Goal: Information Seeking & Learning: Learn about a topic

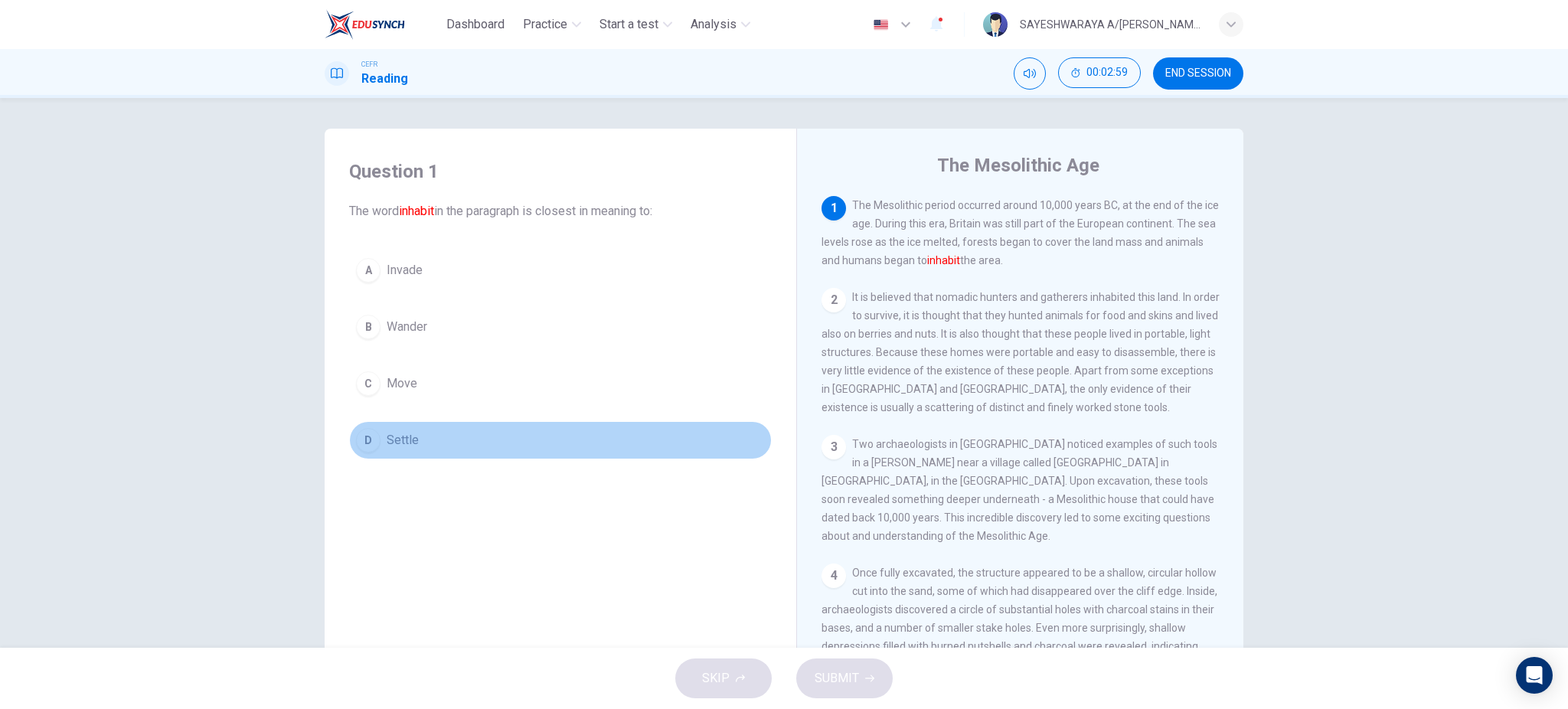
click at [366, 442] on div "D" at bounding box center [368, 439] width 24 height 24
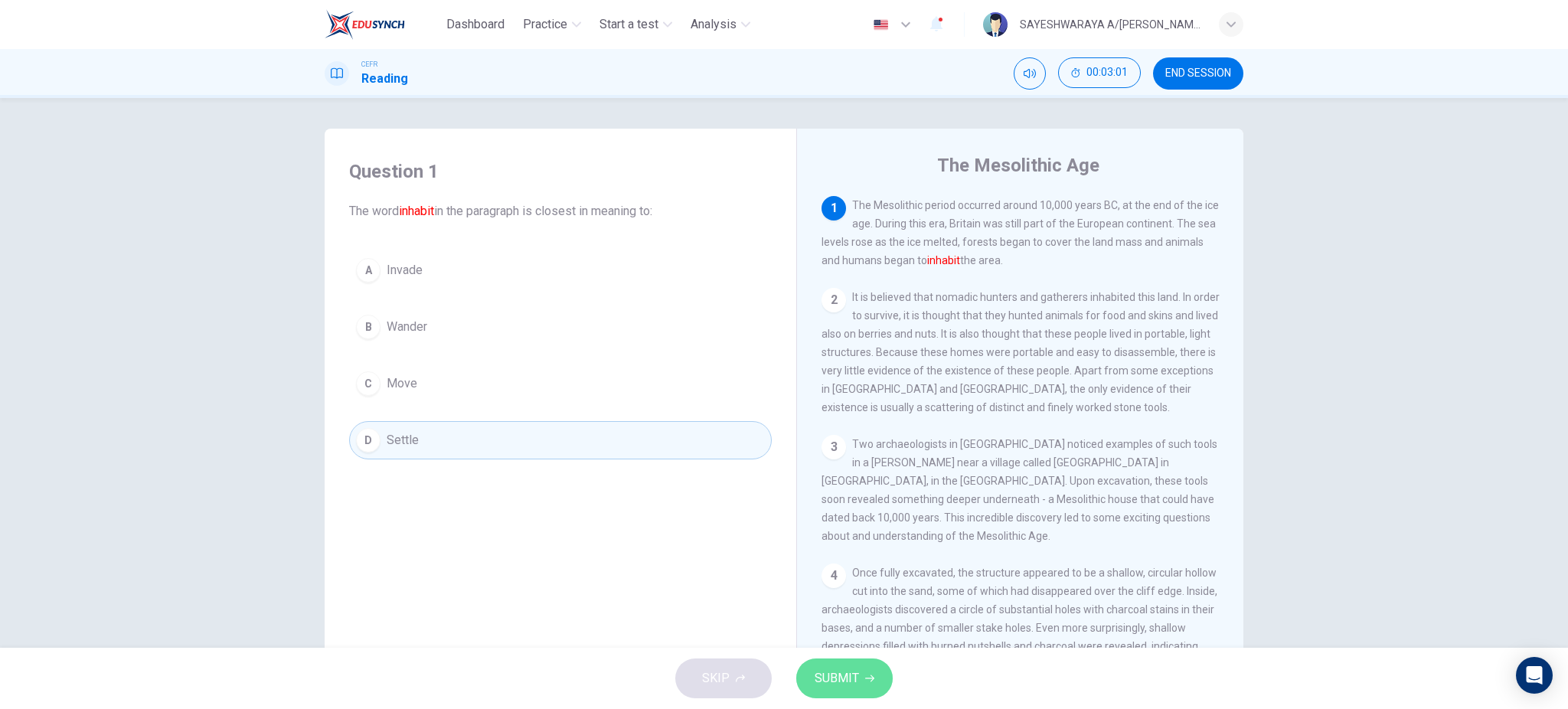
click at [841, 672] on span "SUBMIT" at bounding box center [837, 678] width 44 height 21
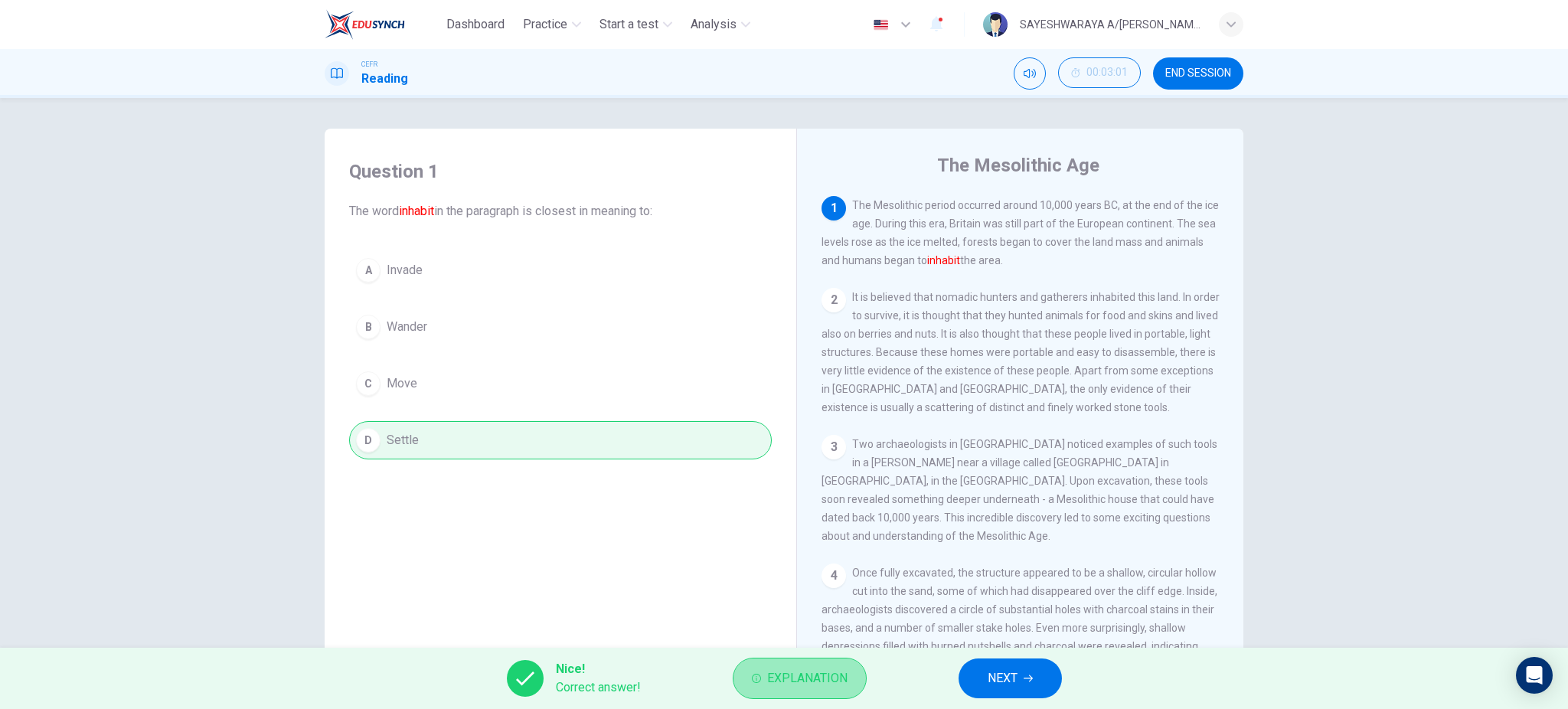
click at [813, 679] on span "Explanation" at bounding box center [807, 678] width 80 height 21
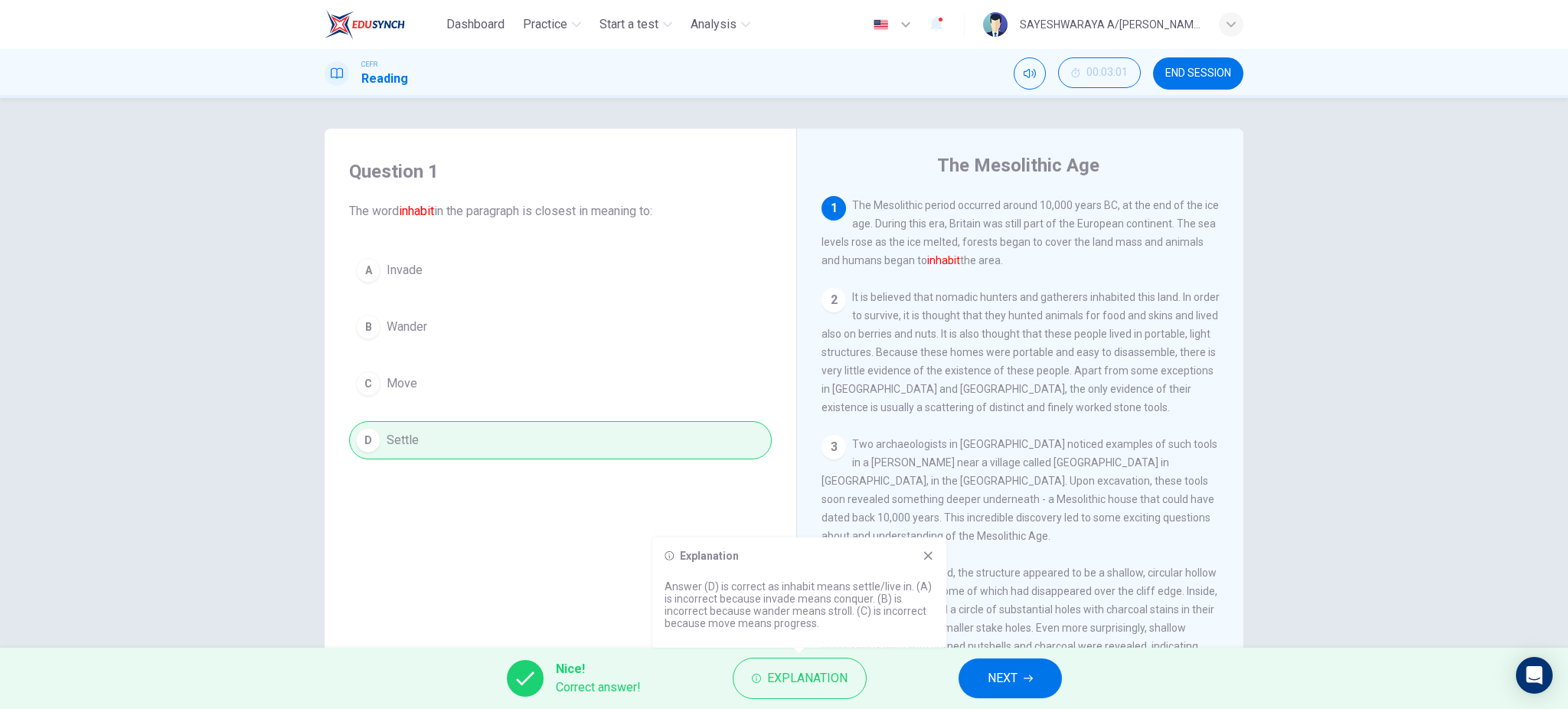
click at [992, 683] on span "NEXT" at bounding box center [1003, 678] width 30 height 21
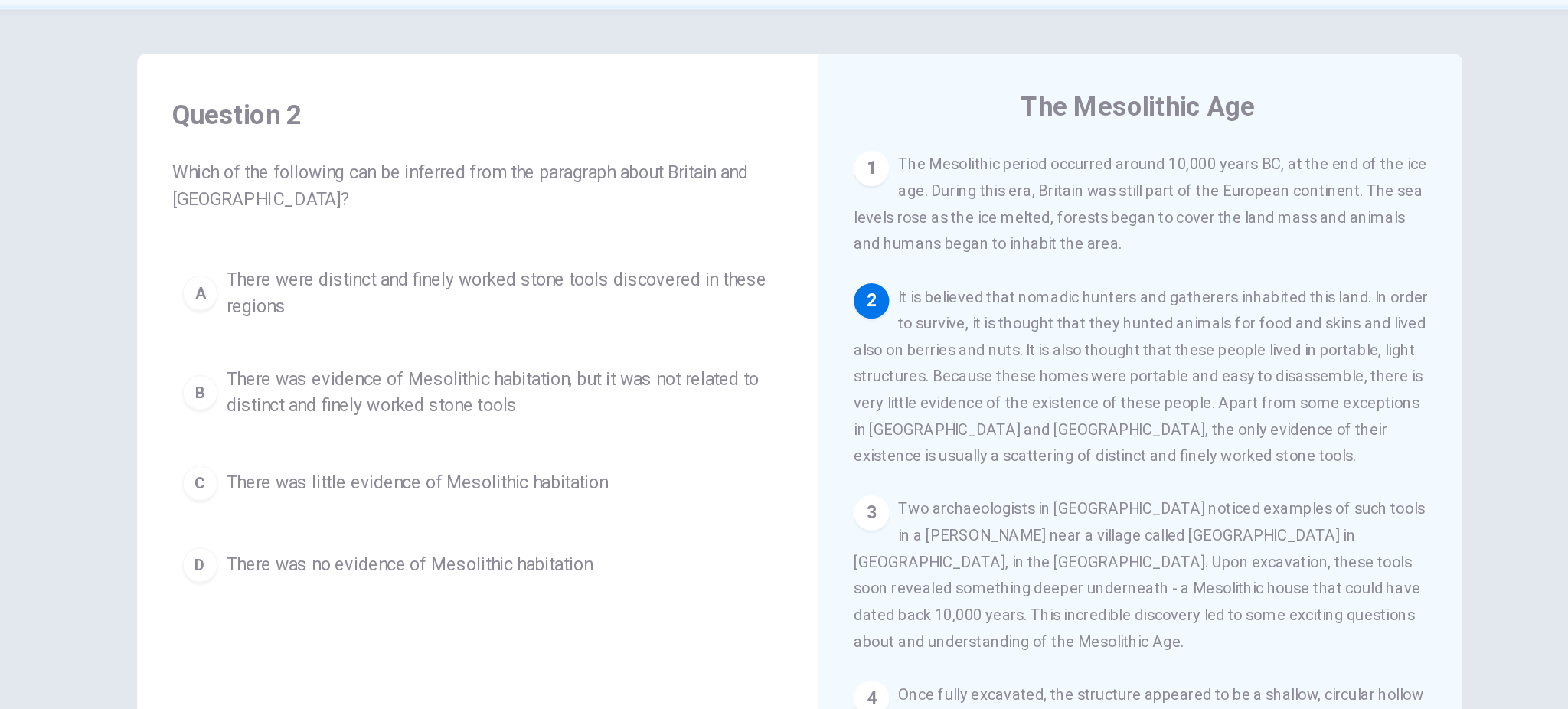
drag, startPoint x: 466, startPoint y: 219, endPoint x: 431, endPoint y: 219, distance: 35.0
click at [432, 219] on span "Which of the following can be inferred from the paragraph about Britain and [GE…" at bounding box center [561, 221] width 423 height 37
click at [824, 249] on span "The Mesolithic period occurred around 10,000 years BC, at the end of the ice ag…" at bounding box center [1020, 233] width 398 height 67
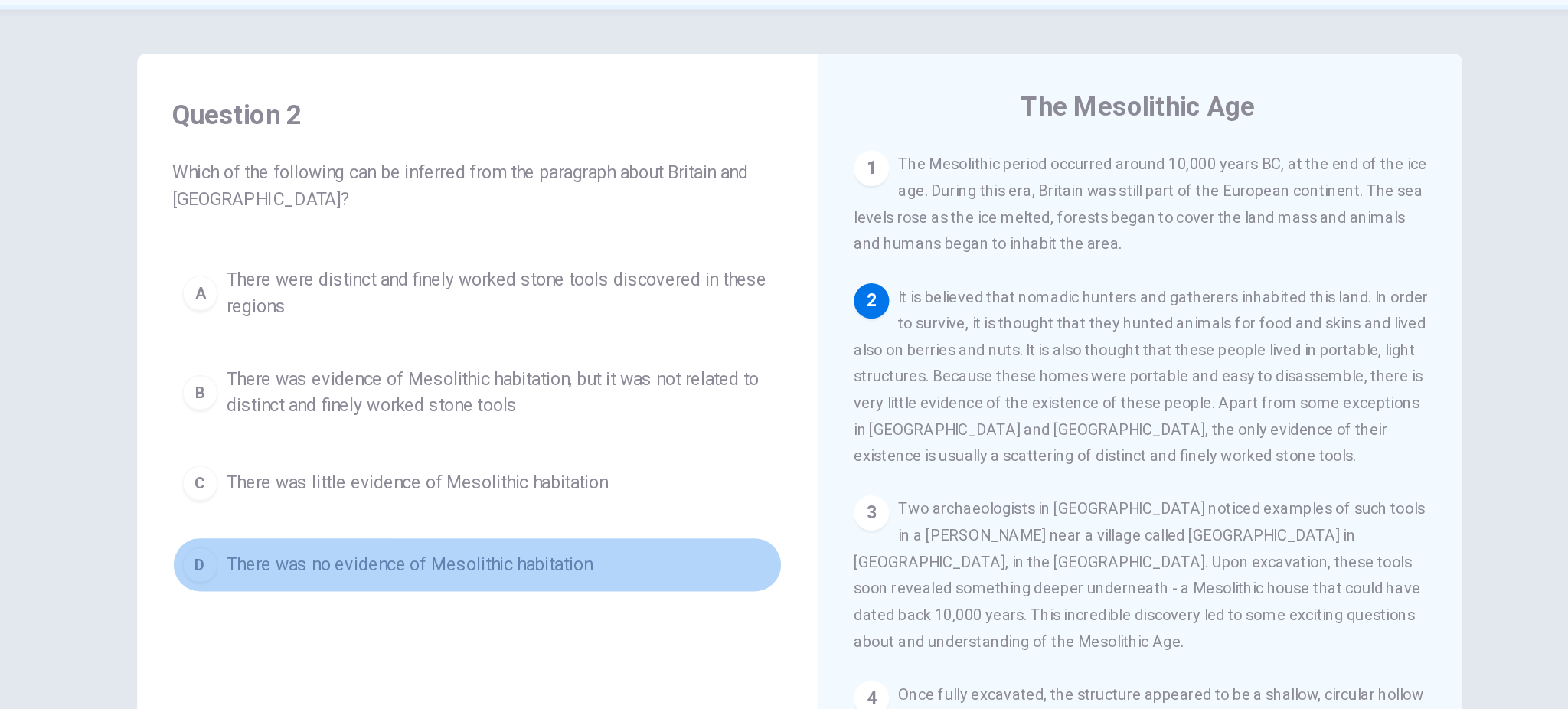
click at [359, 485] on div "D" at bounding box center [368, 483] width 24 height 24
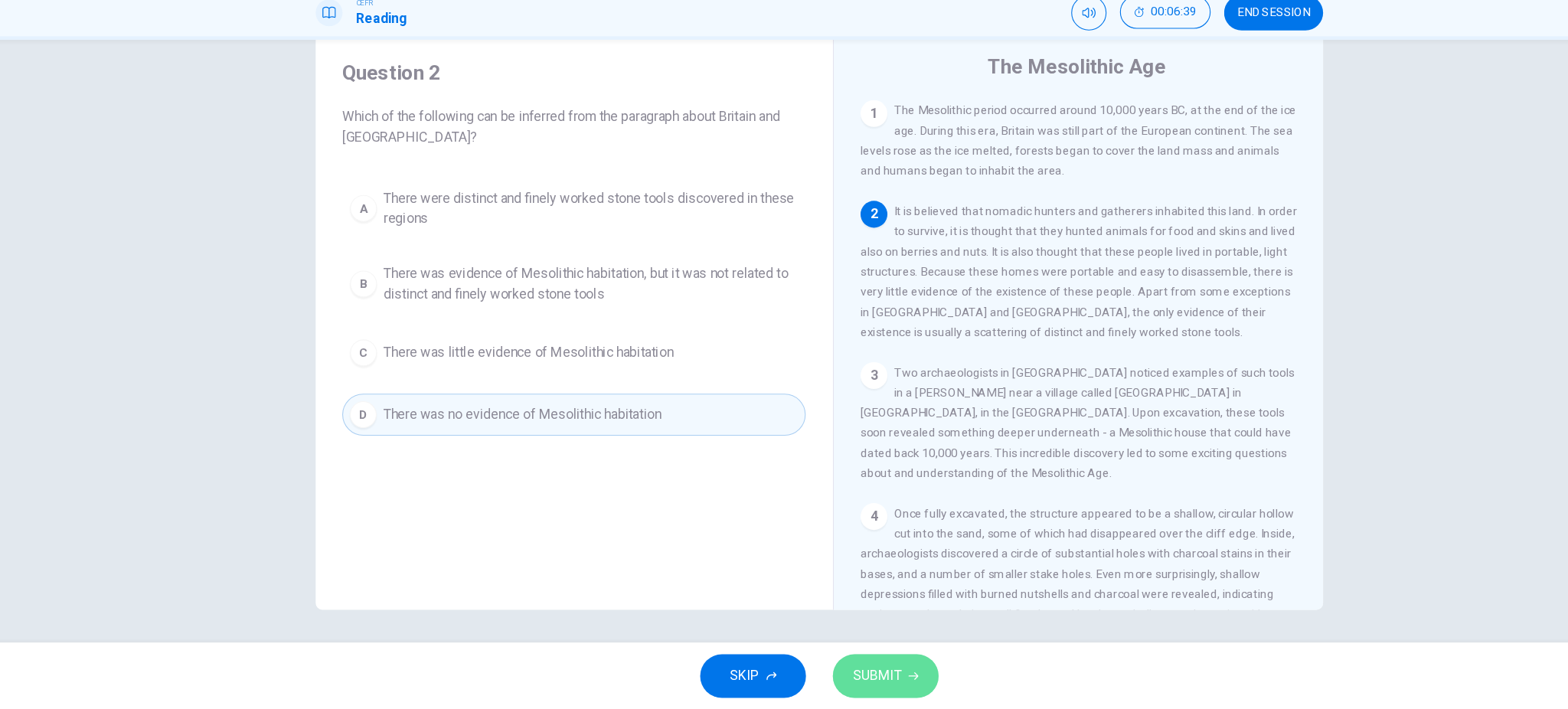
click at [857, 670] on span "SUBMIT" at bounding box center [837, 678] width 44 height 21
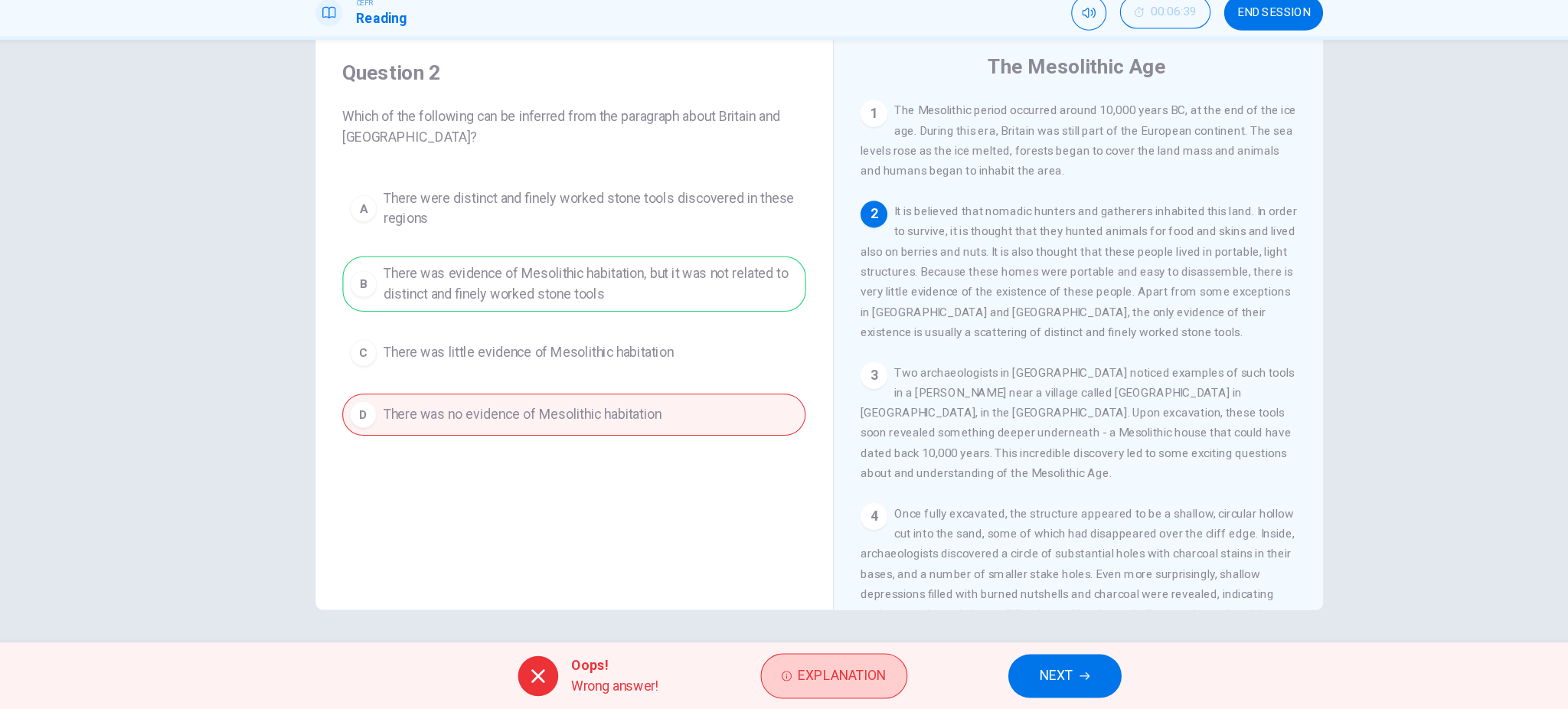
click at [797, 675] on span "Explanation" at bounding box center [804, 678] width 80 height 21
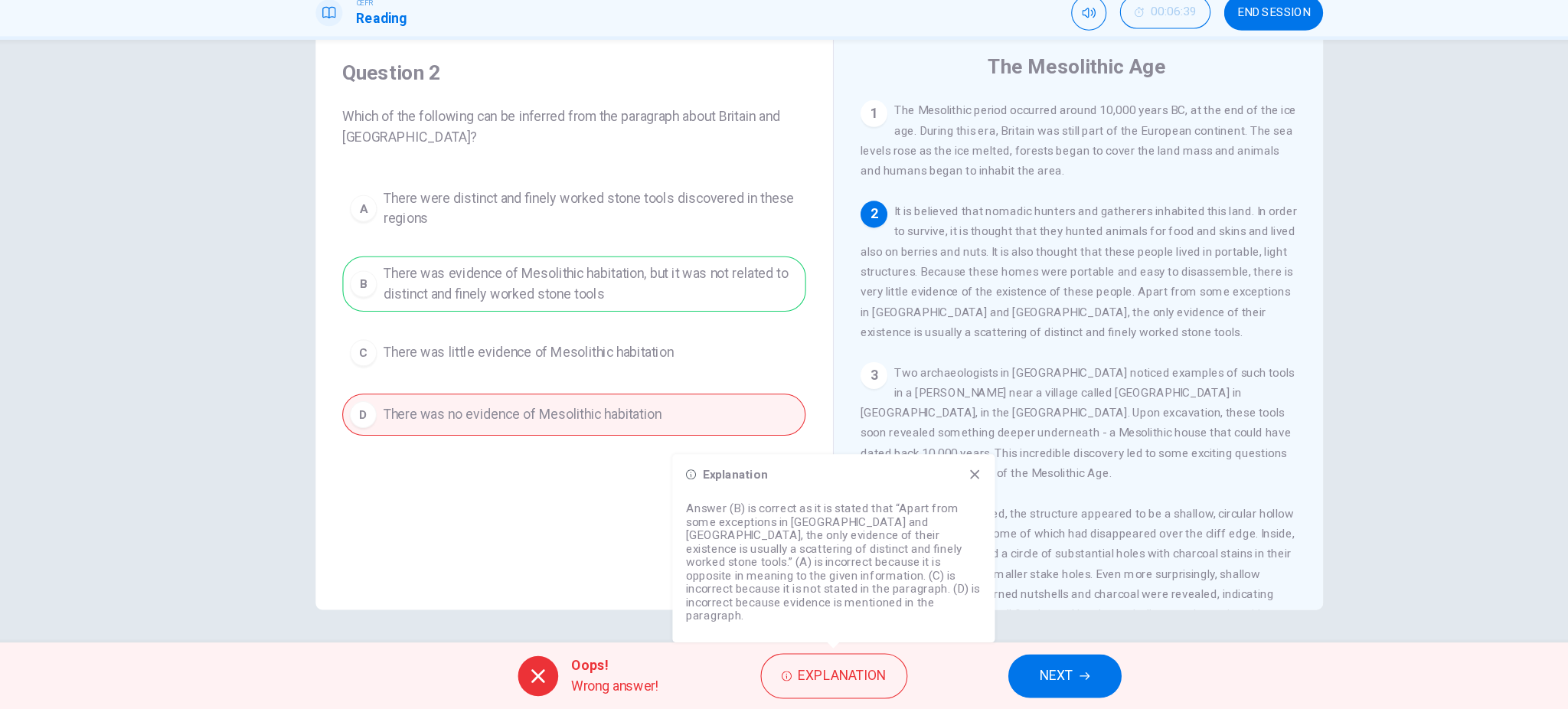
click at [926, 499] on icon at bounding box center [926, 495] width 9 height 9
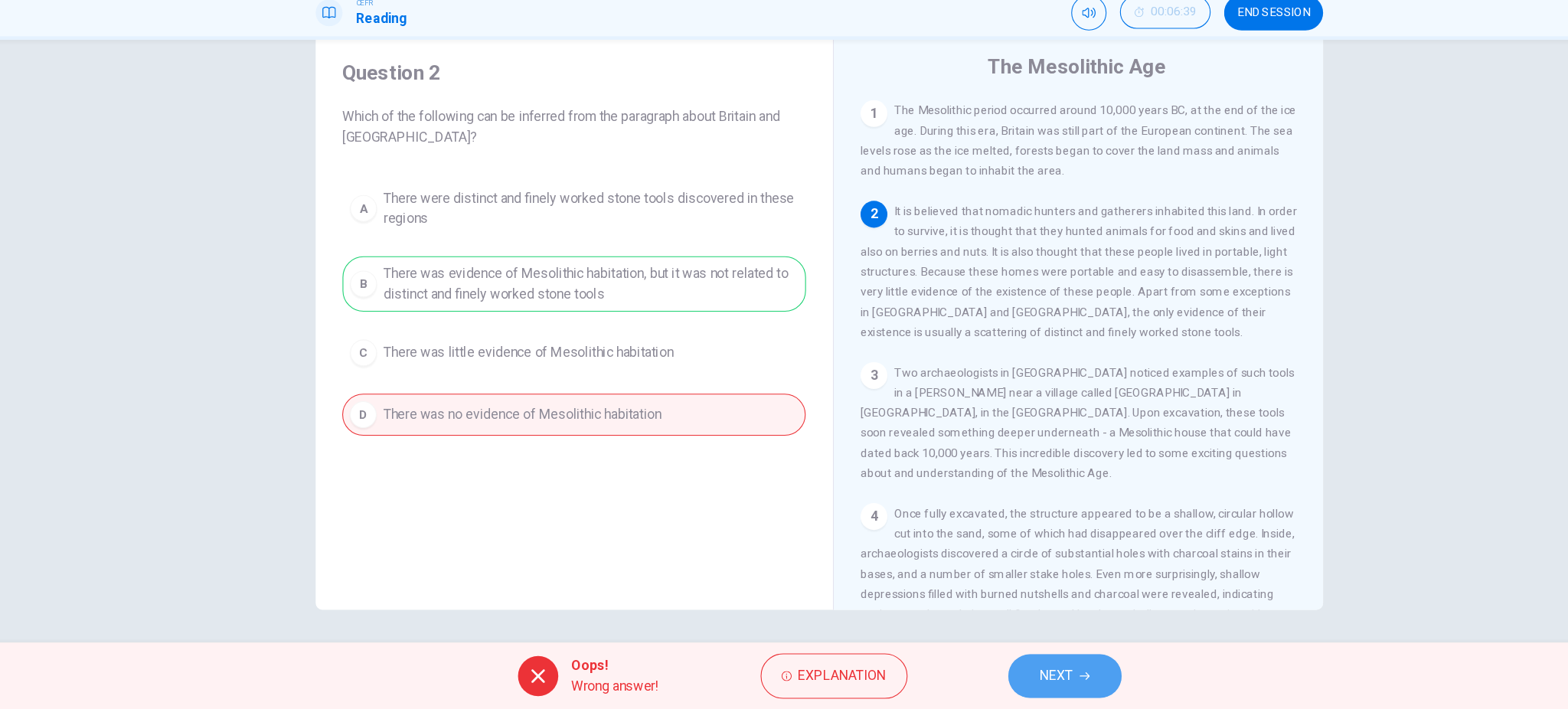
click at [992, 667] on button "NEXT" at bounding box center [1007, 678] width 103 height 39
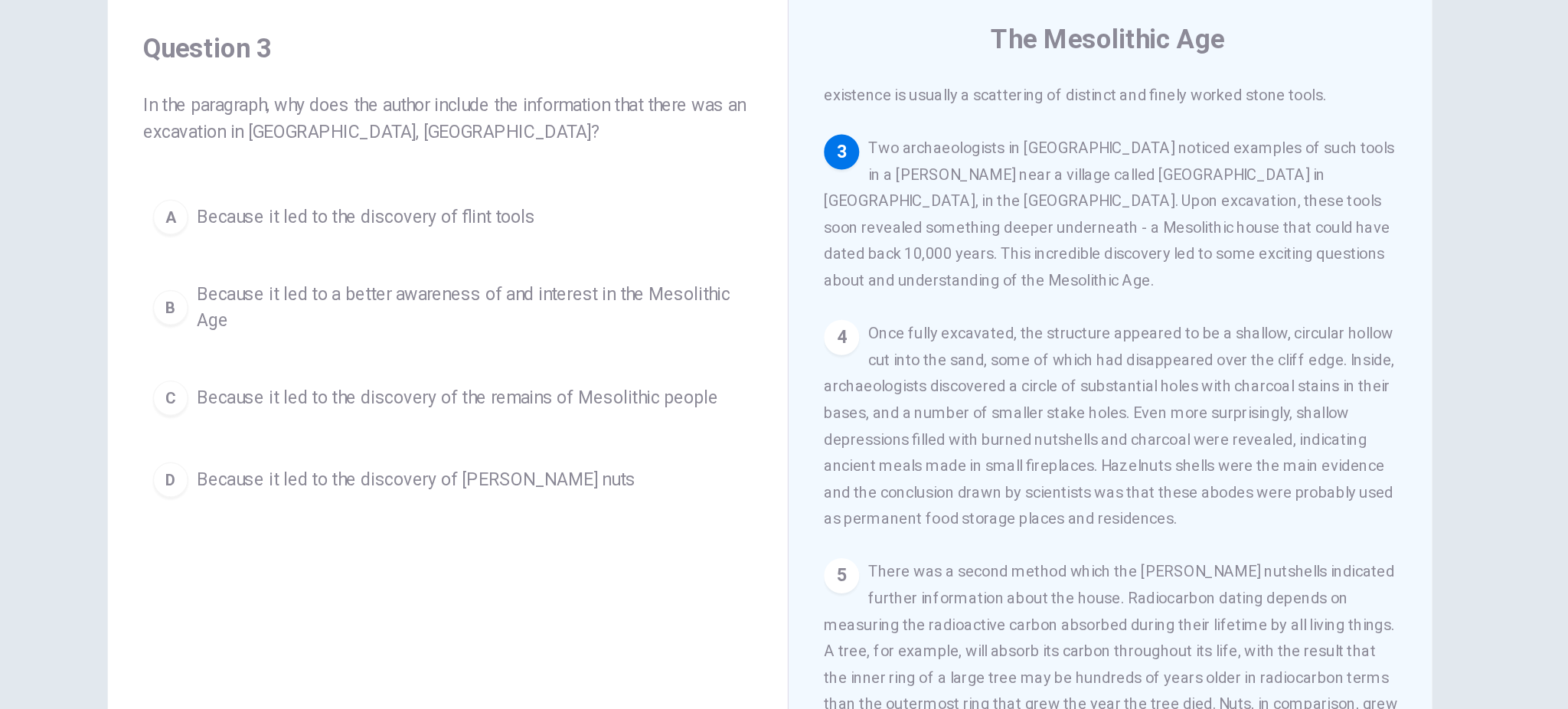
scroll to position [1, 0]
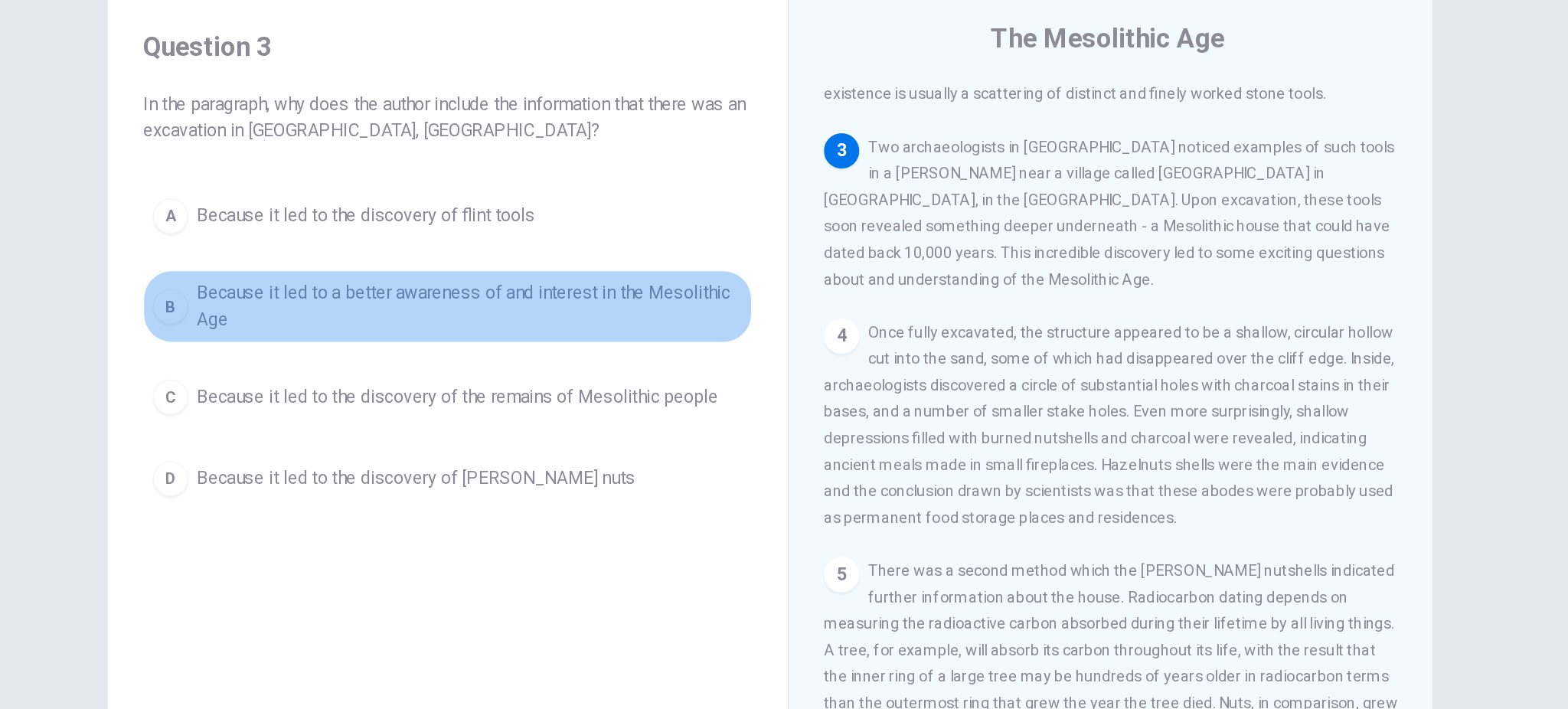
click at [719, 342] on span "Because it led to a better awareness of and interest in the Mesolithic Age" at bounding box center [576, 351] width 379 height 37
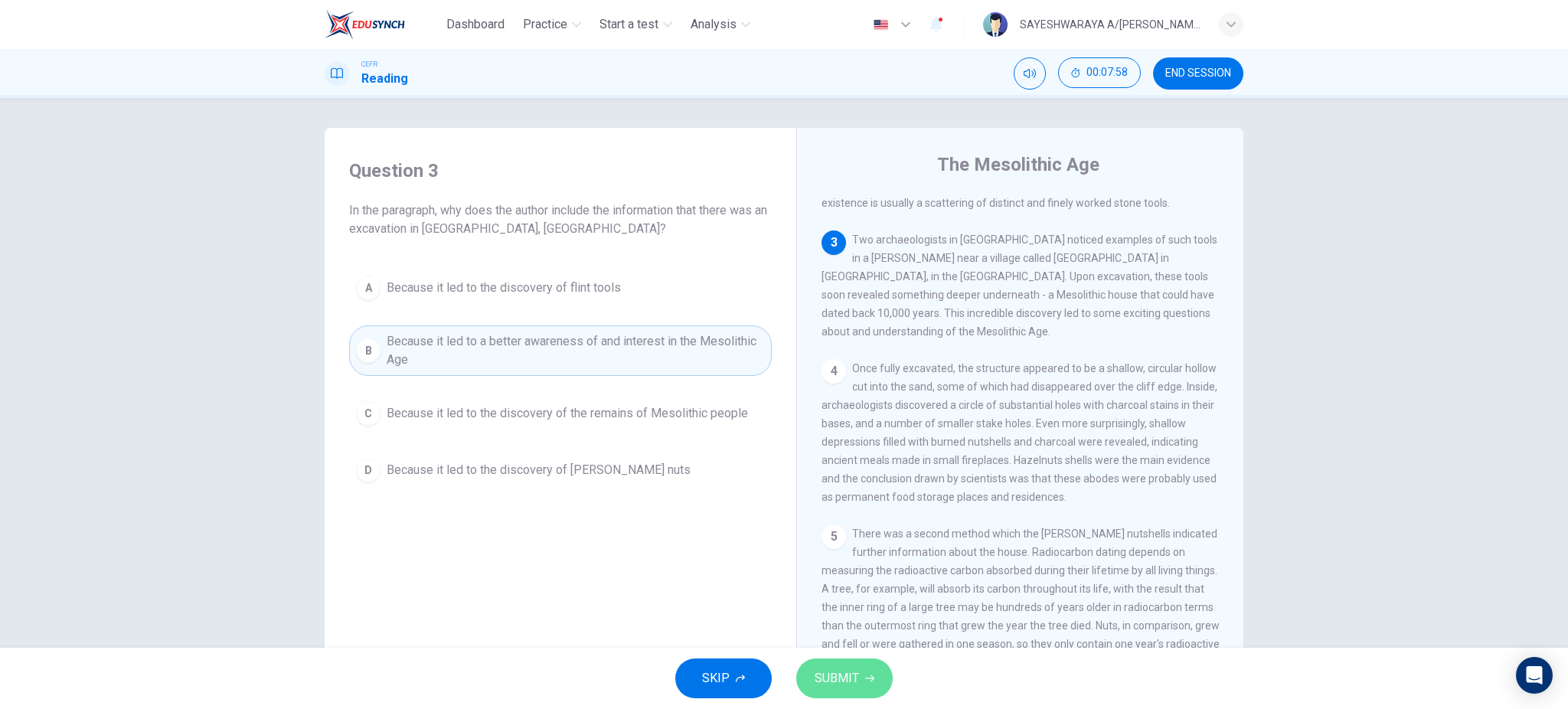
click at [849, 680] on span "SUBMIT" at bounding box center [837, 678] width 44 height 21
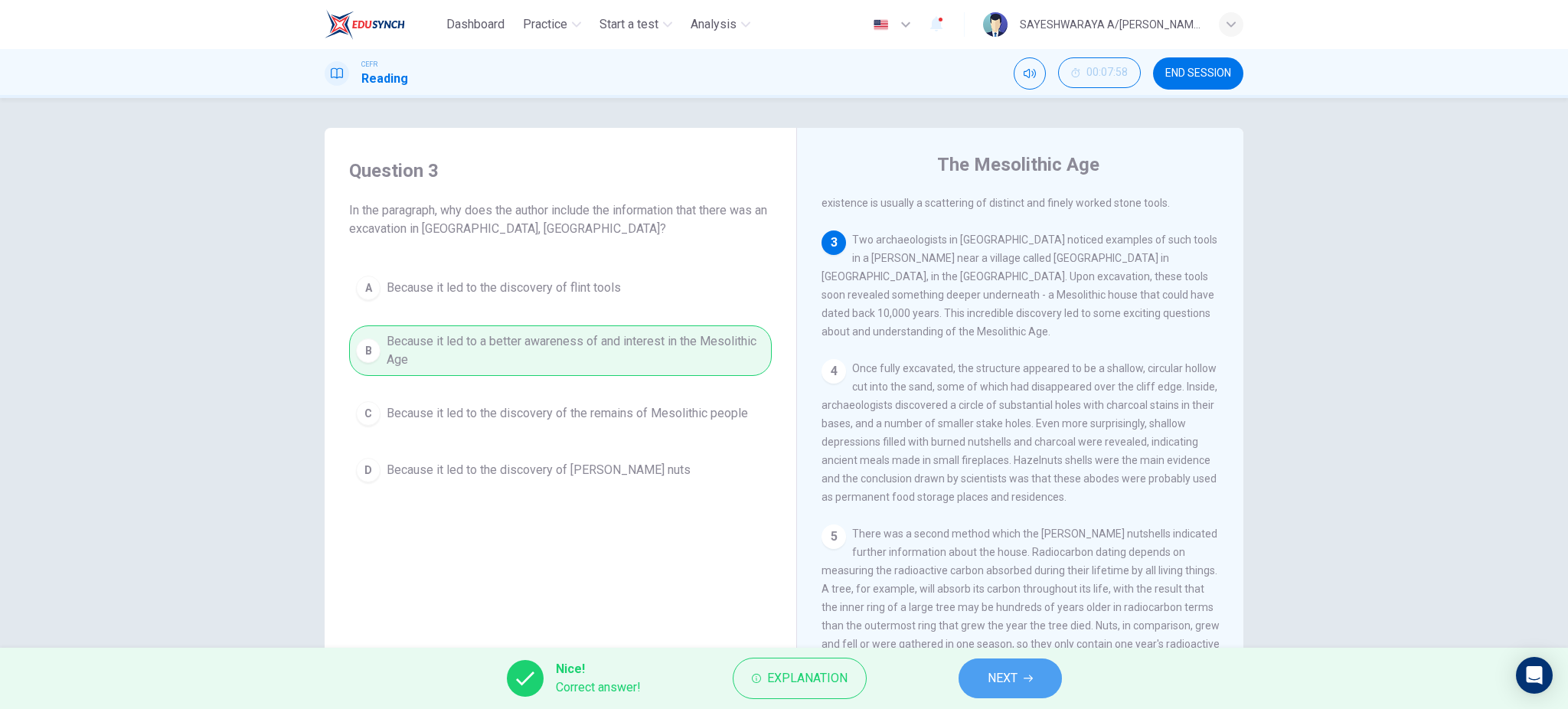
click at [1023, 675] on button "NEXT" at bounding box center [1009, 678] width 103 height 39
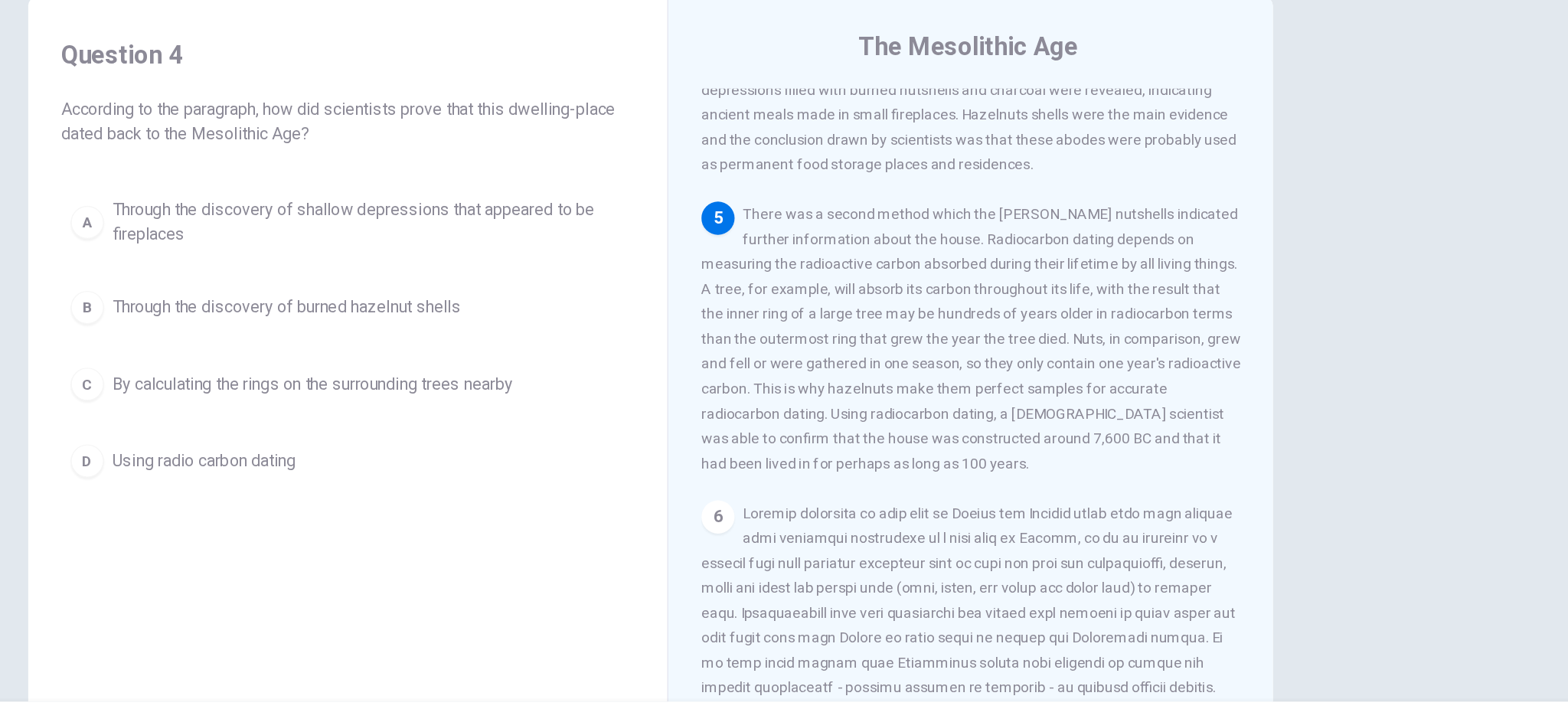
scroll to position [451, 0]
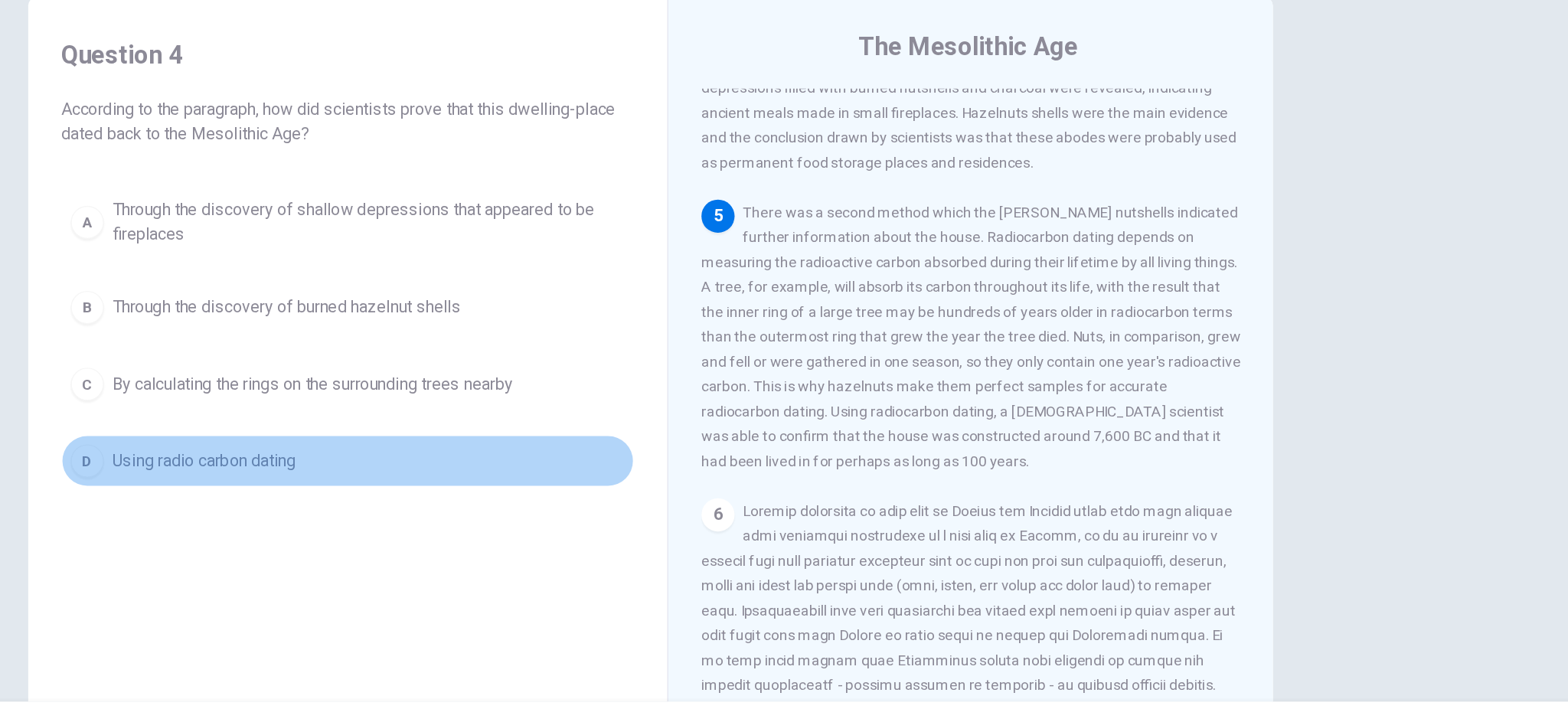
click at [424, 474] on span "Using radio carbon dating" at bounding box center [455, 470] width 136 height 18
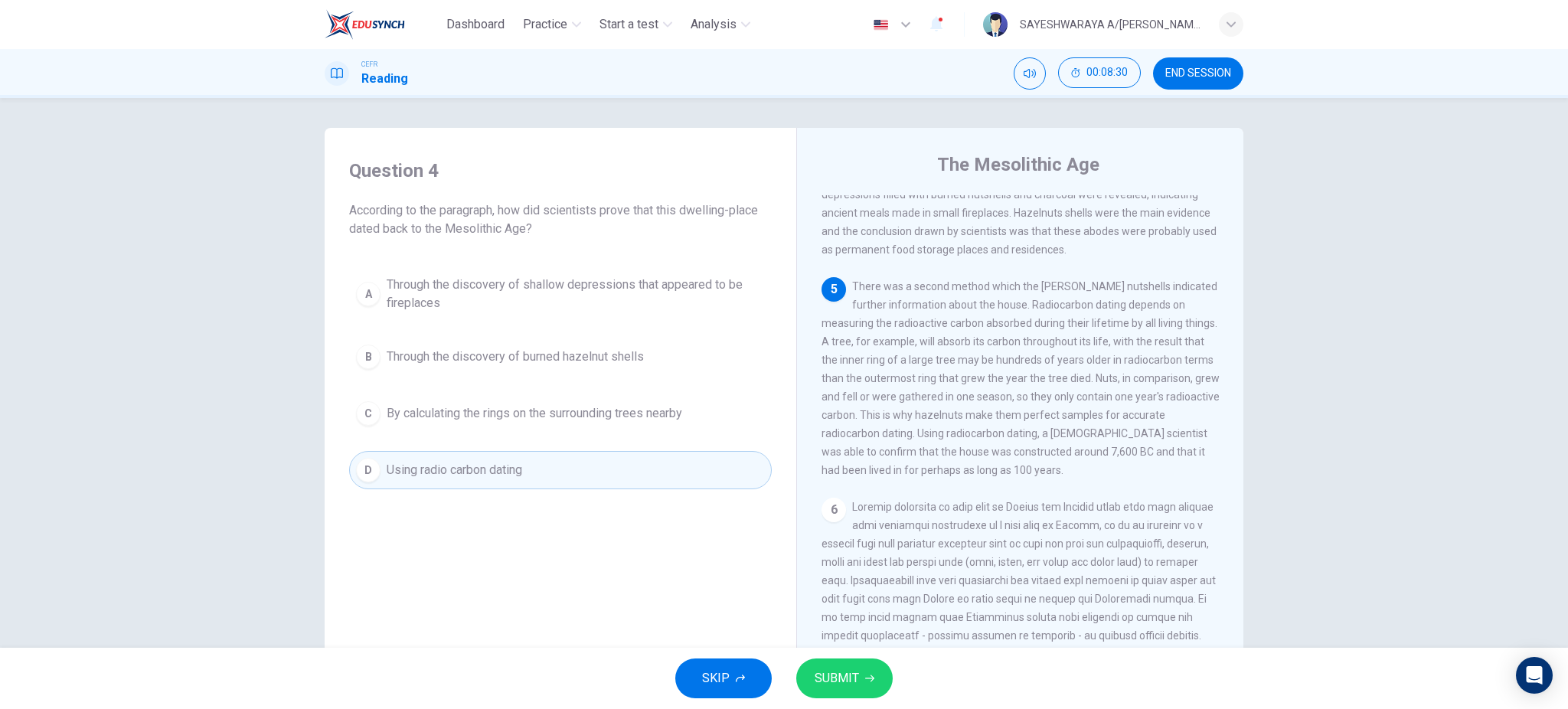
click at [856, 657] on div "SKIP SUBMIT" at bounding box center [784, 679] width 1568 height 62
click at [856, 682] on span "SUBMIT" at bounding box center [837, 678] width 44 height 21
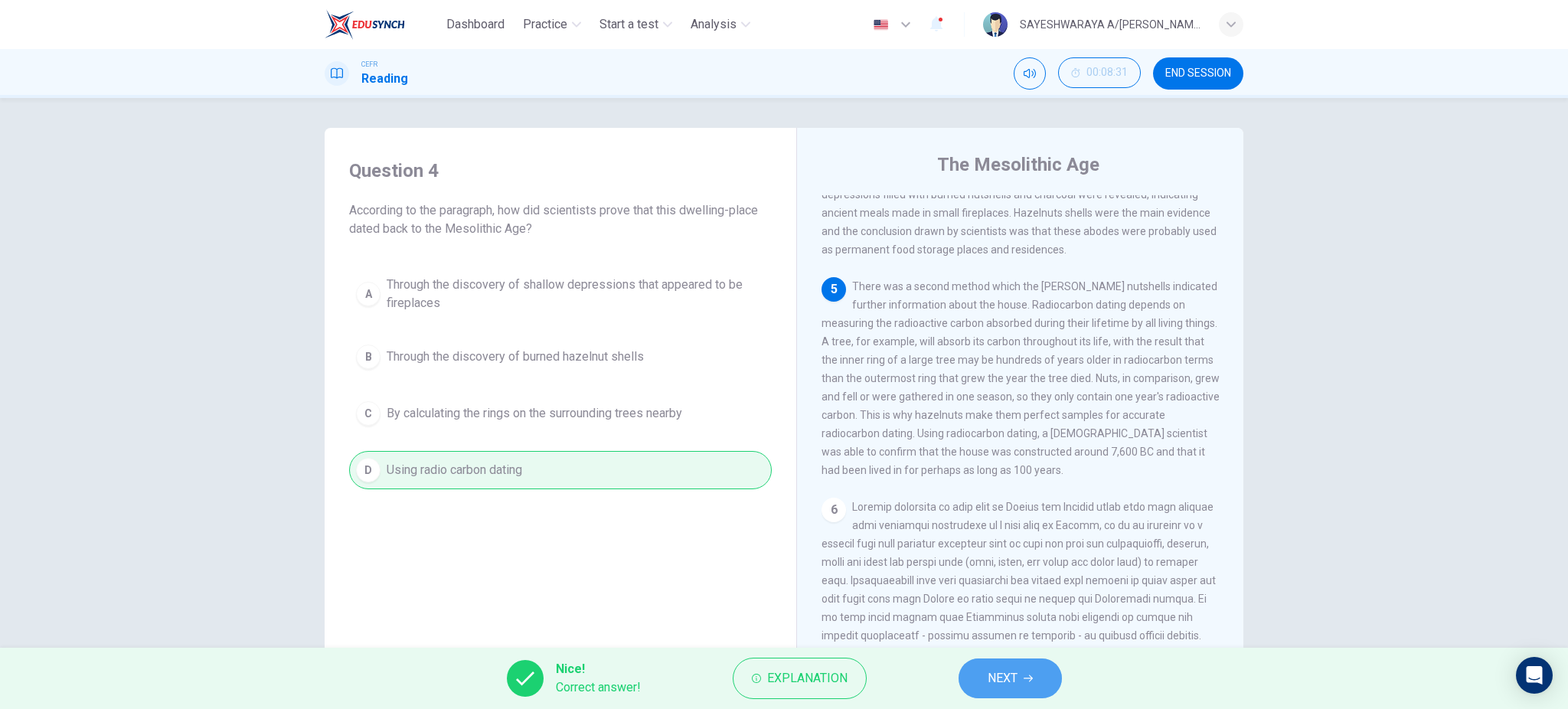
click at [988, 671] on span "NEXT" at bounding box center [1003, 678] width 30 height 21
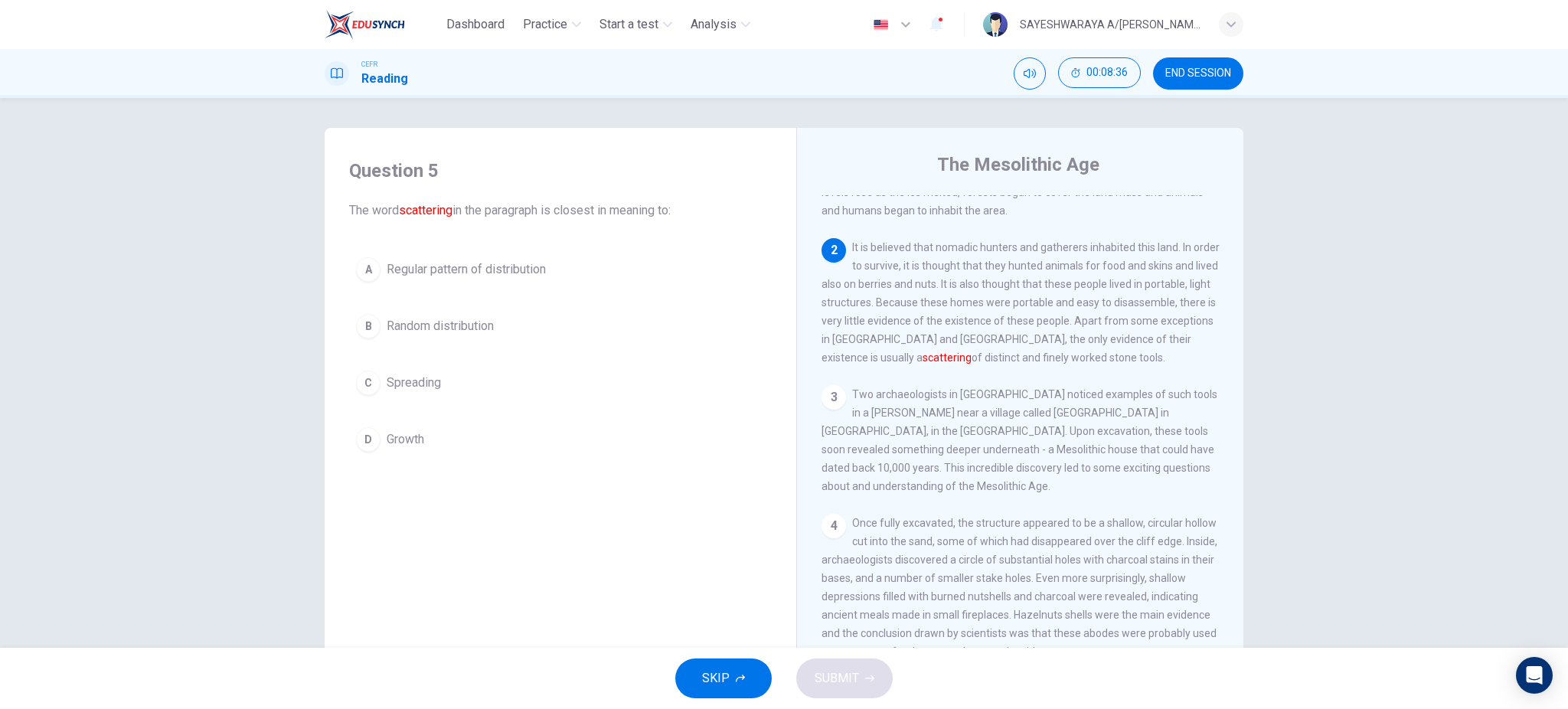
scroll to position [43, 0]
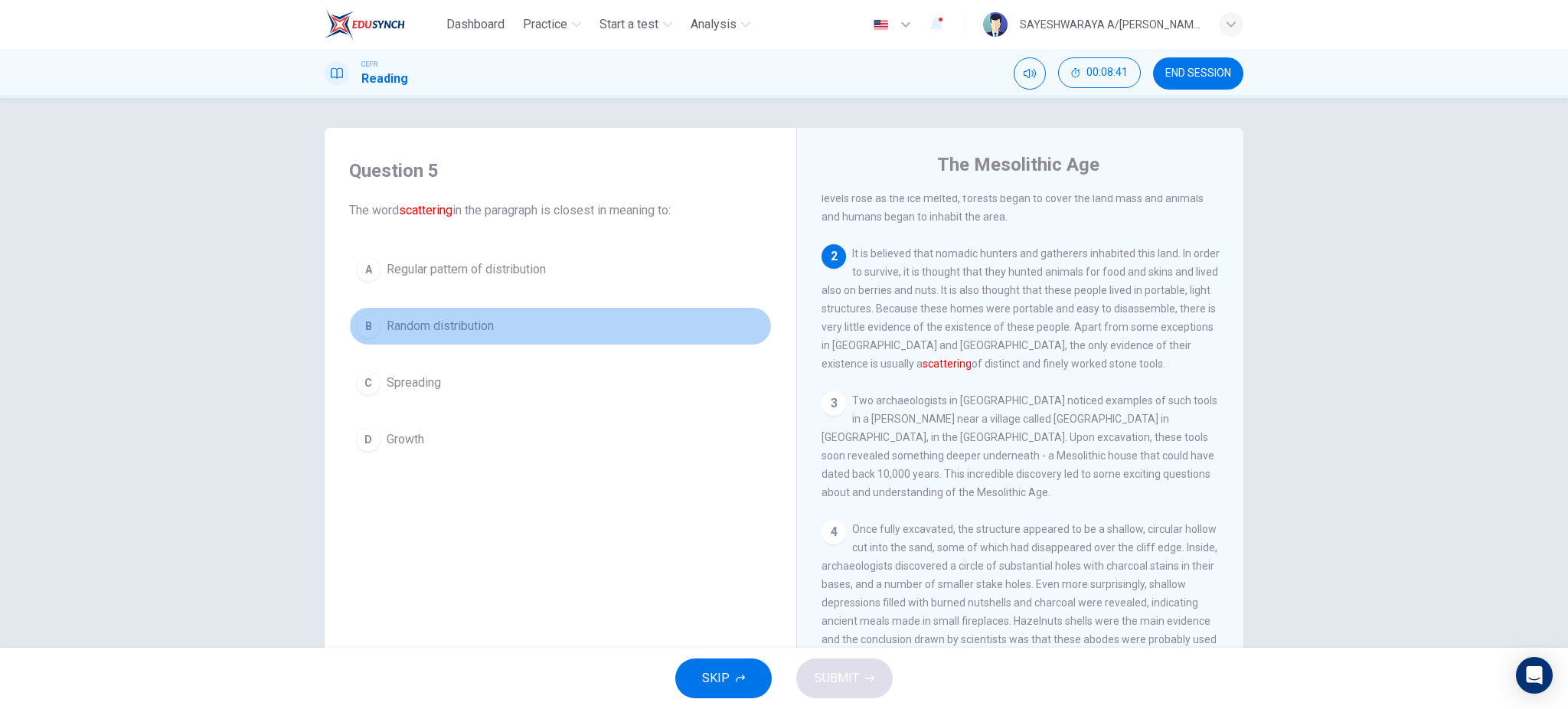
click at [387, 338] on button "B Random distribution" at bounding box center [561, 327] width 423 height 39
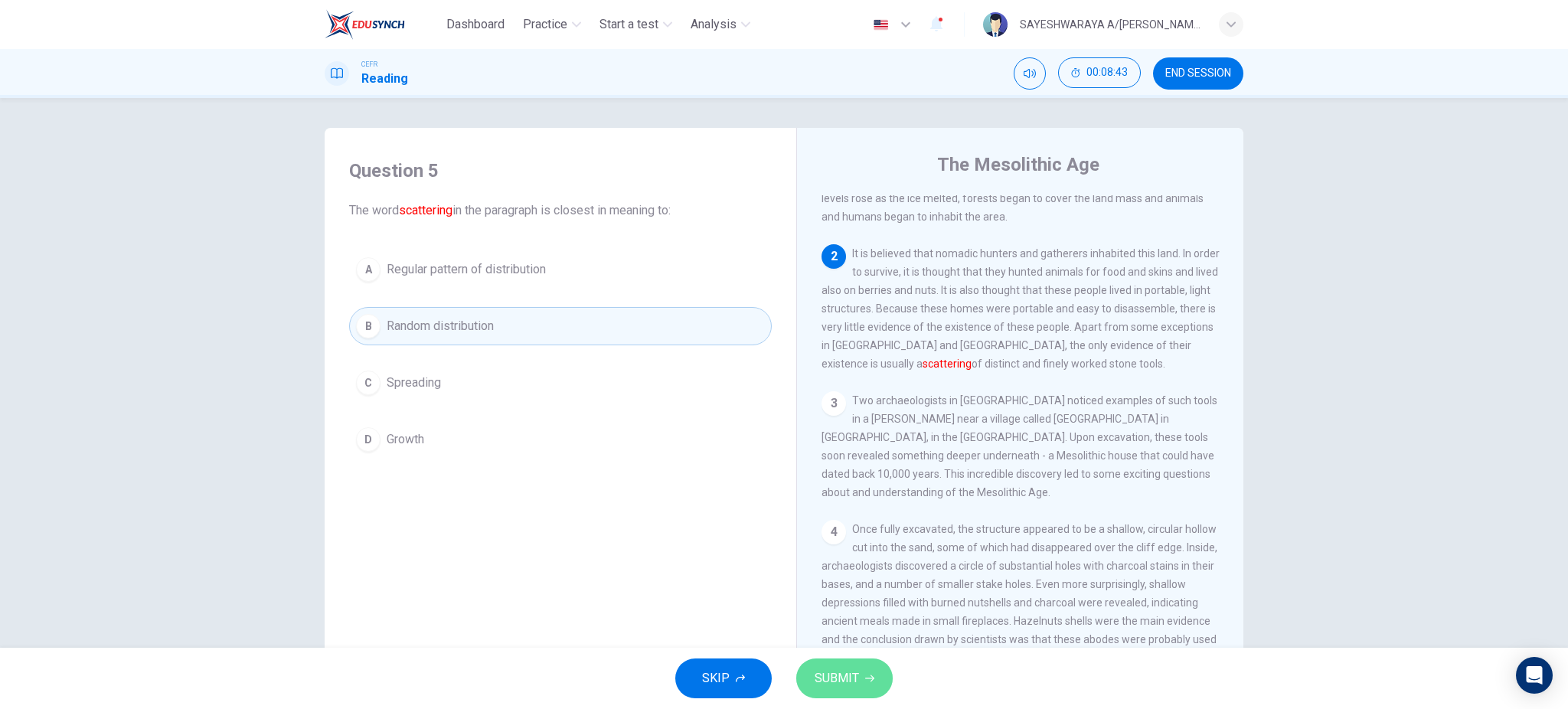
click at [856, 691] on button "SUBMIT" at bounding box center [845, 678] width 96 height 39
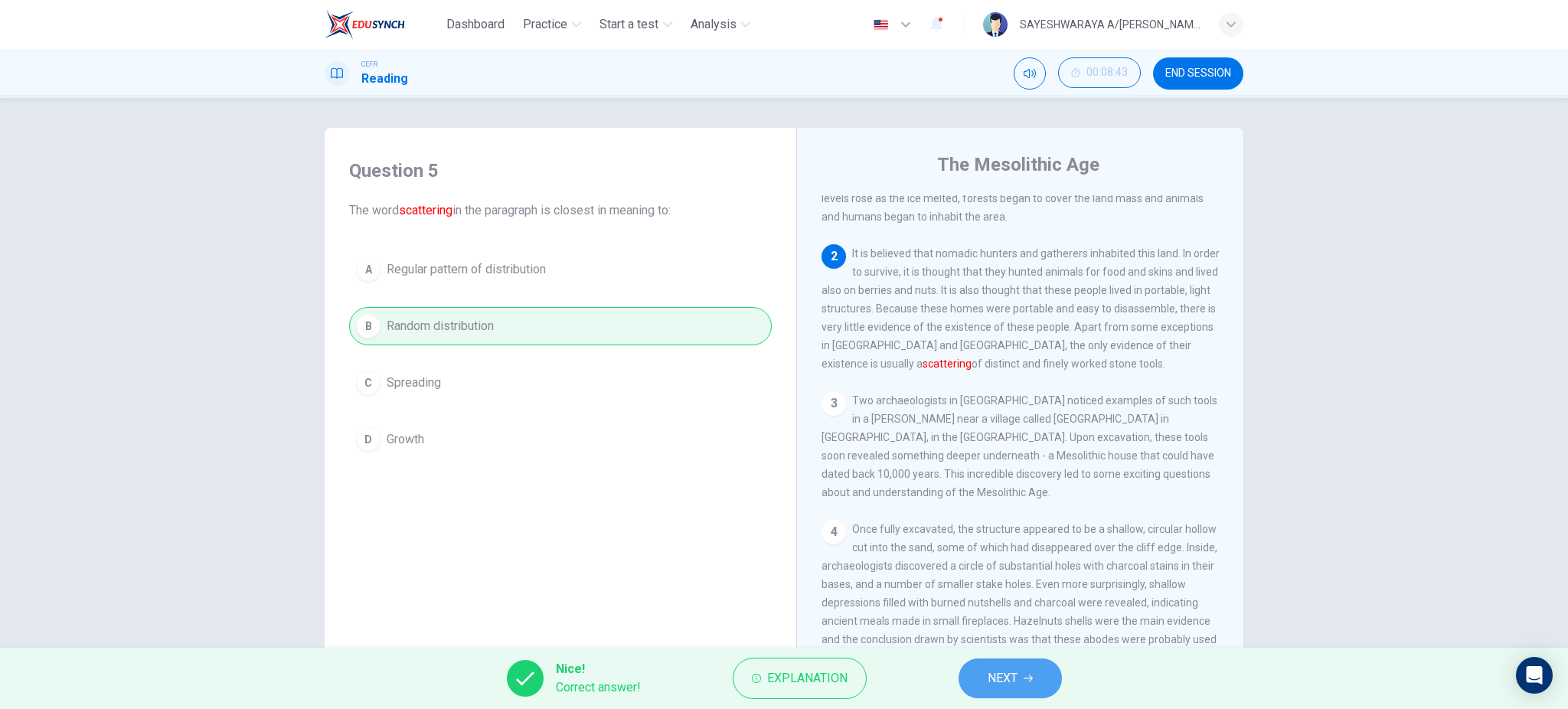
click at [983, 670] on button "NEXT" at bounding box center [1009, 678] width 103 height 39
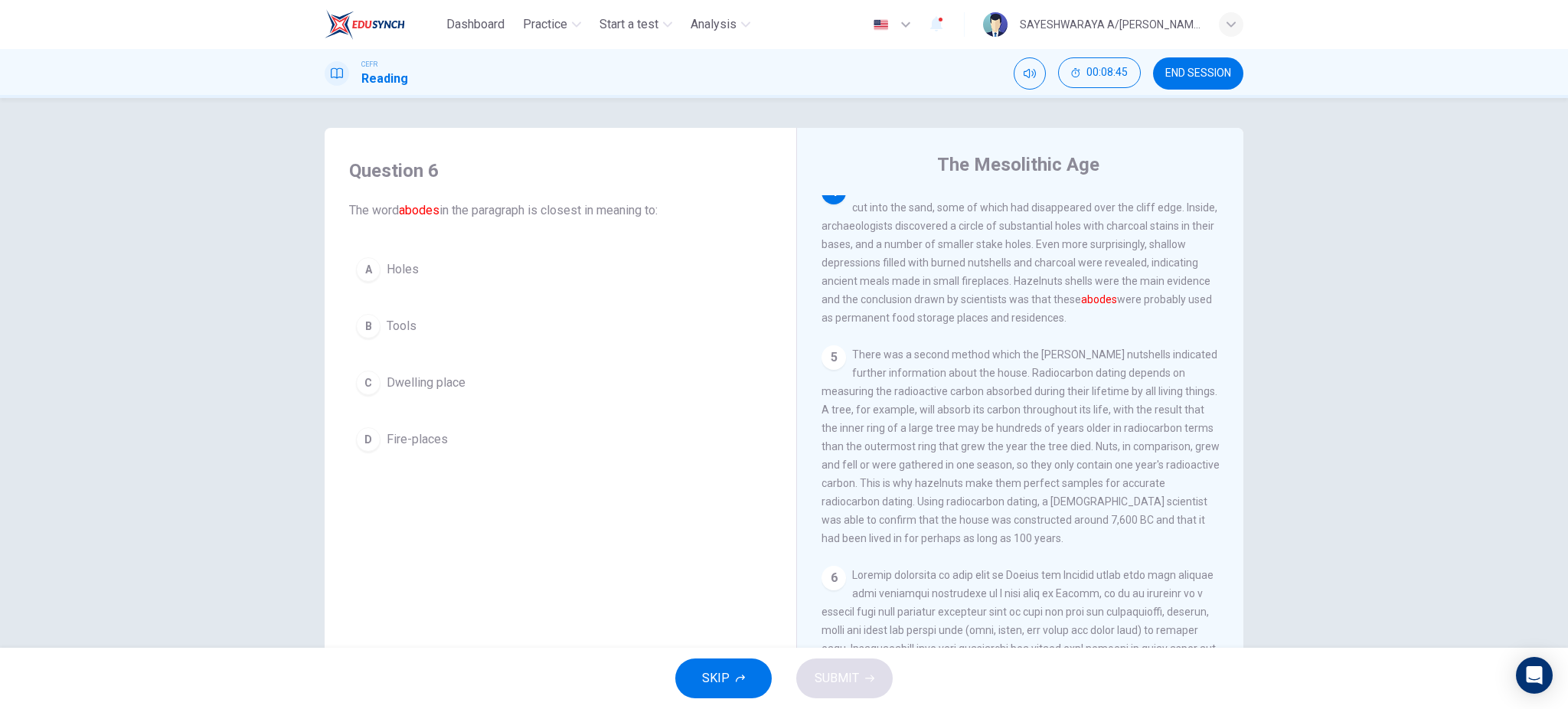
scroll to position [394, 0]
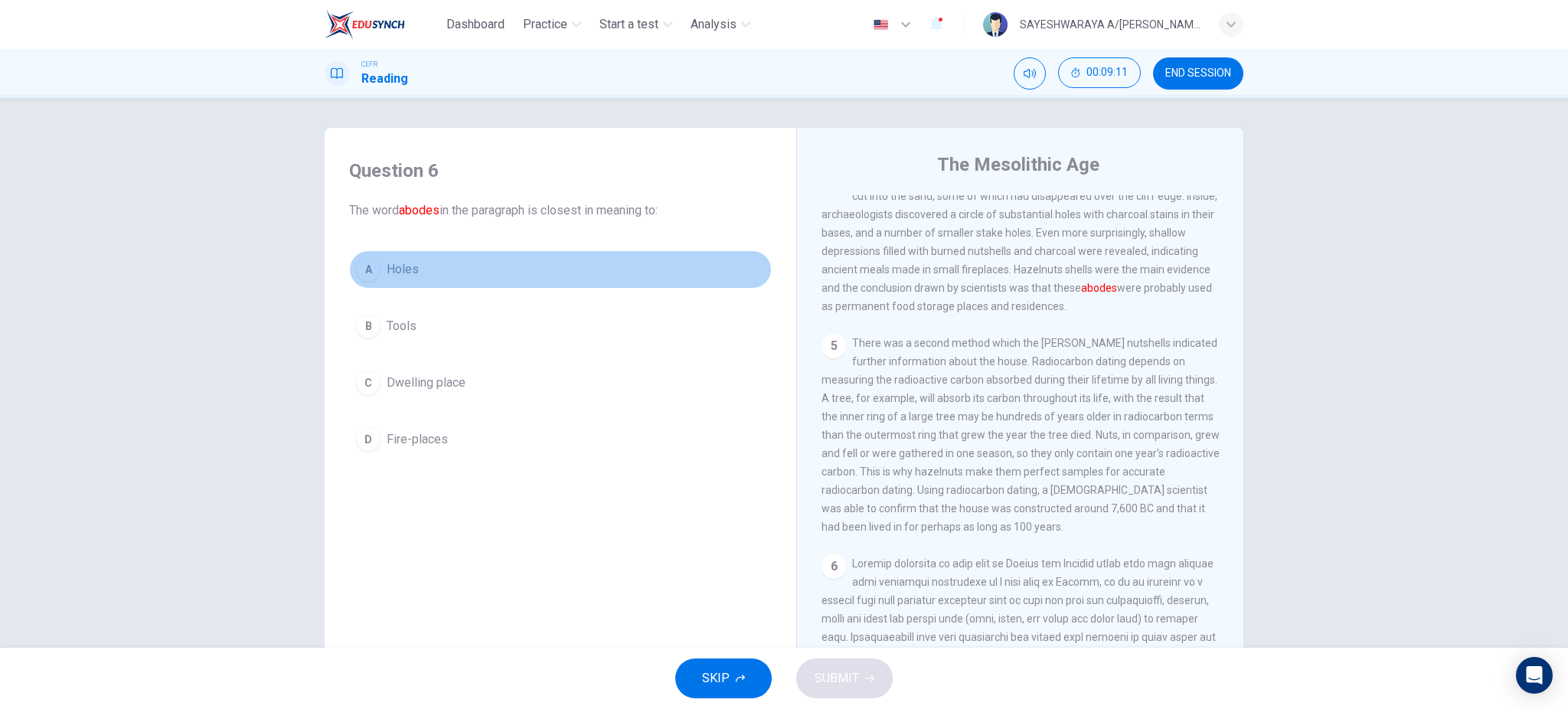
click at [398, 276] on span "Holes" at bounding box center [403, 269] width 32 height 18
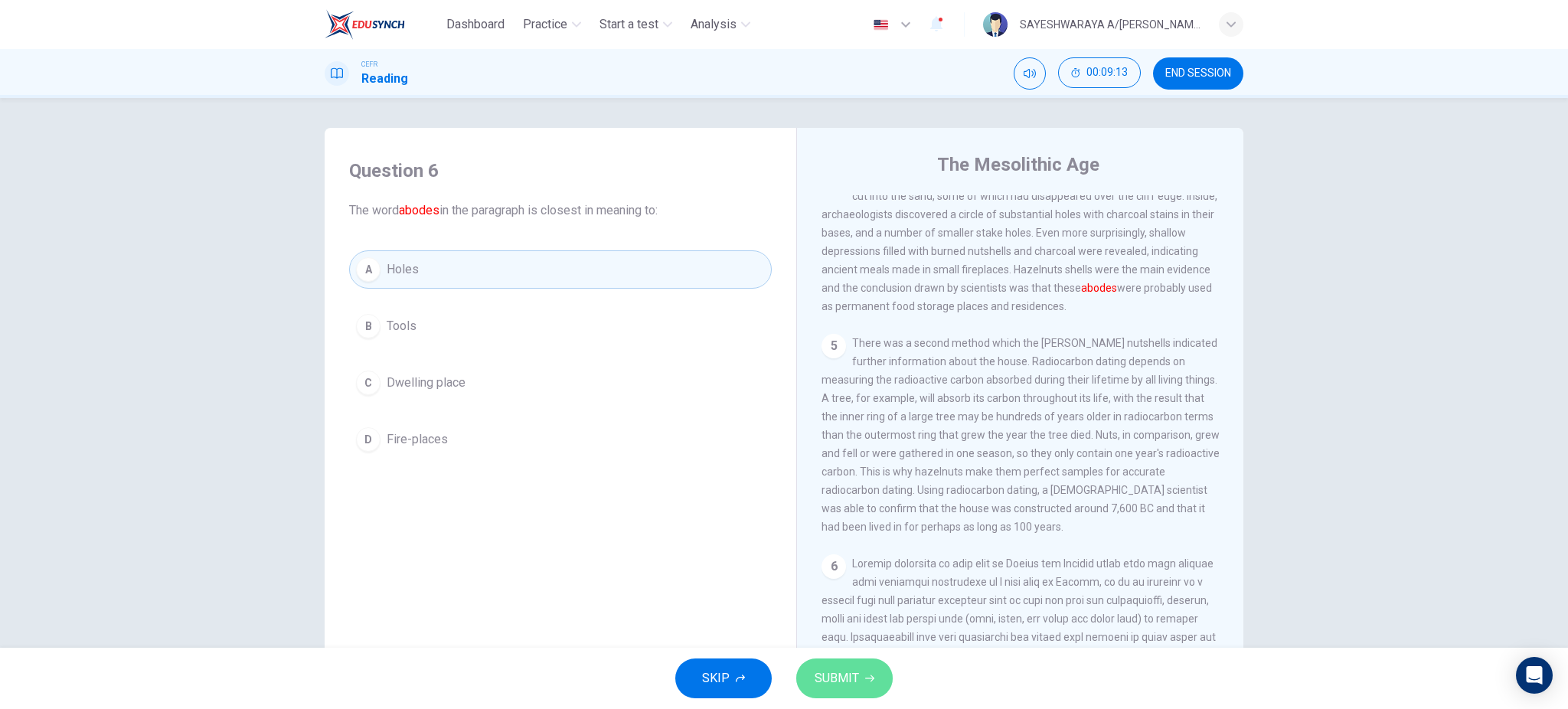
click at [827, 684] on span "SUBMIT" at bounding box center [837, 678] width 44 height 21
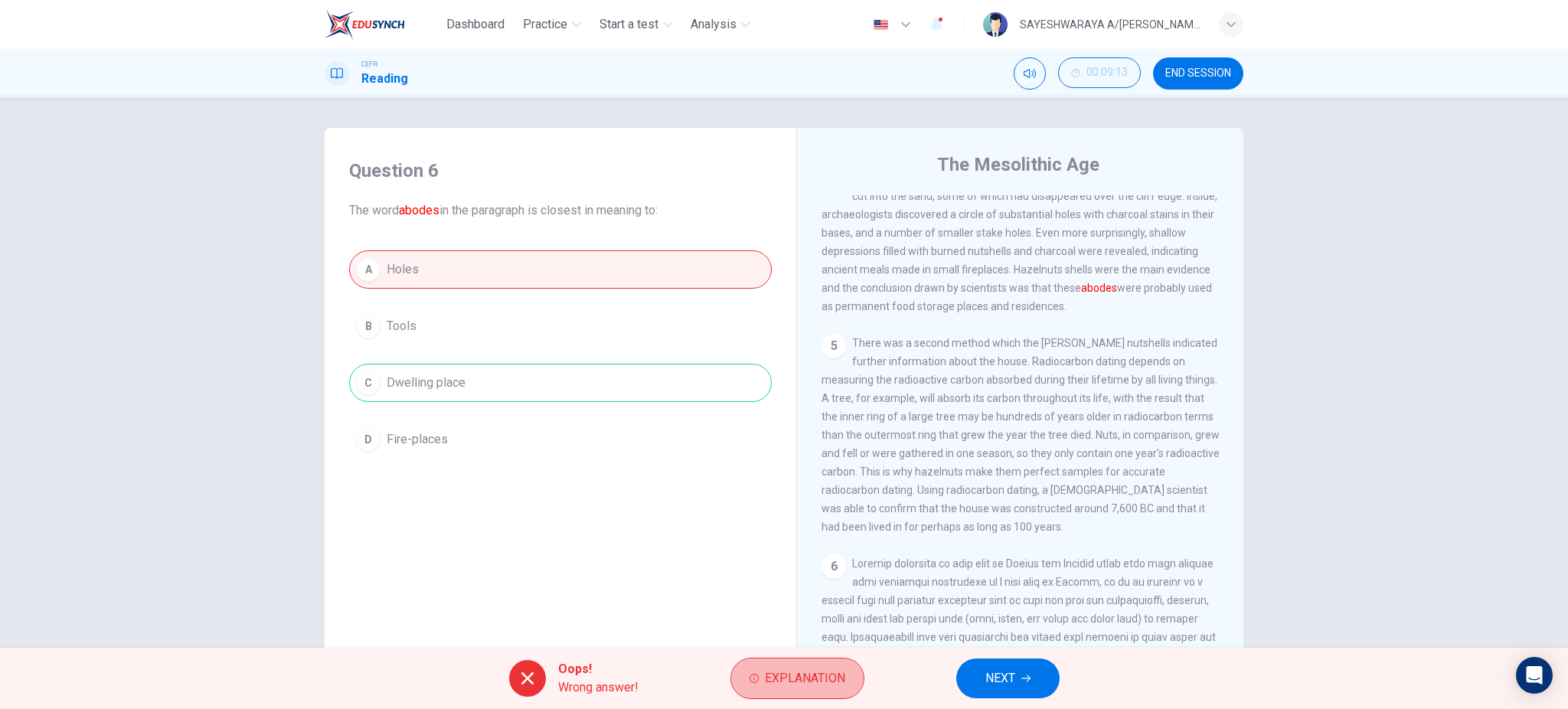
click at [827, 684] on span "Explanation" at bounding box center [804, 678] width 80 height 21
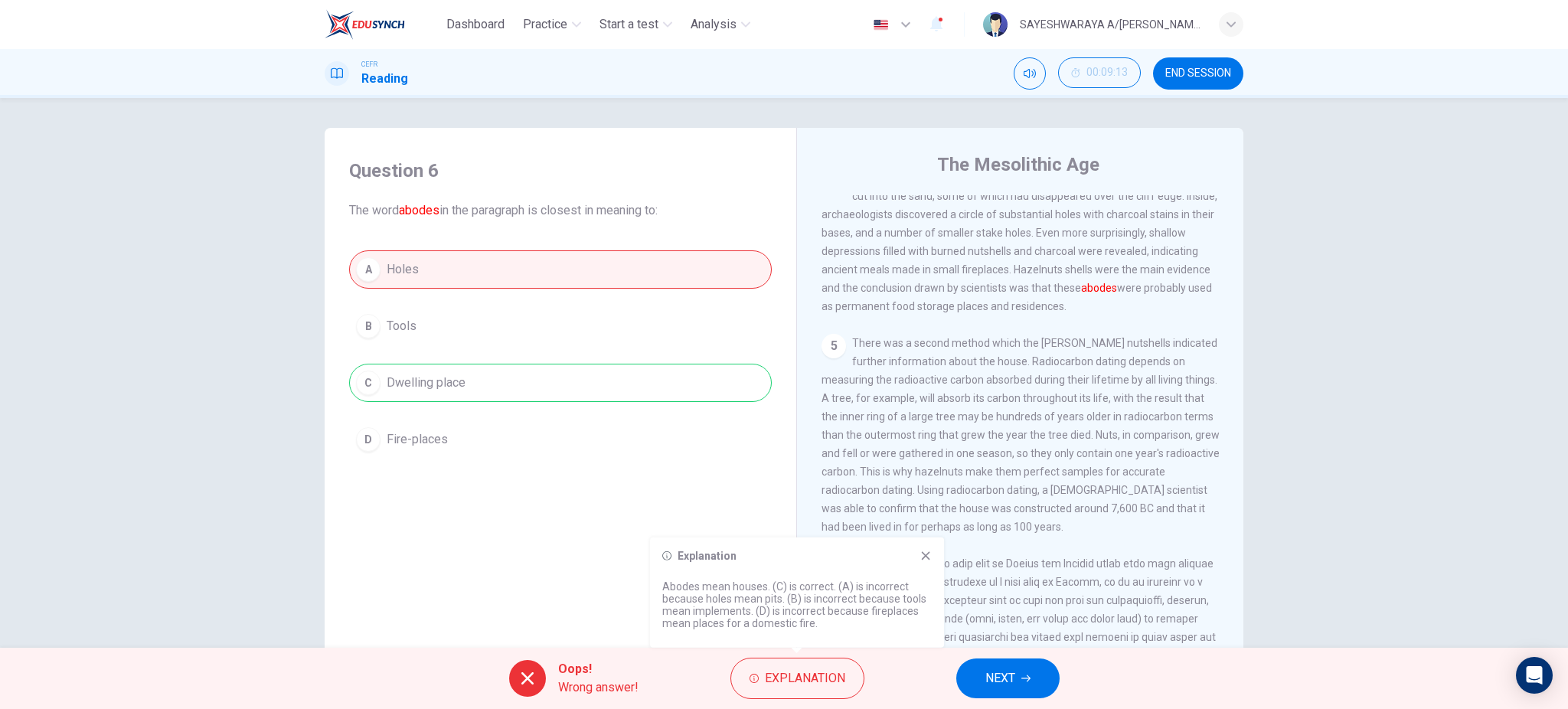
click at [835, 464] on span "There was a second method which the [PERSON_NAME] nutshells indicated further i…" at bounding box center [1020, 435] width 398 height 197
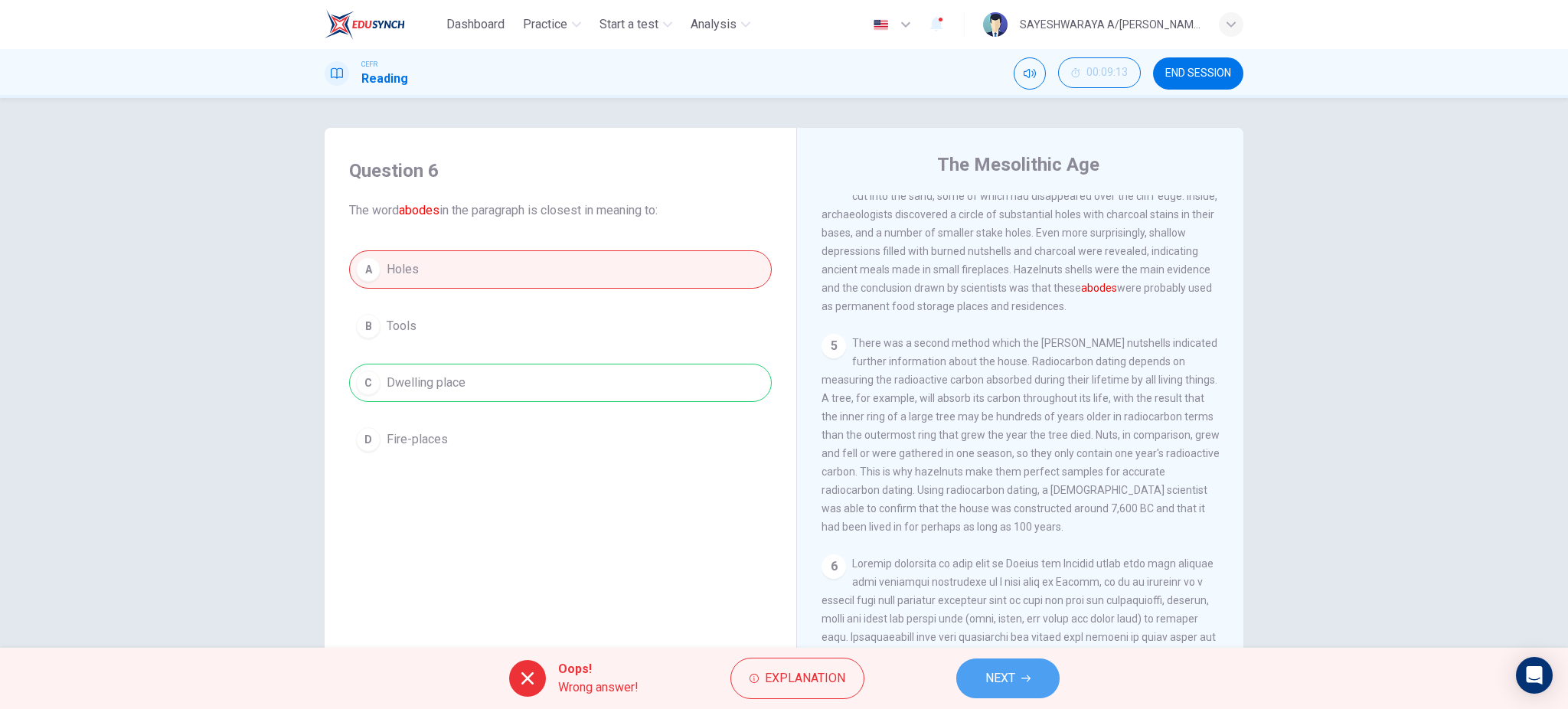
click at [1007, 684] on span "NEXT" at bounding box center [1000, 678] width 30 height 21
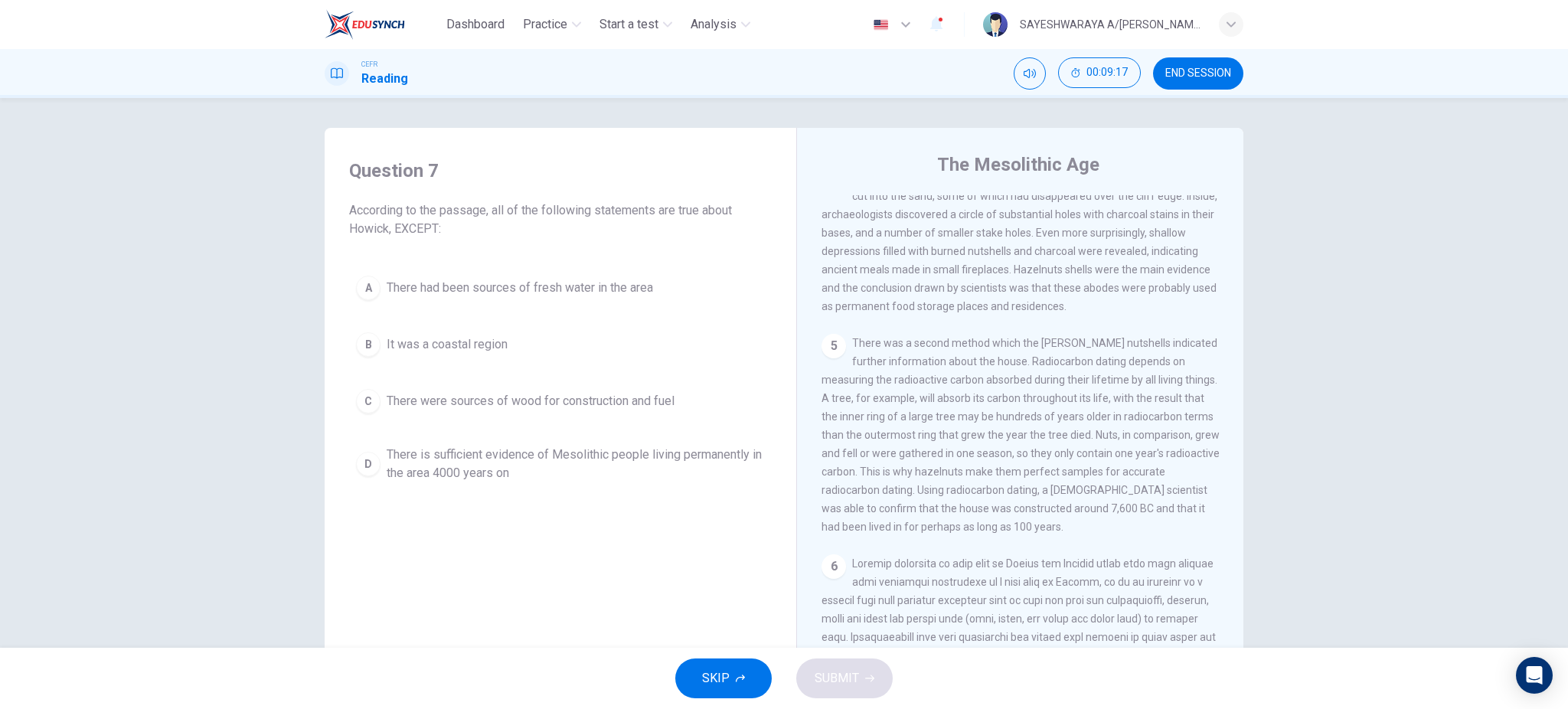
click at [752, 571] on div "Question 7 According to the passage, all of the following statements are true a…" at bounding box center [561, 402] width 447 height 517
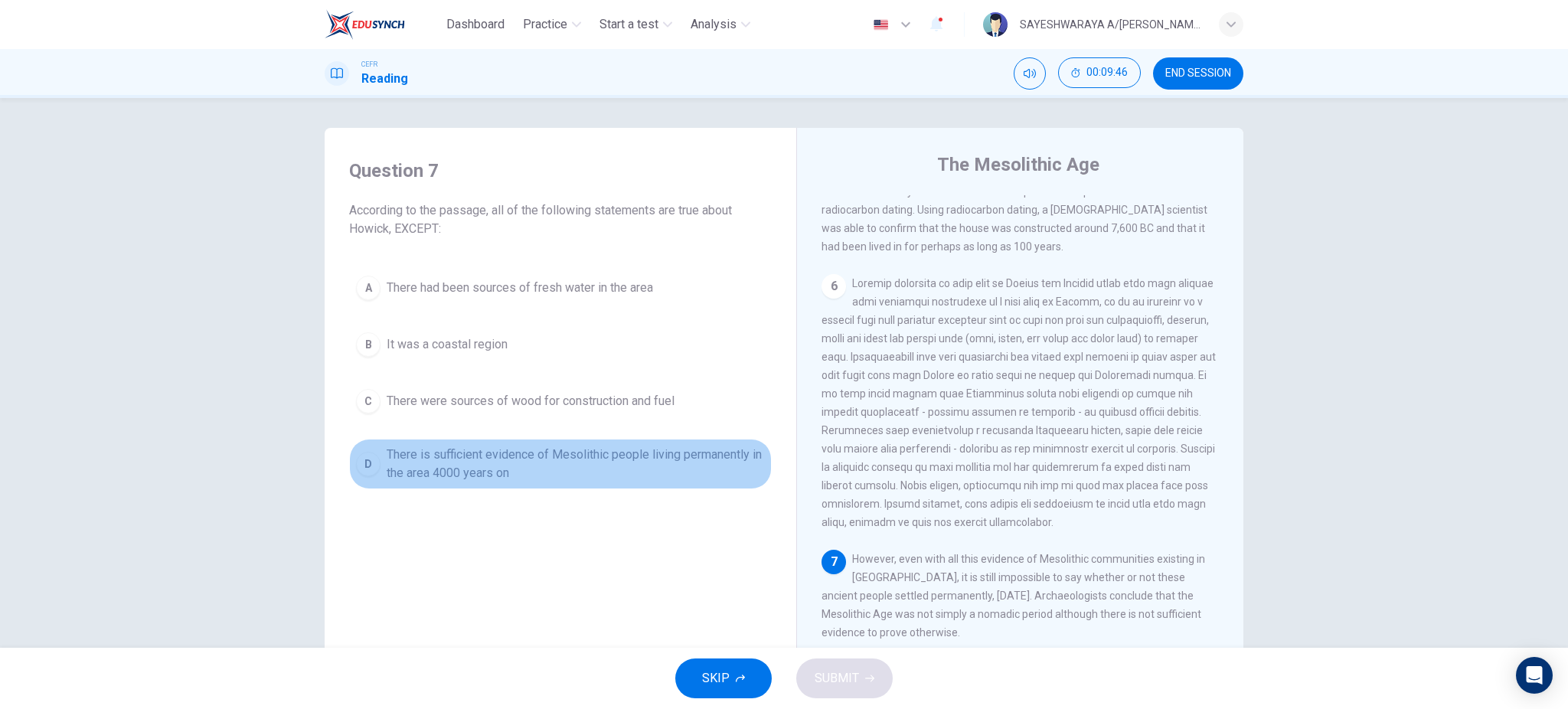
click at [447, 455] on span "There is sufficient evidence of Mesolithic people living permanently in the are…" at bounding box center [576, 464] width 379 height 37
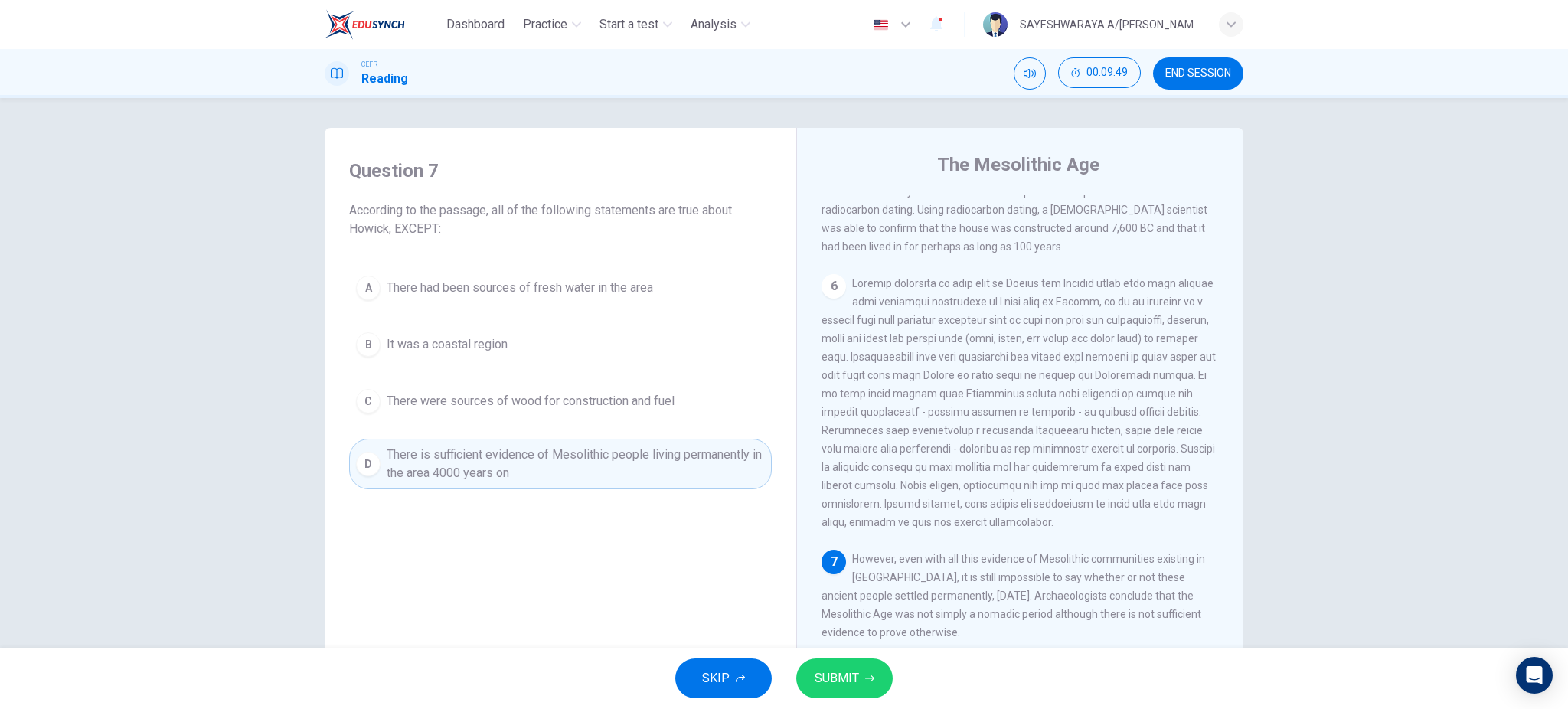
scroll to position [43, 0]
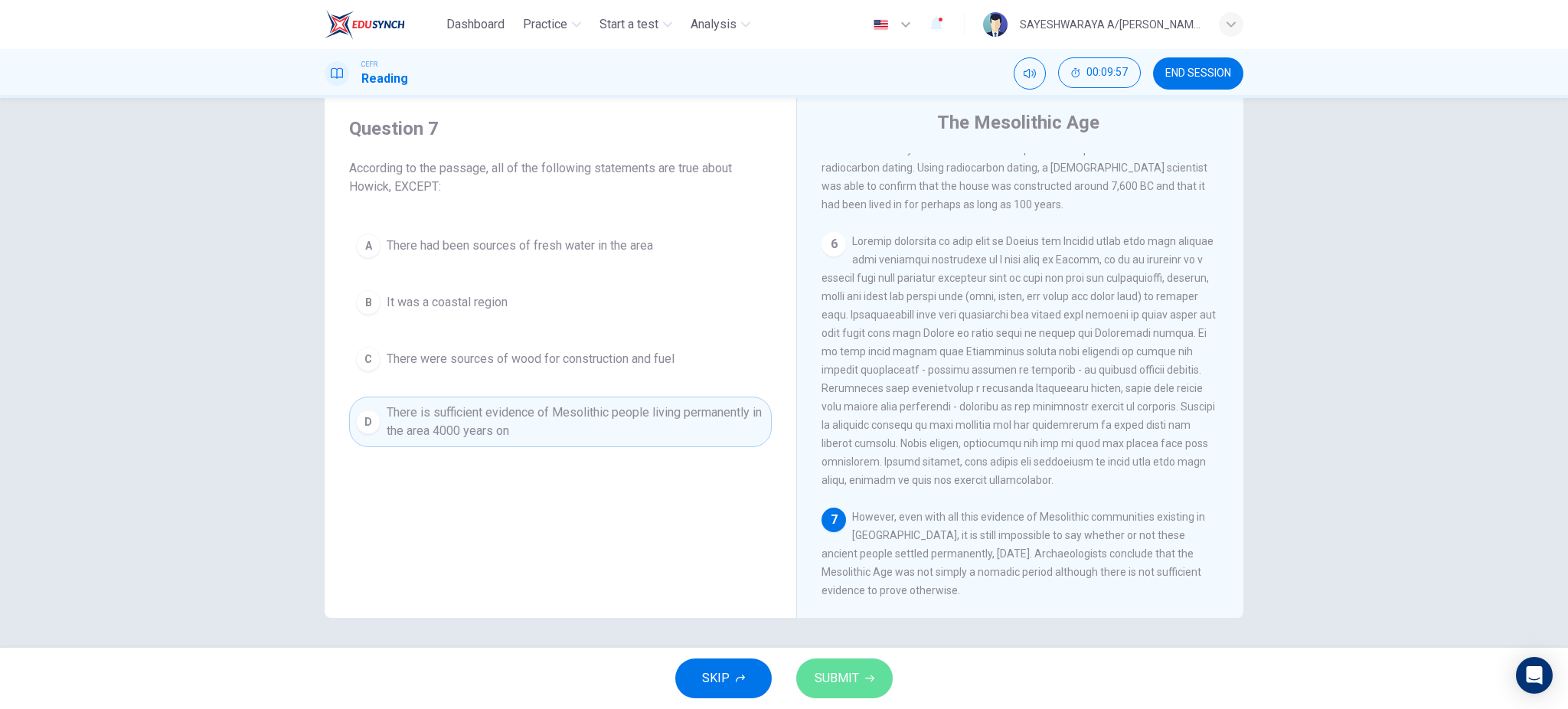
click at [851, 684] on span "SUBMIT" at bounding box center [837, 678] width 44 height 21
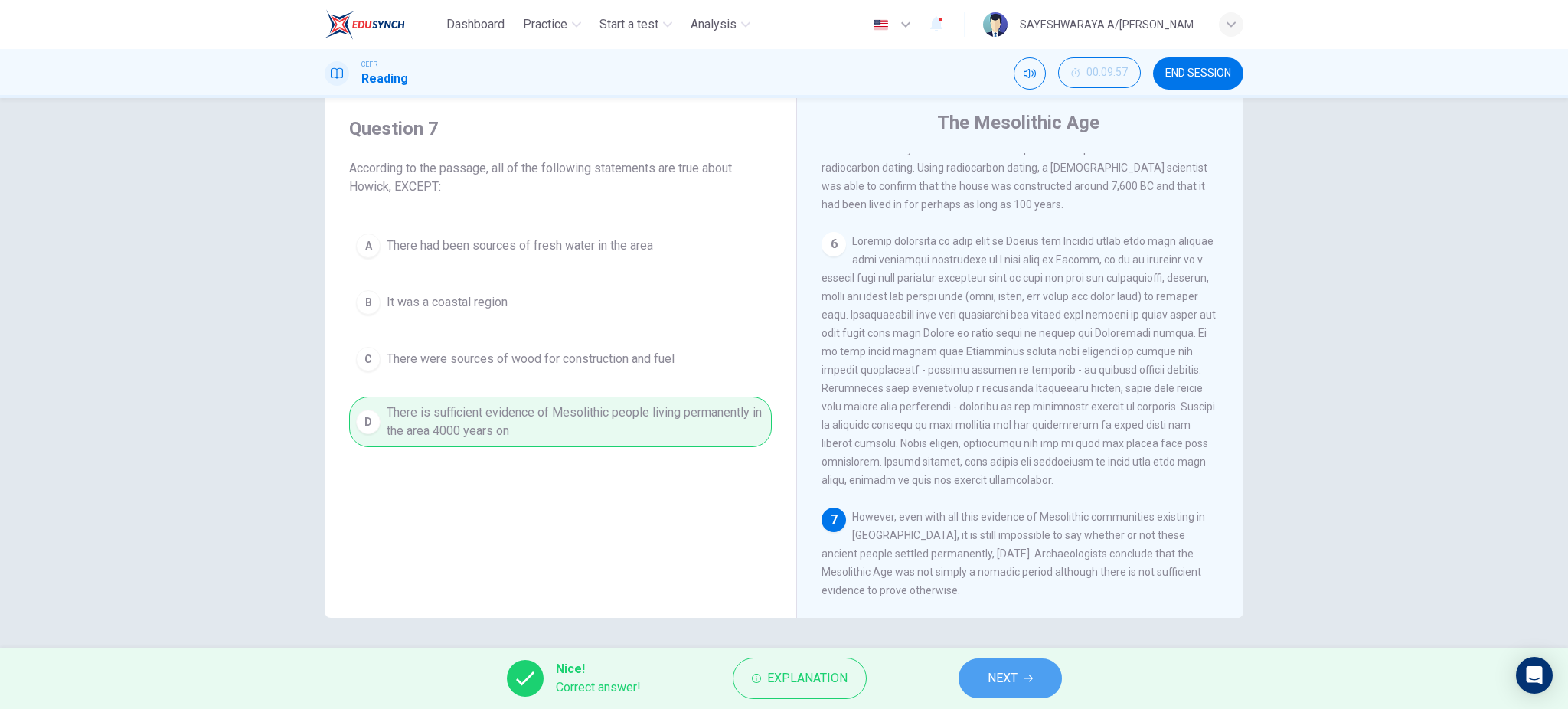
click at [1006, 672] on span "NEXT" at bounding box center [1003, 678] width 30 height 21
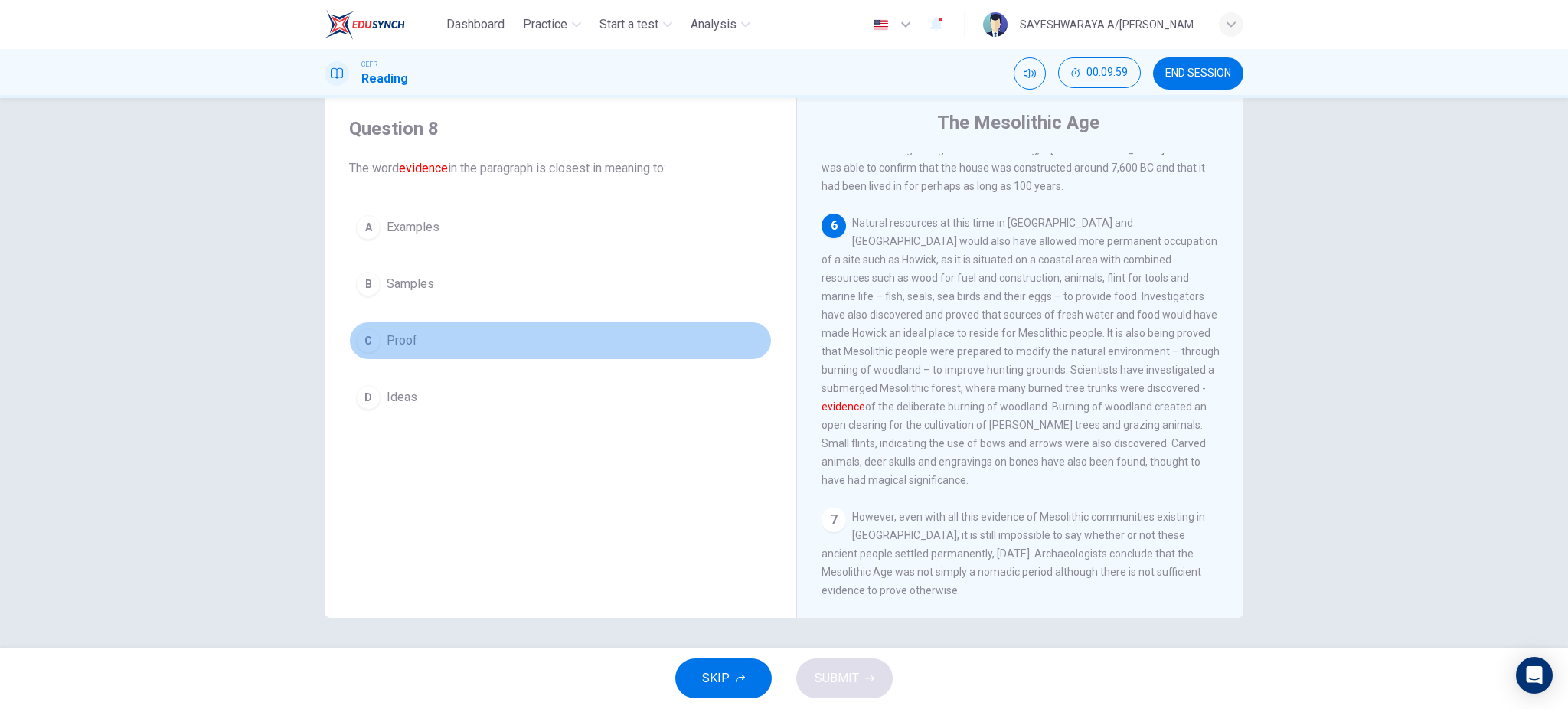
click at [402, 339] on span "Proof" at bounding box center [403, 340] width 31 height 18
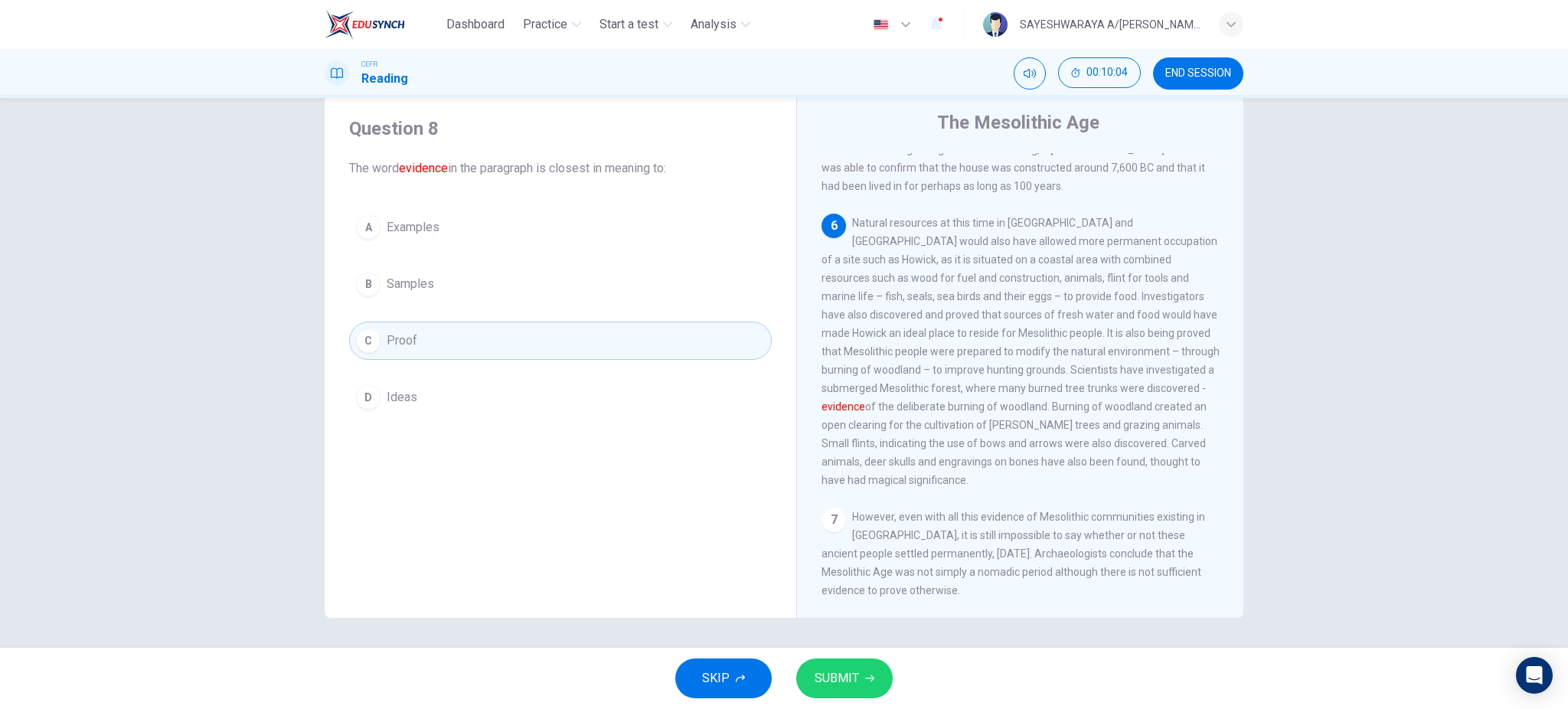
click at [852, 702] on div "SKIP SUBMIT" at bounding box center [784, 679] width 1568 height 62
click at [873, 688] on button "SUBMIT" at bounding box center [845, 678] width 96 height 39
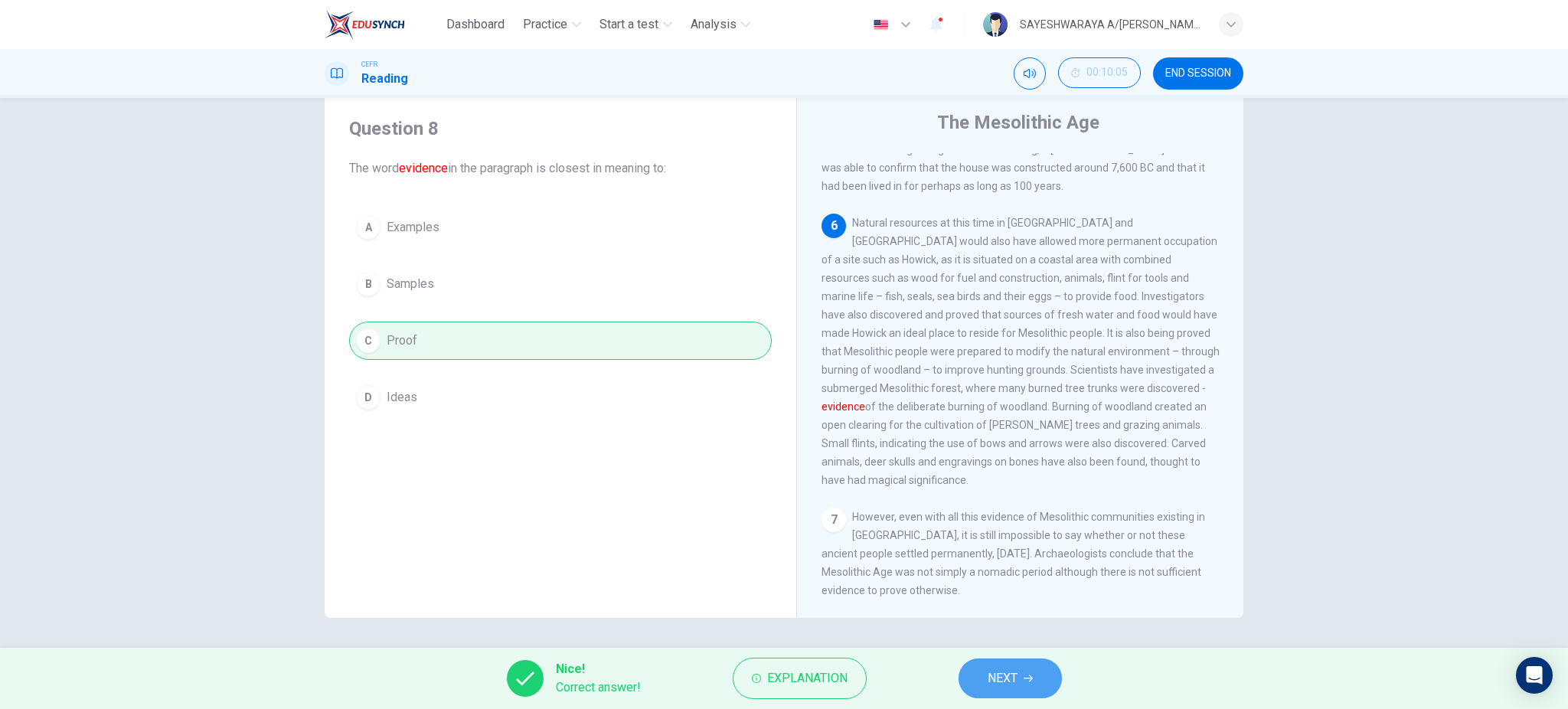
click at [998, 664] on button "NEXT" at bounding box center [1009, 678] width 103 height 39
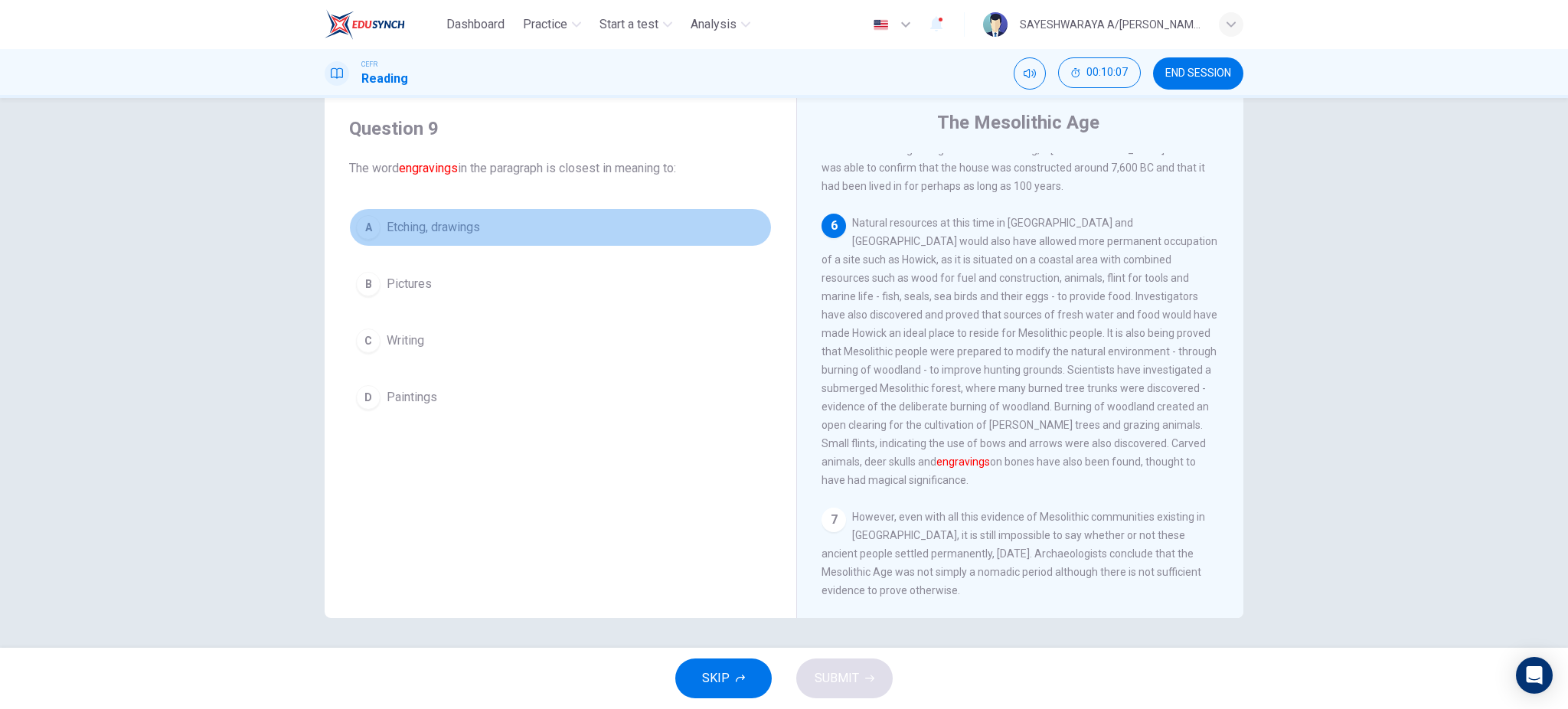
click at [443, 237] on button "A Etching, drawings" at bounding box center [561, 227] width 423 height 39
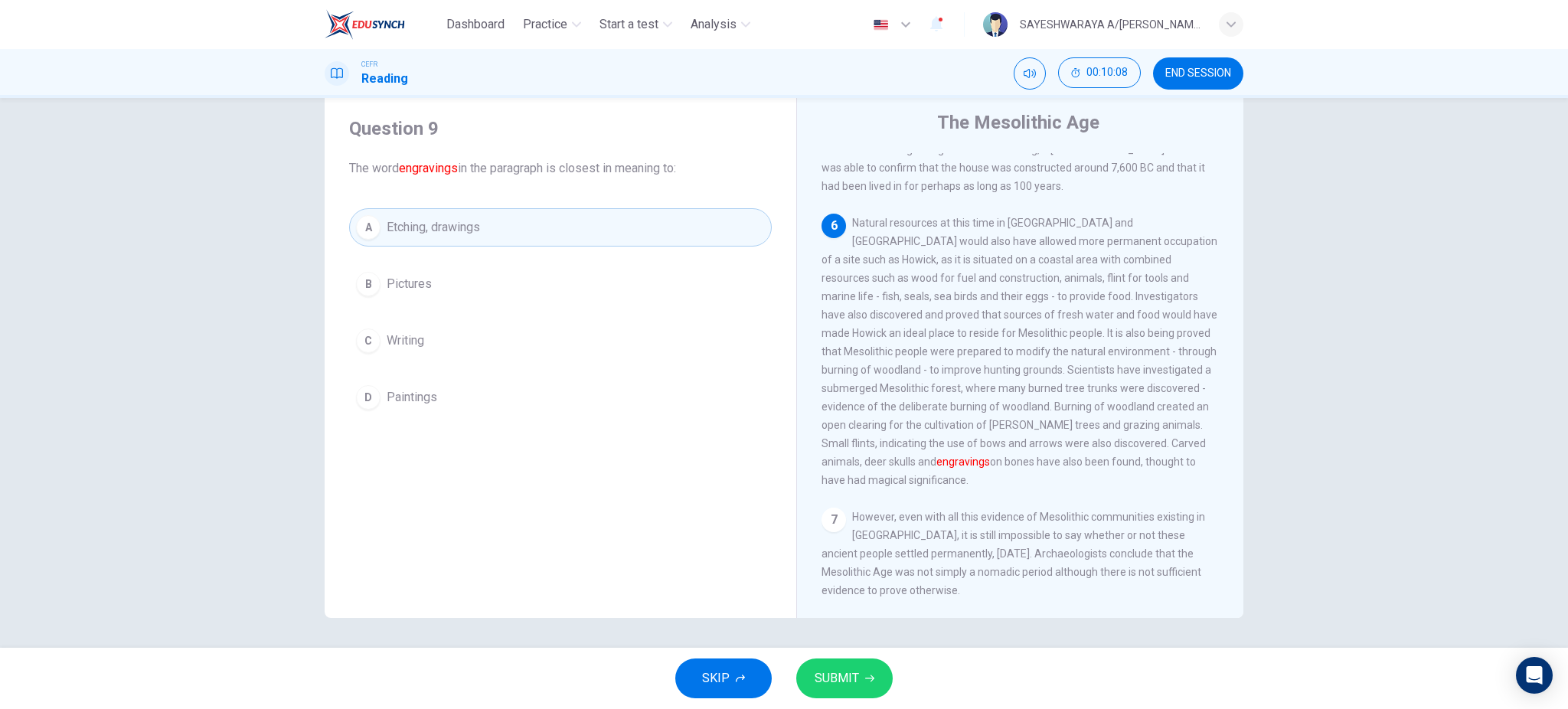
click at [819, 678] on span "SUBMIT" at bounding box center [837, 678] width 44 height 21
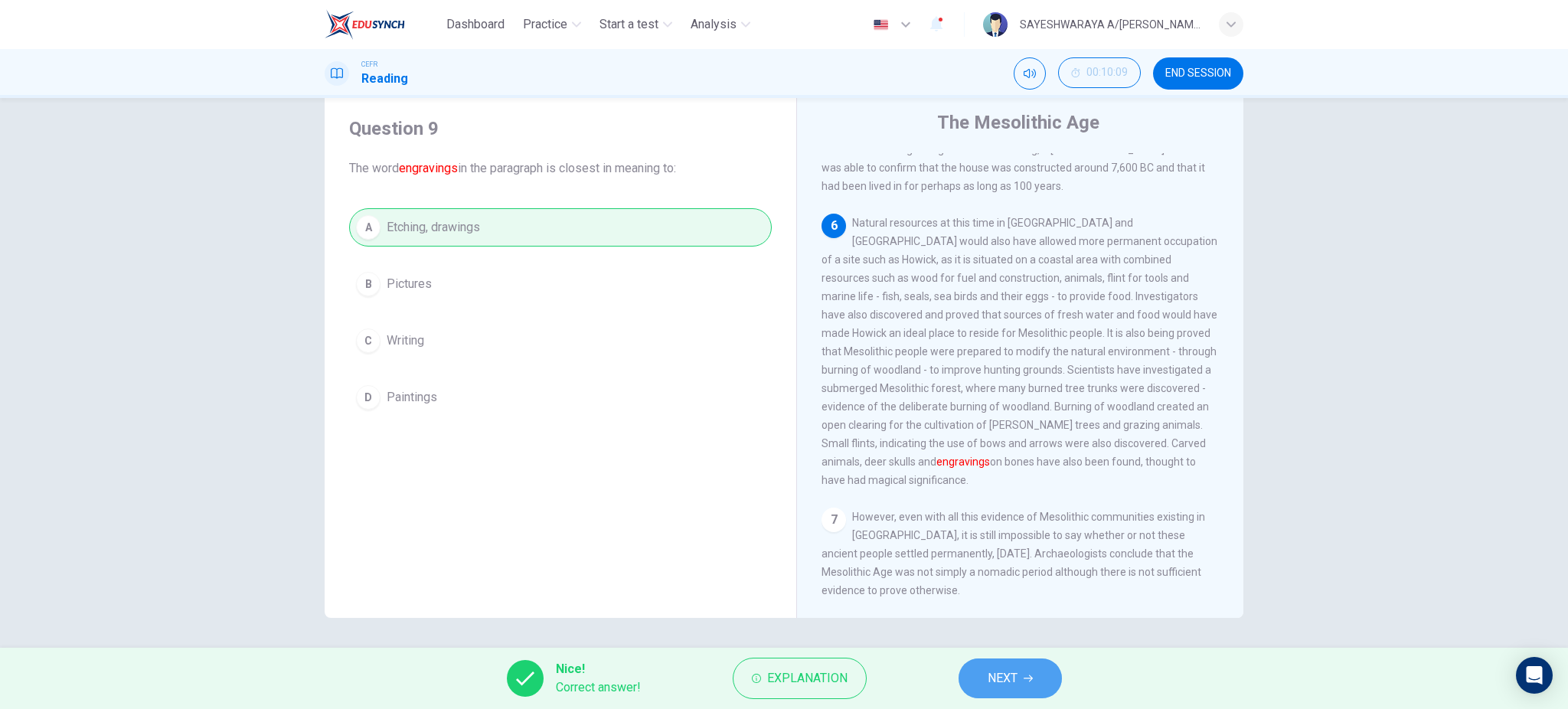
click at [970, 674] on button "NEXT" at bounding box center [1009, 678] width 103 height 39
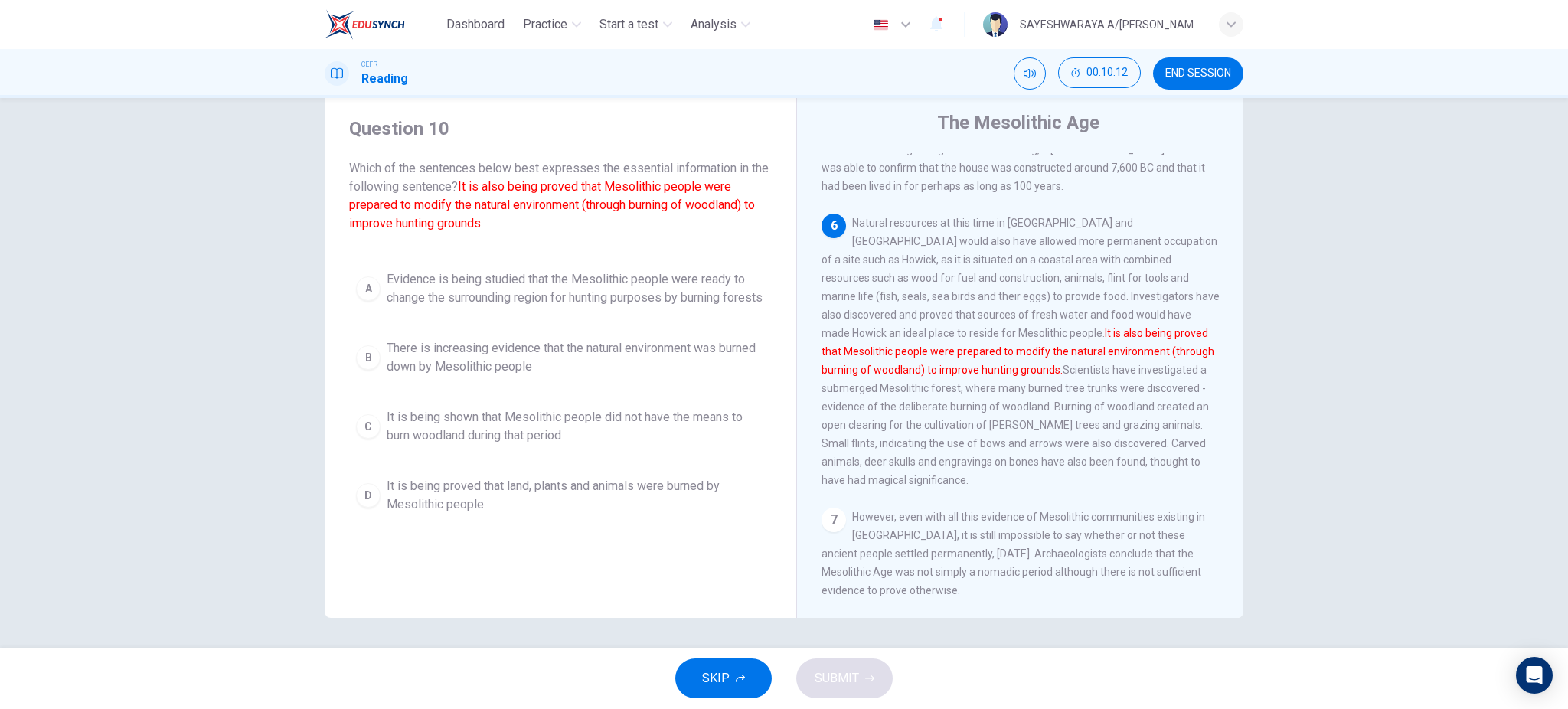
scroll to position [18, 0]
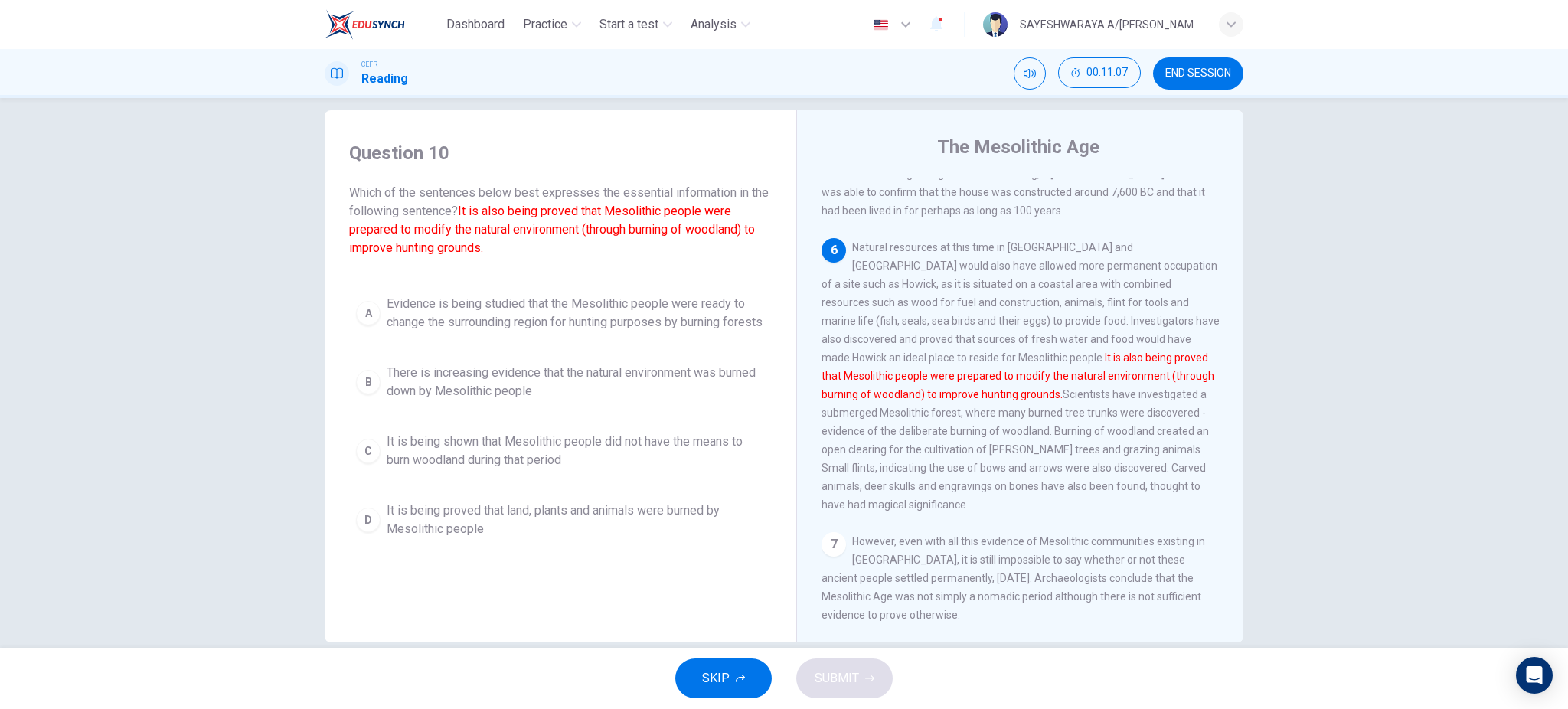
drag, startPoint x: 669, startPoint y: 330, endPoint x: 506, endPoint y: 329, distance: 163.0
click at [506, 329] on span "Evidence is being studied that the Mesolithic people were ready to change the s…" at bounding box center [576, 313] width 379 height 37
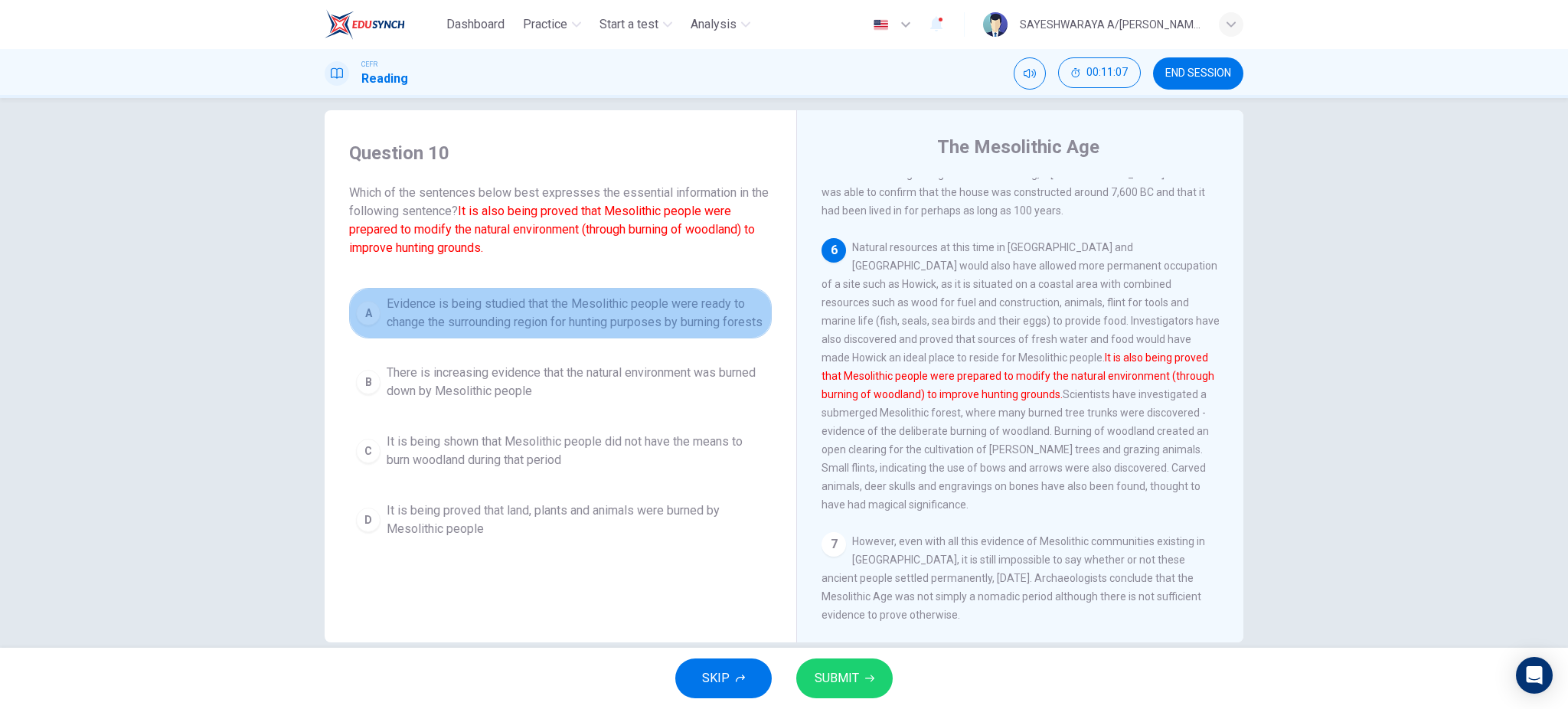
click at [506, 329] on span "Evidence is being studied that the Mesolithic people were ready to change the s…" at bounding box center [576, 313] width 379 height 37
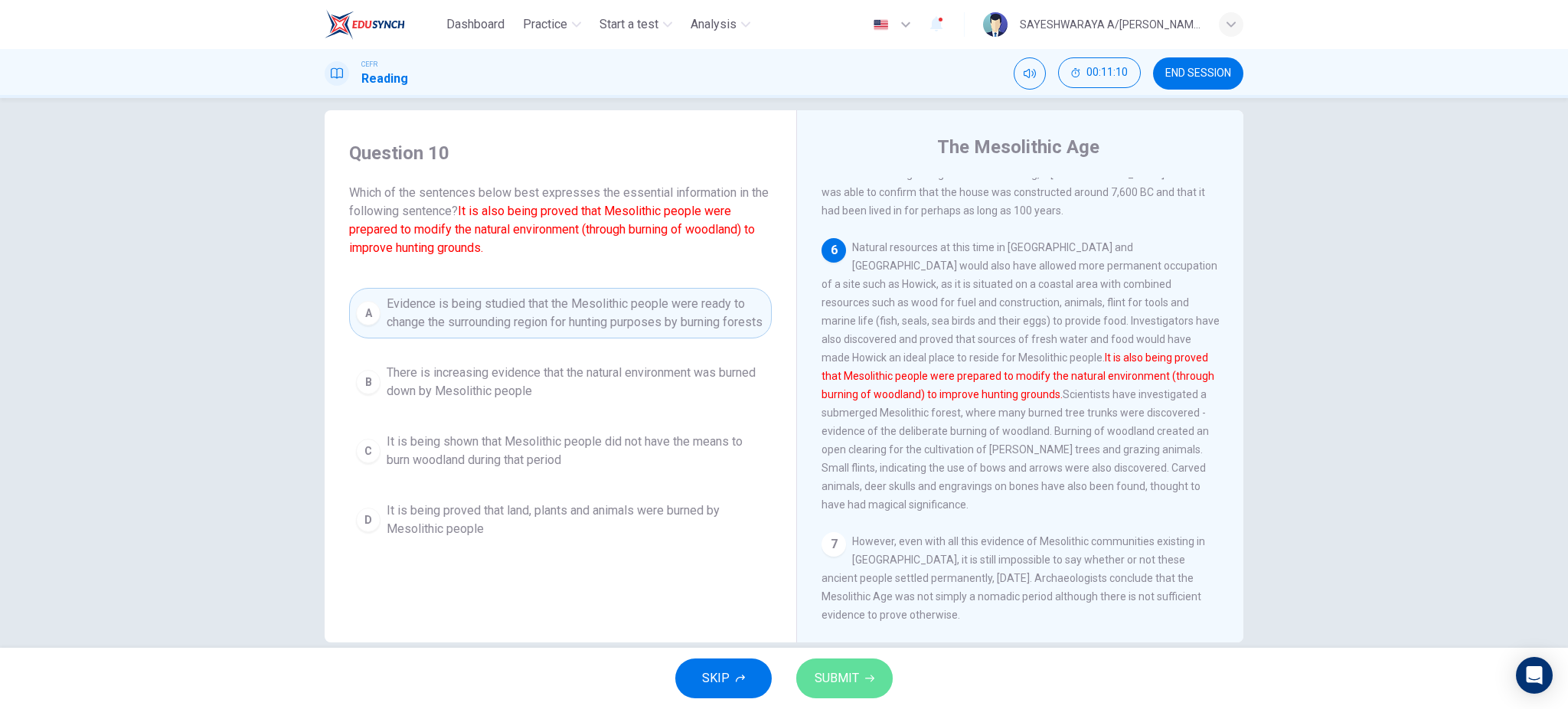
click at [863, 668] on button "SUBMIT" at bounding box center [845, 678] width 96 height 39
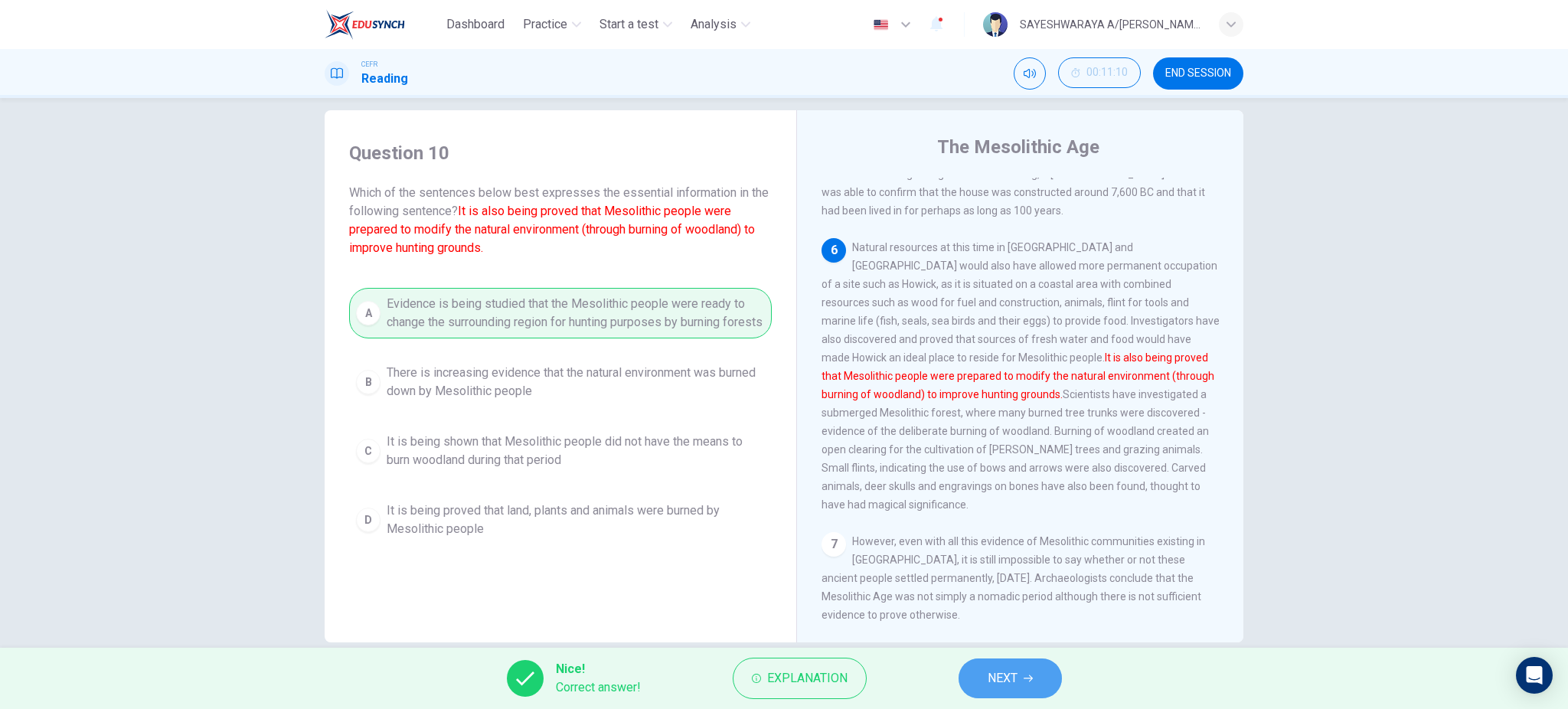
click at [977, 670] on button "NEXT" at bounding box center [1009, 678] width 103 height 39
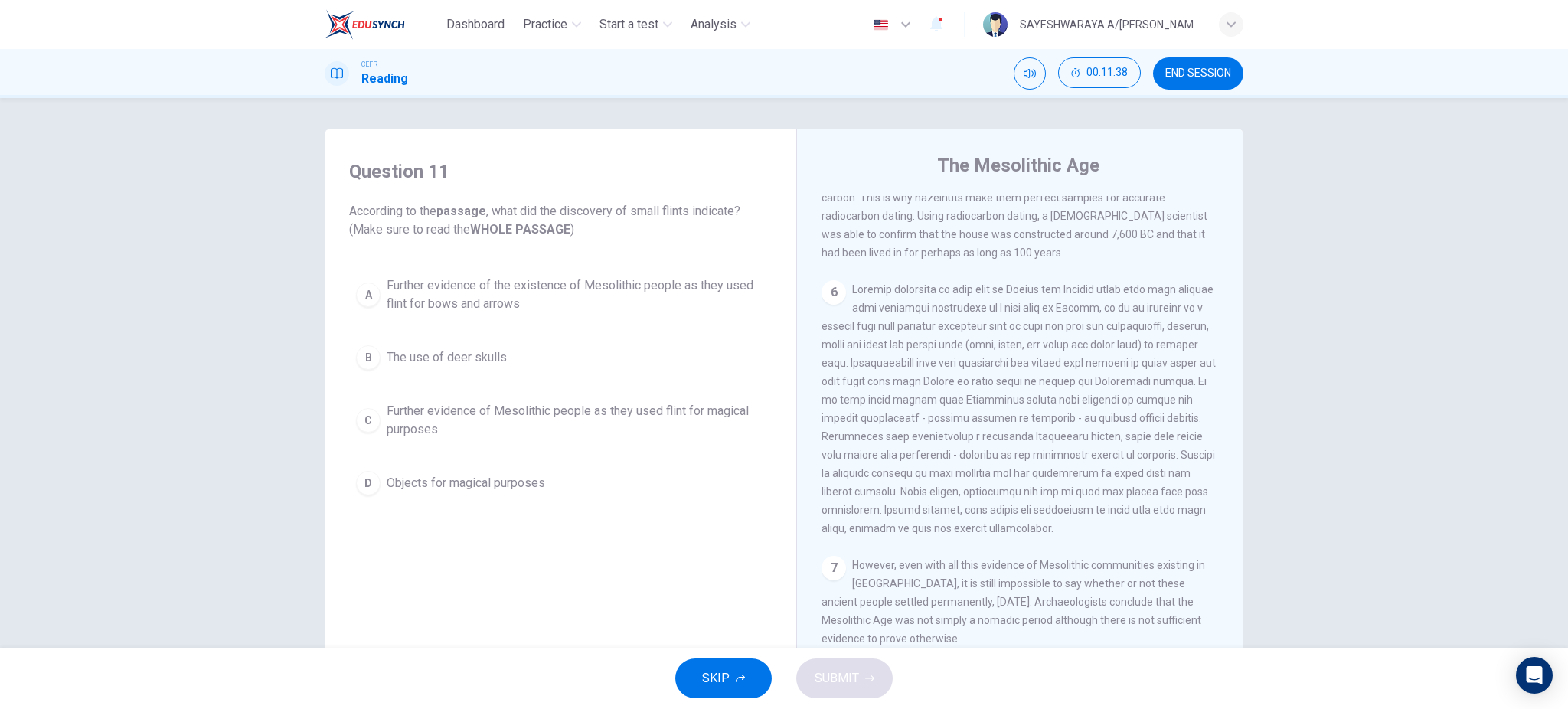
scroll to position [670, 0]
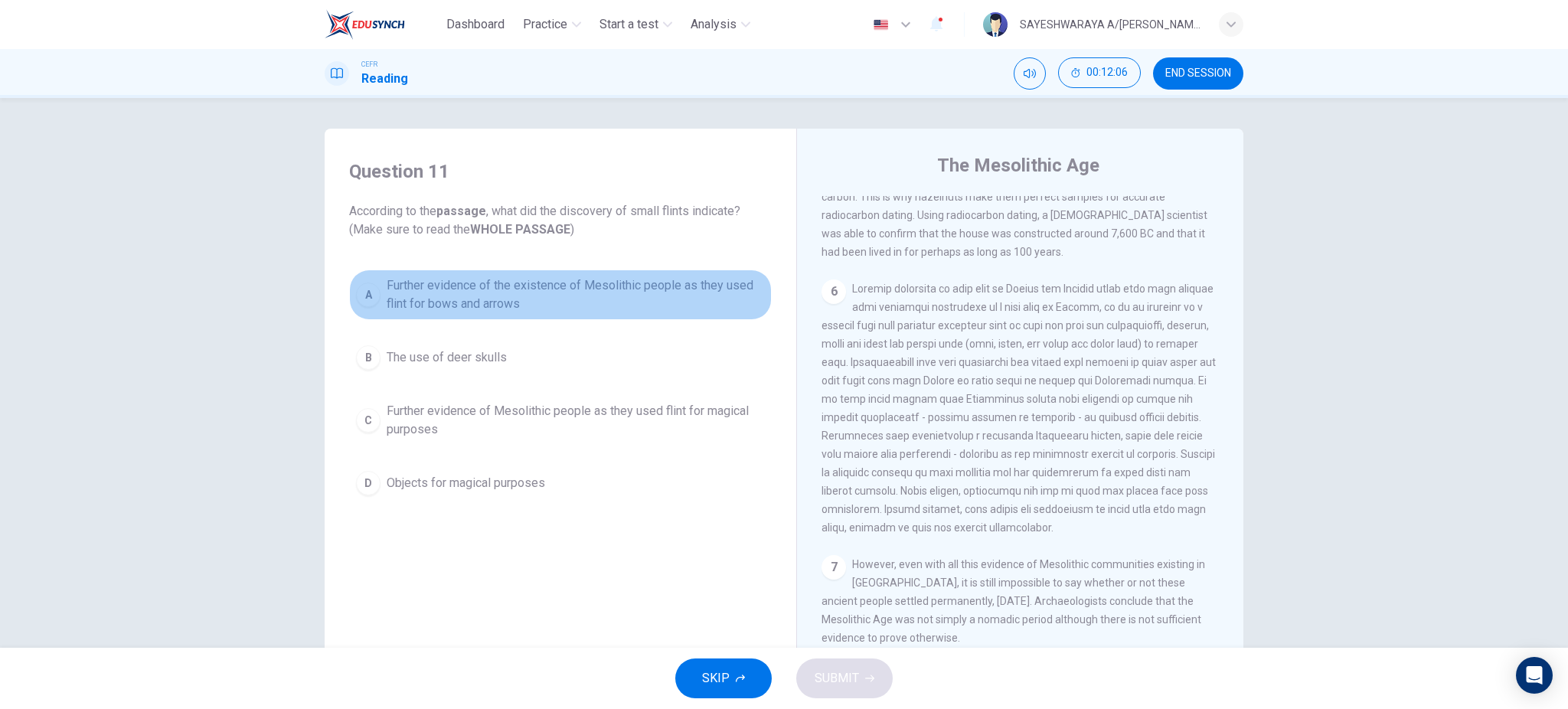
click at [391, 299] on span "Further evidence of the existence of Mesolithic people as they used flint for b…" at bounding box center [576, 295] width 379 height 37
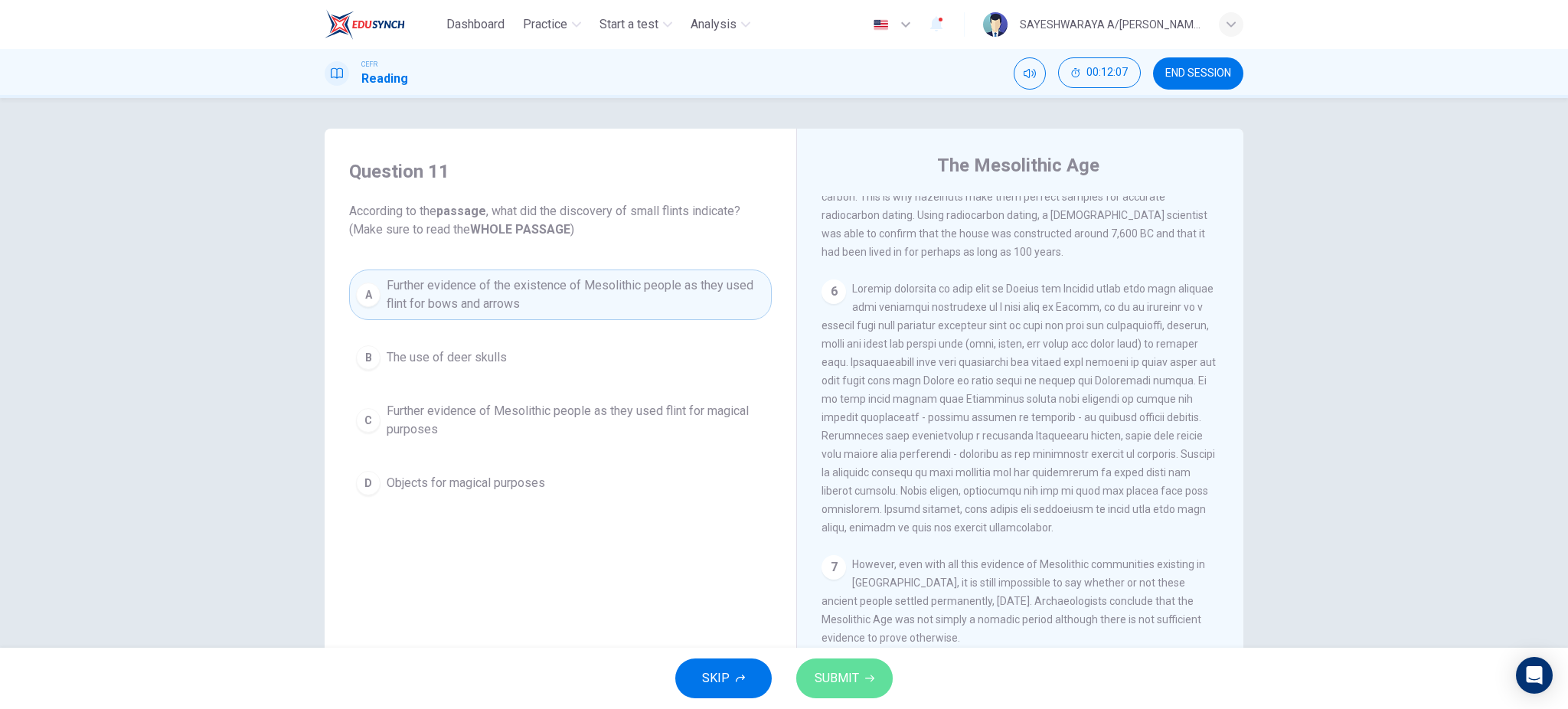
click at [831, 685] on span "SUBMIT" at bounding box center [837, 678] width 44 height 21
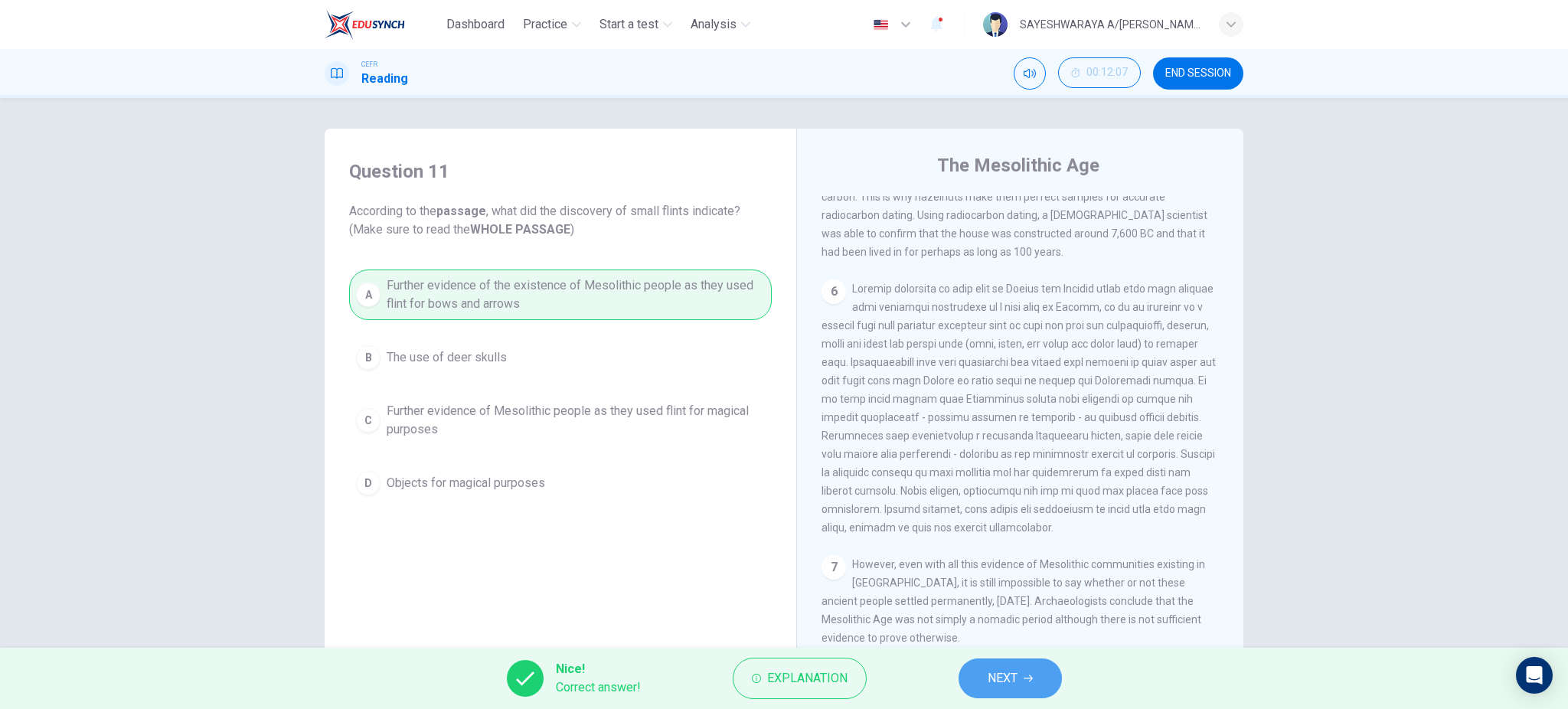
click at [1013, 677] on span "NEXT" at bounding box center [1003, 678] width 30 height 21
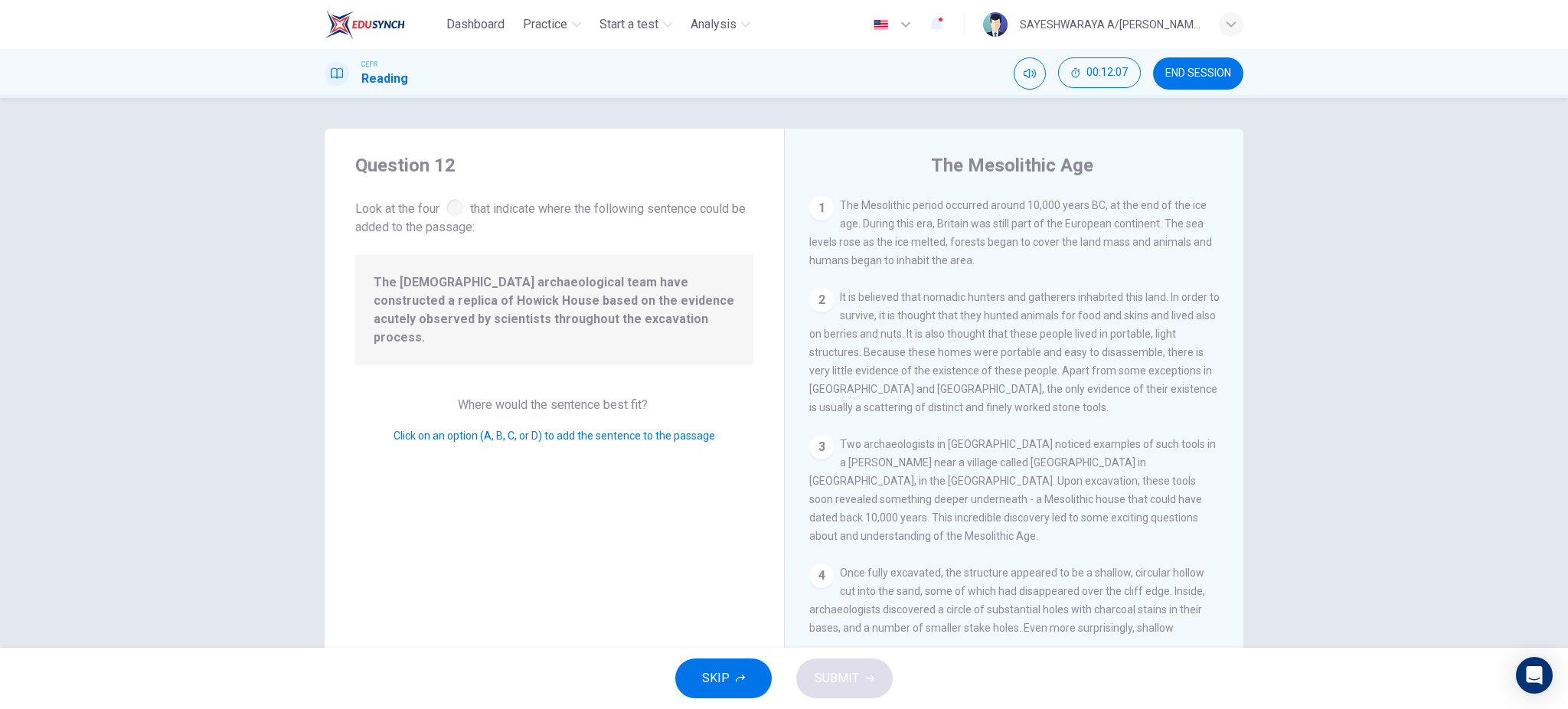
scroll to position [746, 0]
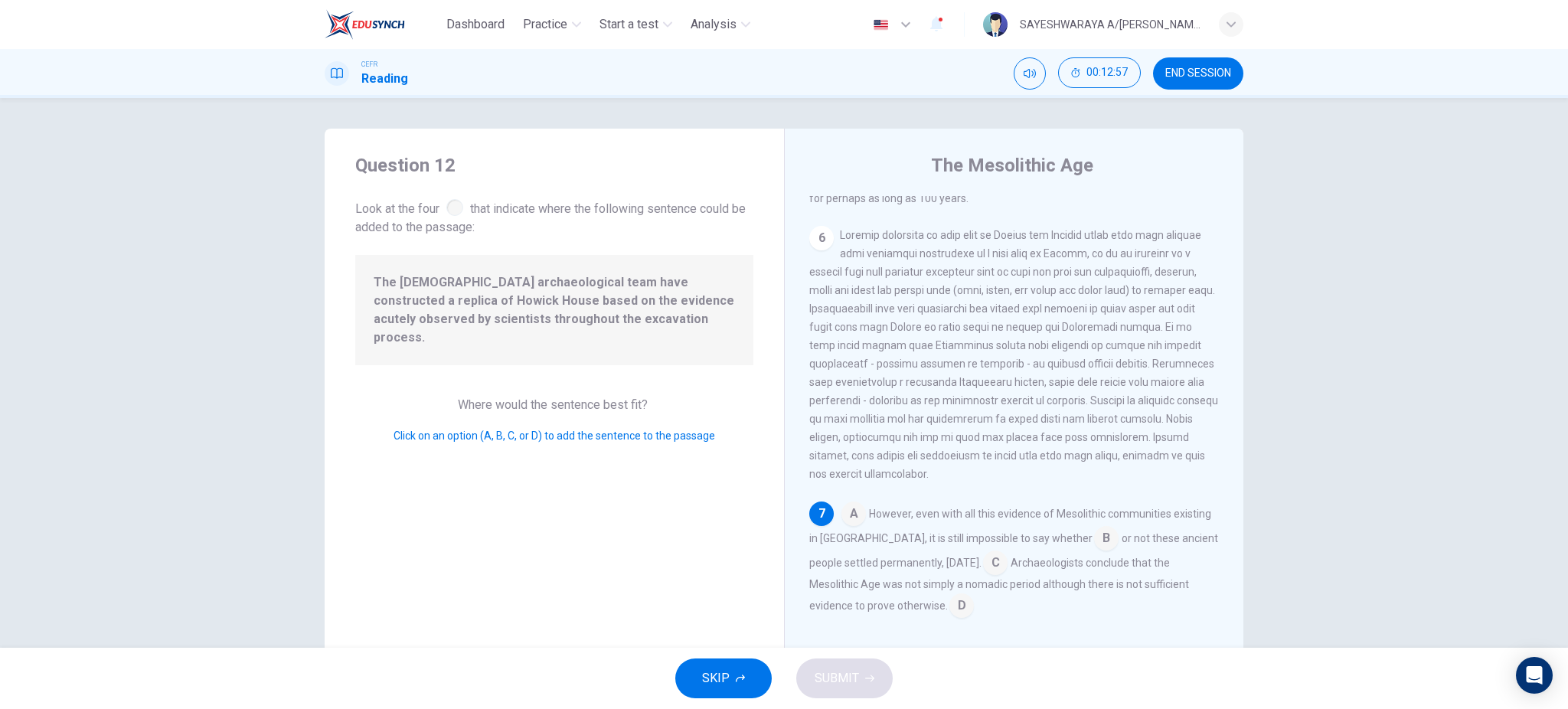
click at [953, 600] on input at bounding box center [961, 607] width 24 height 24
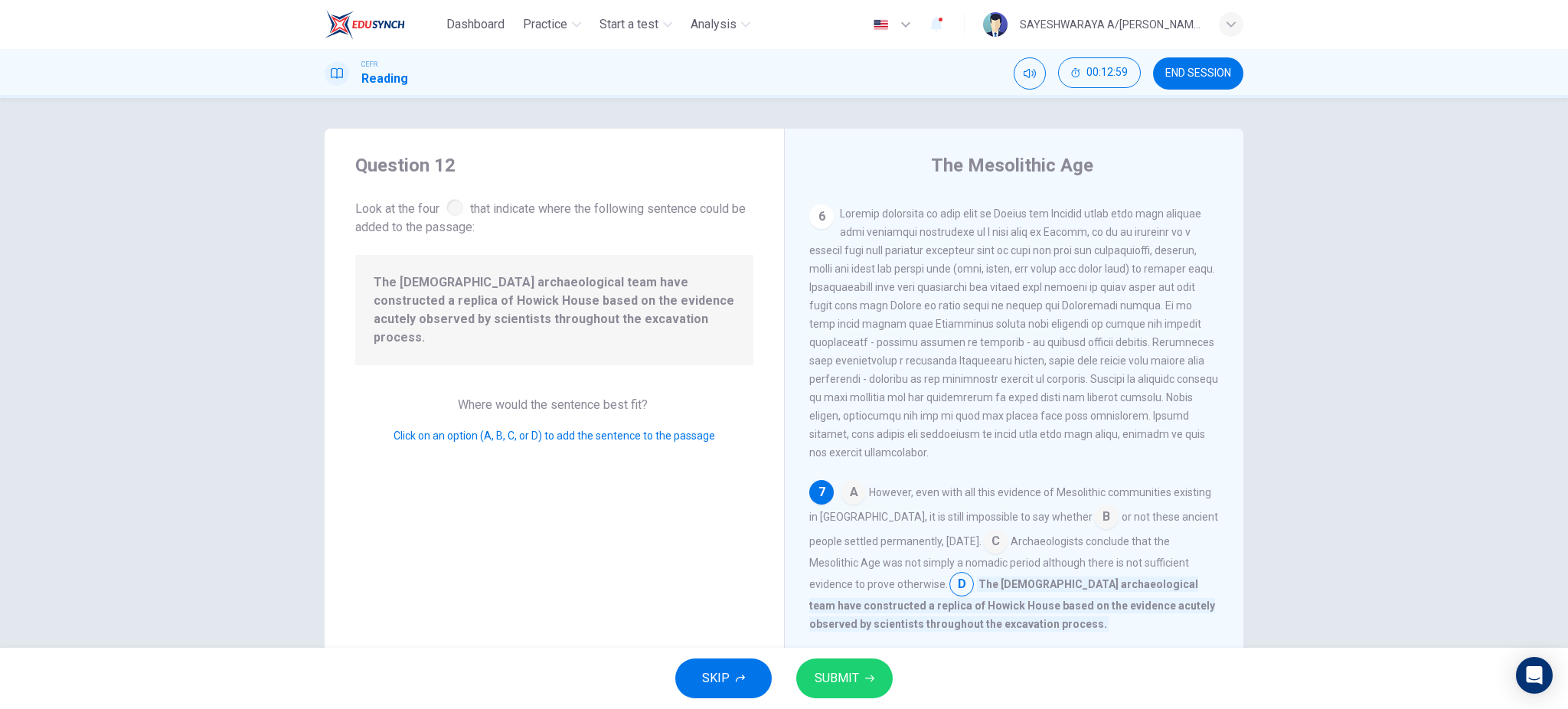
scroll to position [782, 0]
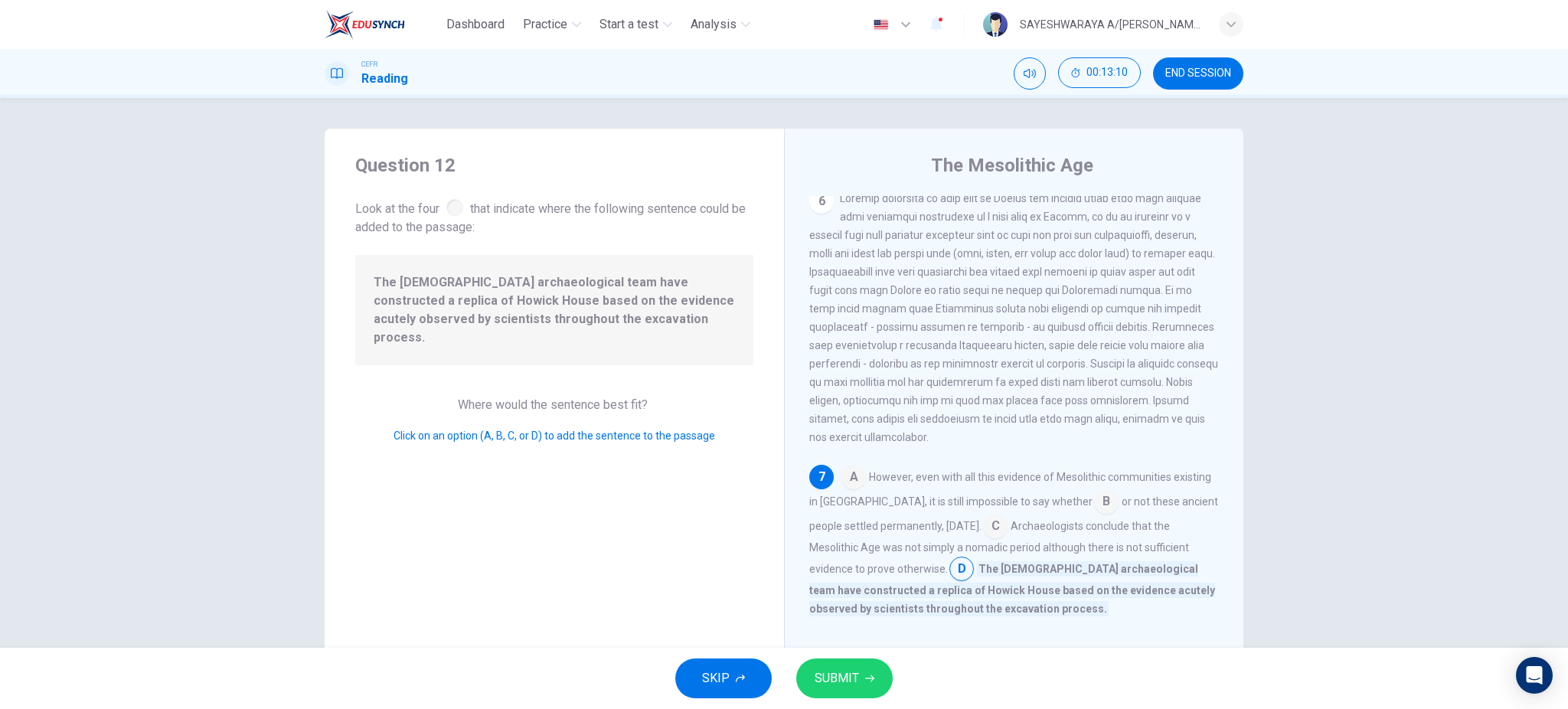
click at [1007, 534] on input at bounding box center [995, 527] width 24 height 24
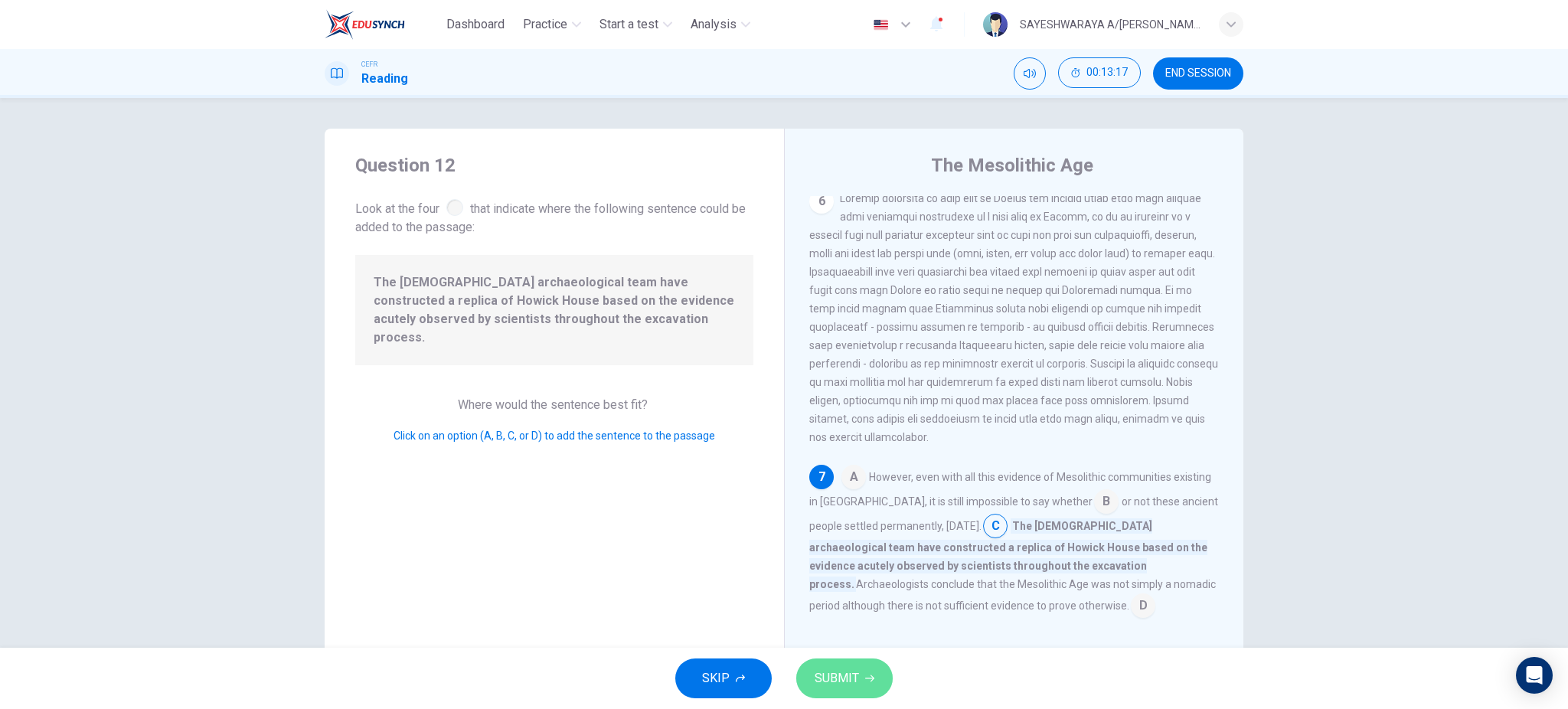
click at [863, 678] on button "SUBMIT" at bounding box center [845, 678] width 96 height 39
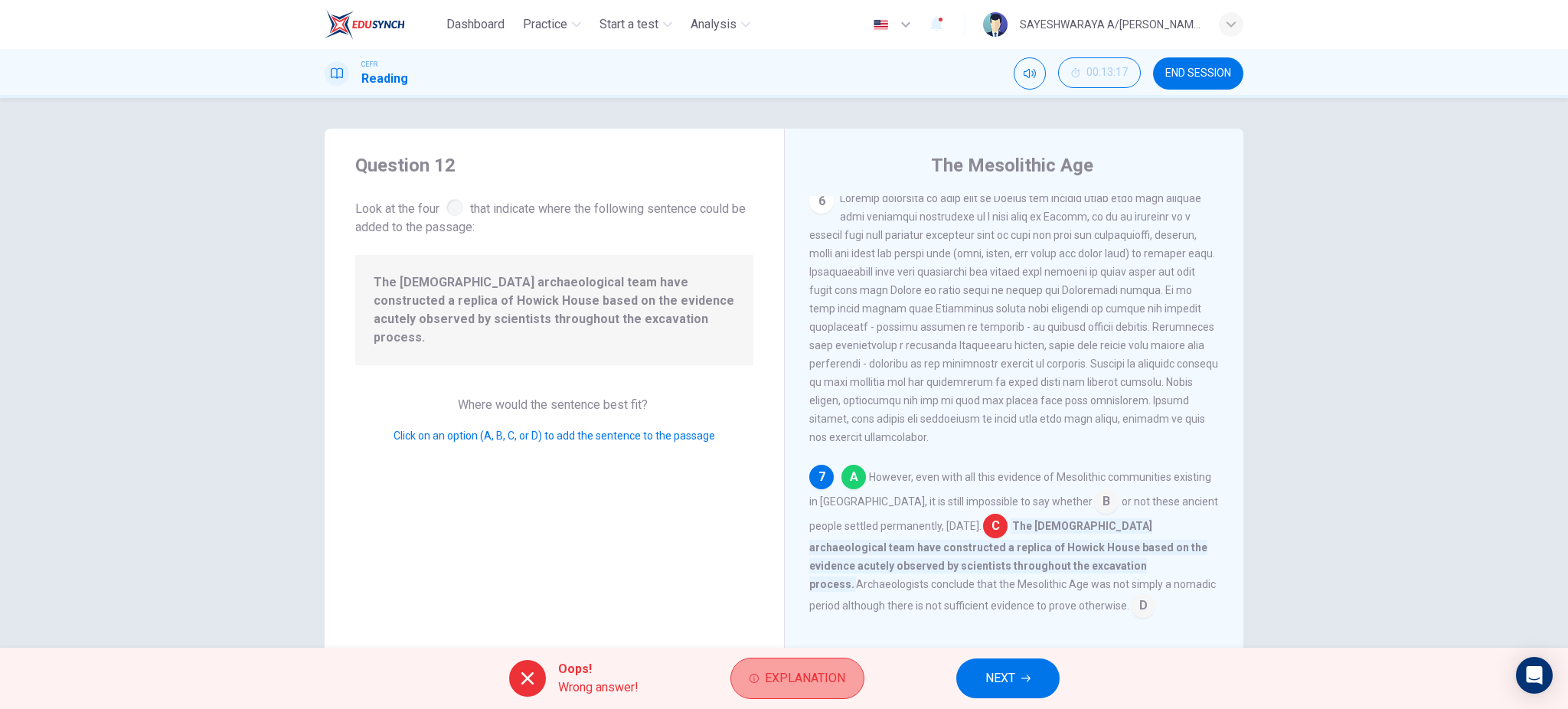
click at [813, 674] on span "Explanation" at bounding box center [804, 678] width 80 height 21
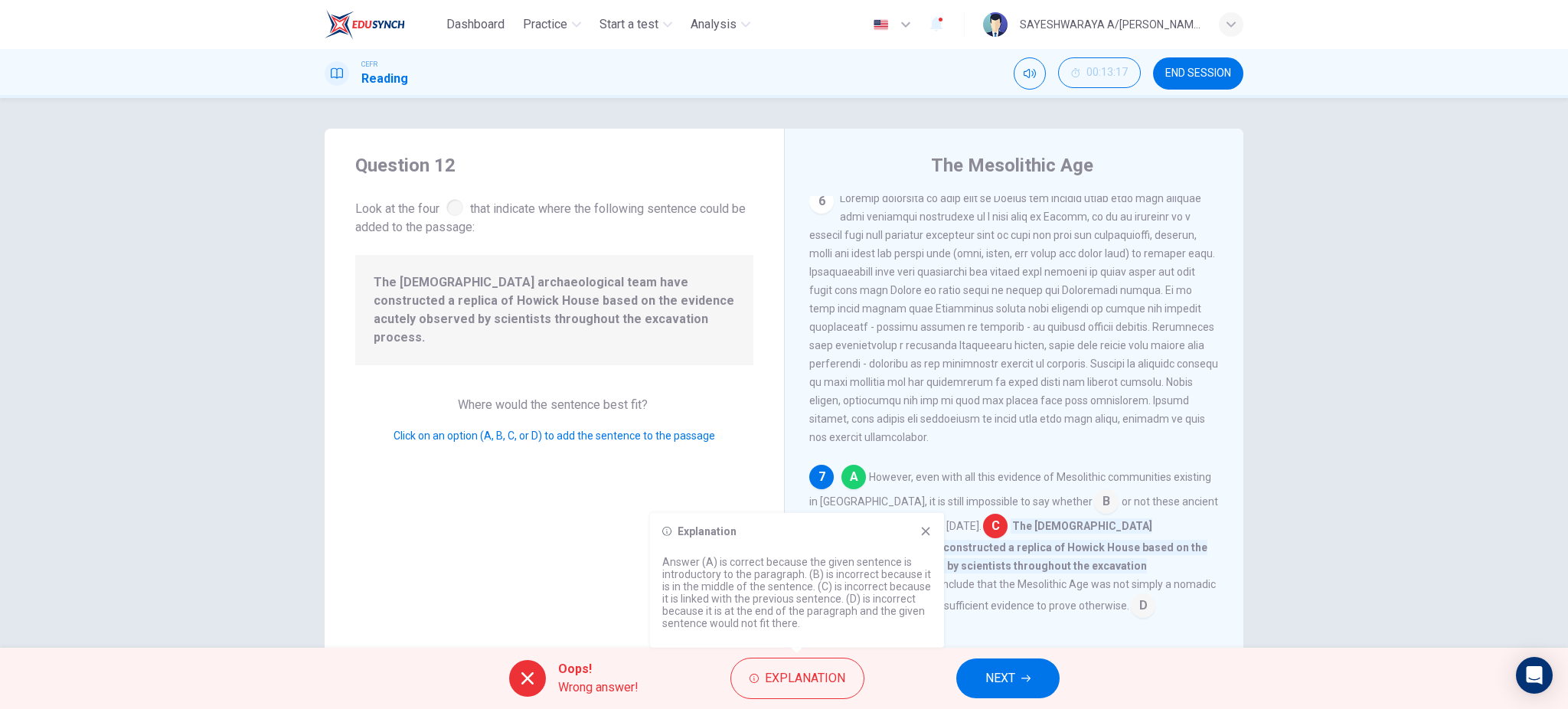
click at [1386, 229] on div "Question 12 Look at the four that indicate where the following sentence could b…" at bounding box center [784, 373] width 1568 height 550
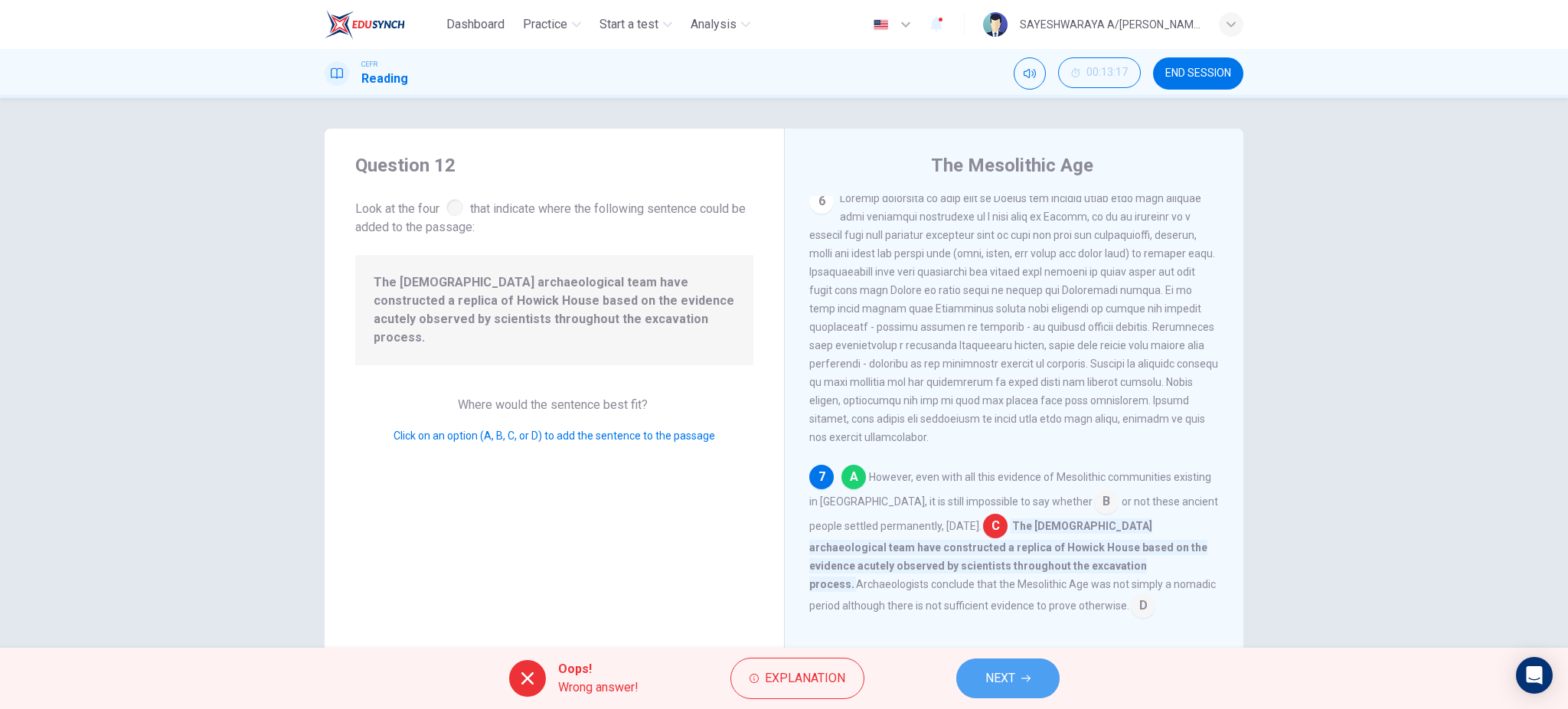
click at [1019, 675] on button "NEXT" at bounding box center [1007, 678] width 103 height 39
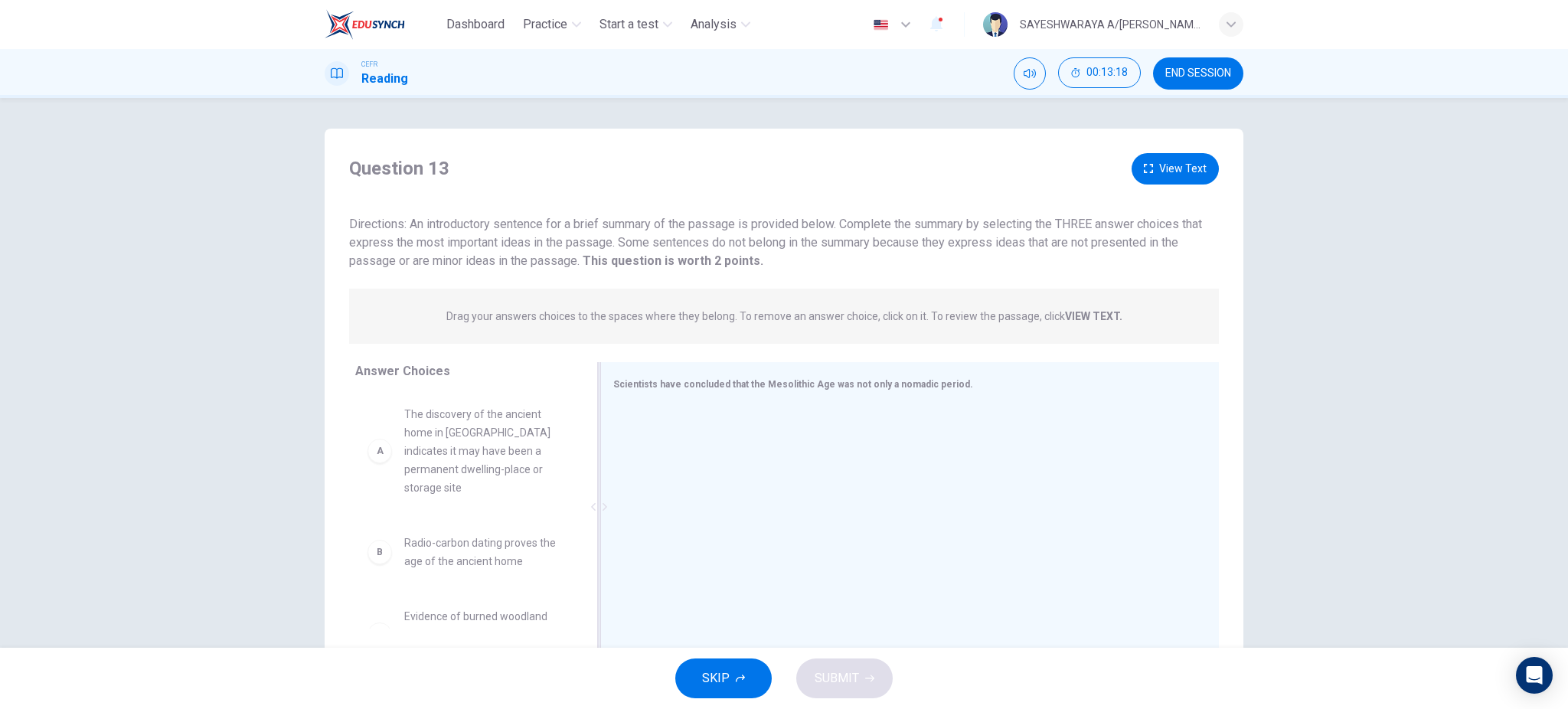
scroll to position [43, 0]
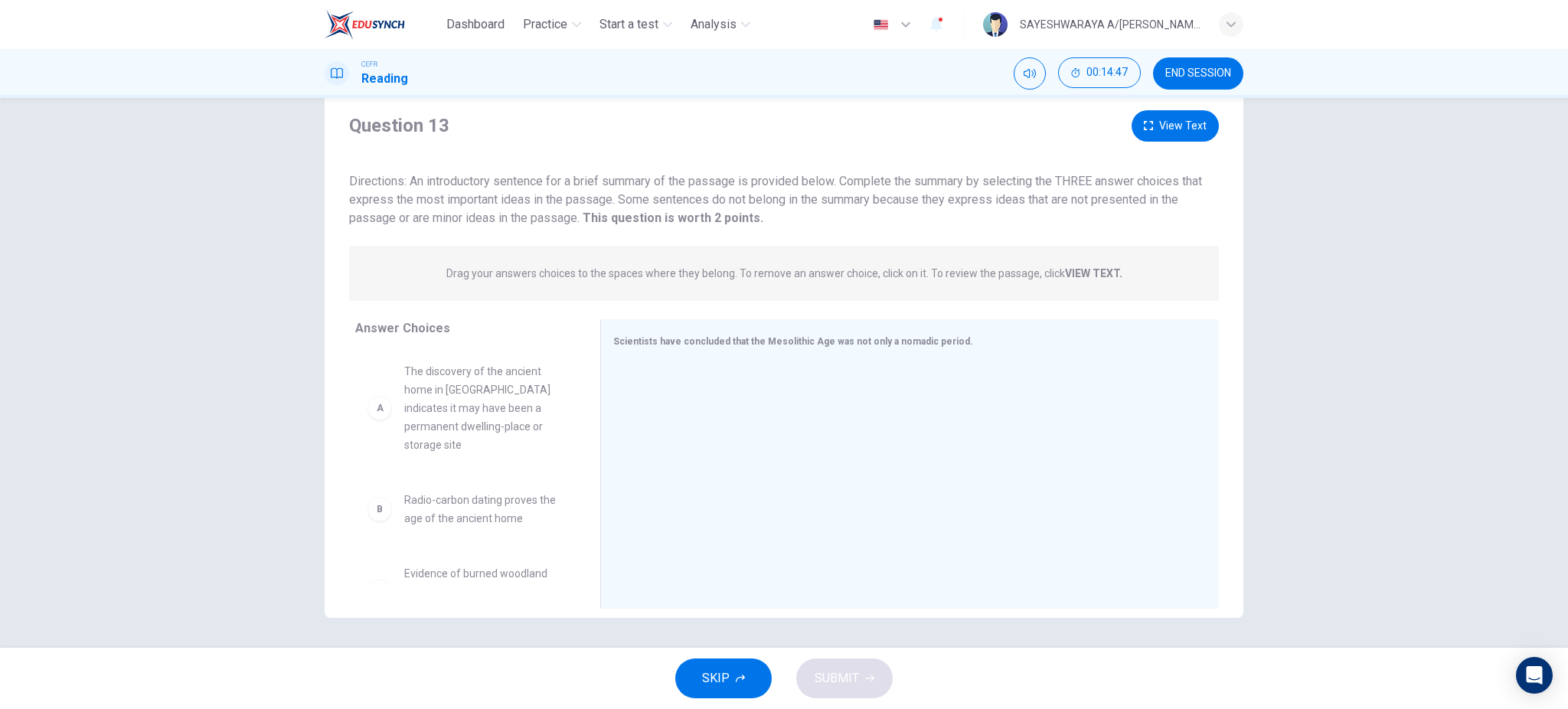
click at [202, 402] on div "Question 13 View Text Directions: An introductory sentence for a brief summary …" at bounding box center [784, 373] width 1568 height 550
click at [1148, 124] on icon "button" at bounding box center [1149, 126] width 10 height 10
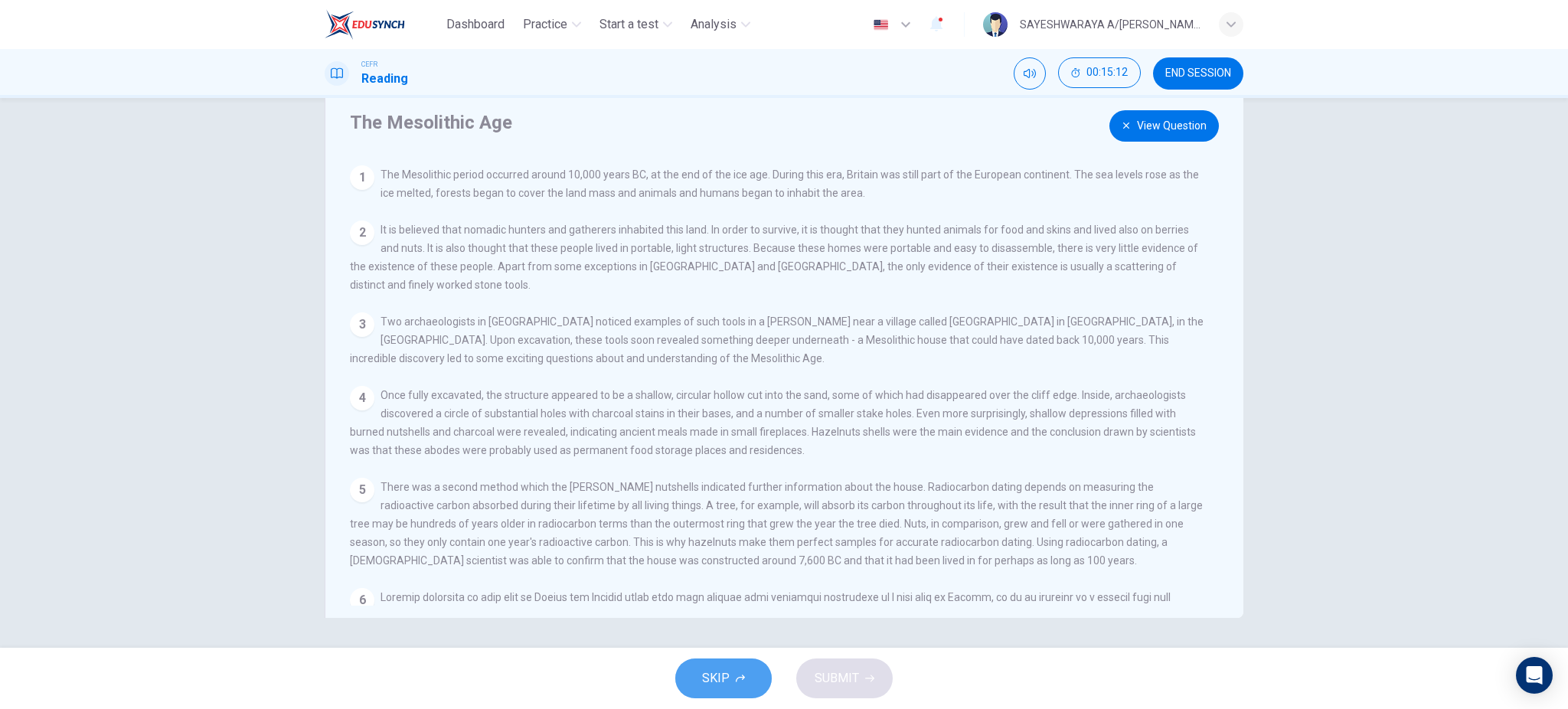
click at [719, 691] on button "SKIP" at bounding box center [723, 678] width 96 height 39
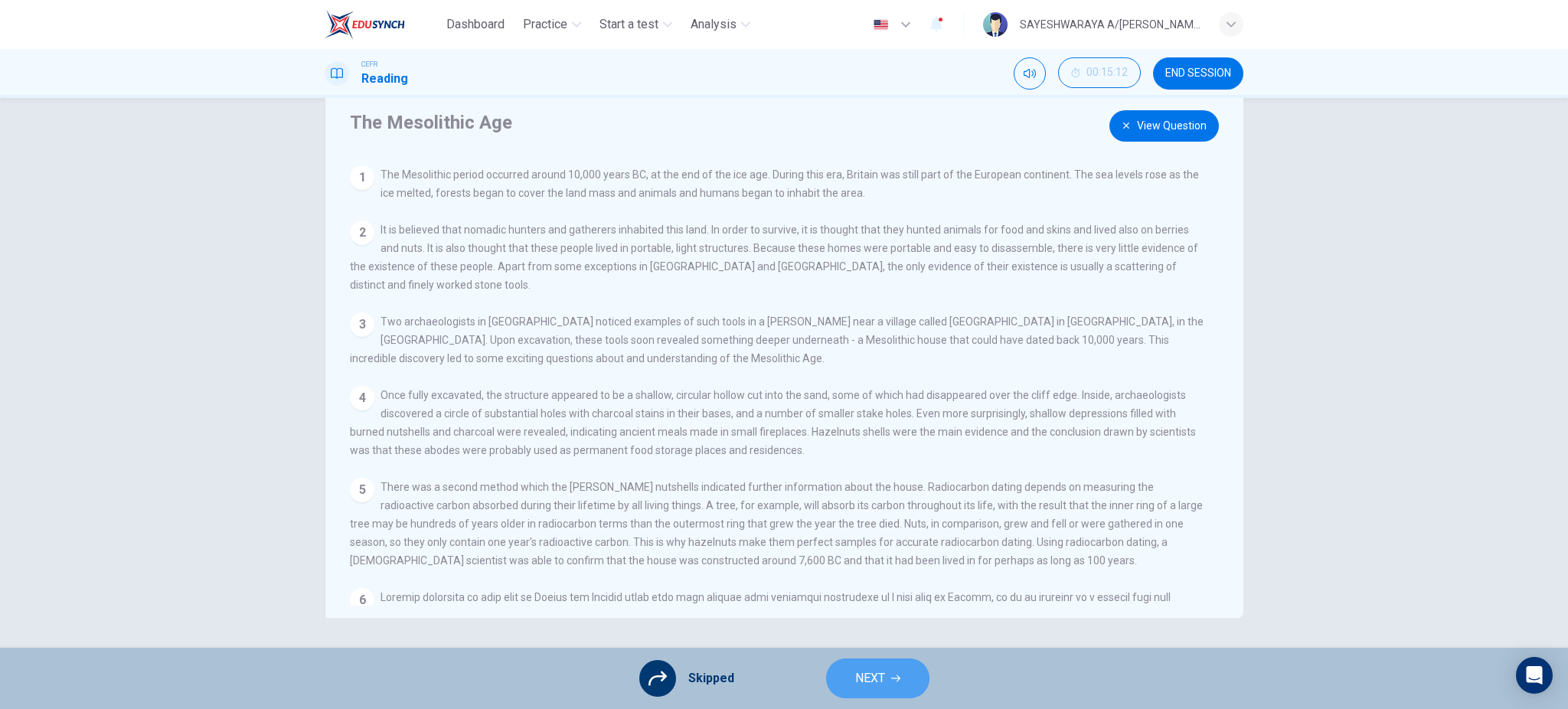
click at [900, 675] on button "NEXT" at bounding box center [877, 678] width 103 height 39
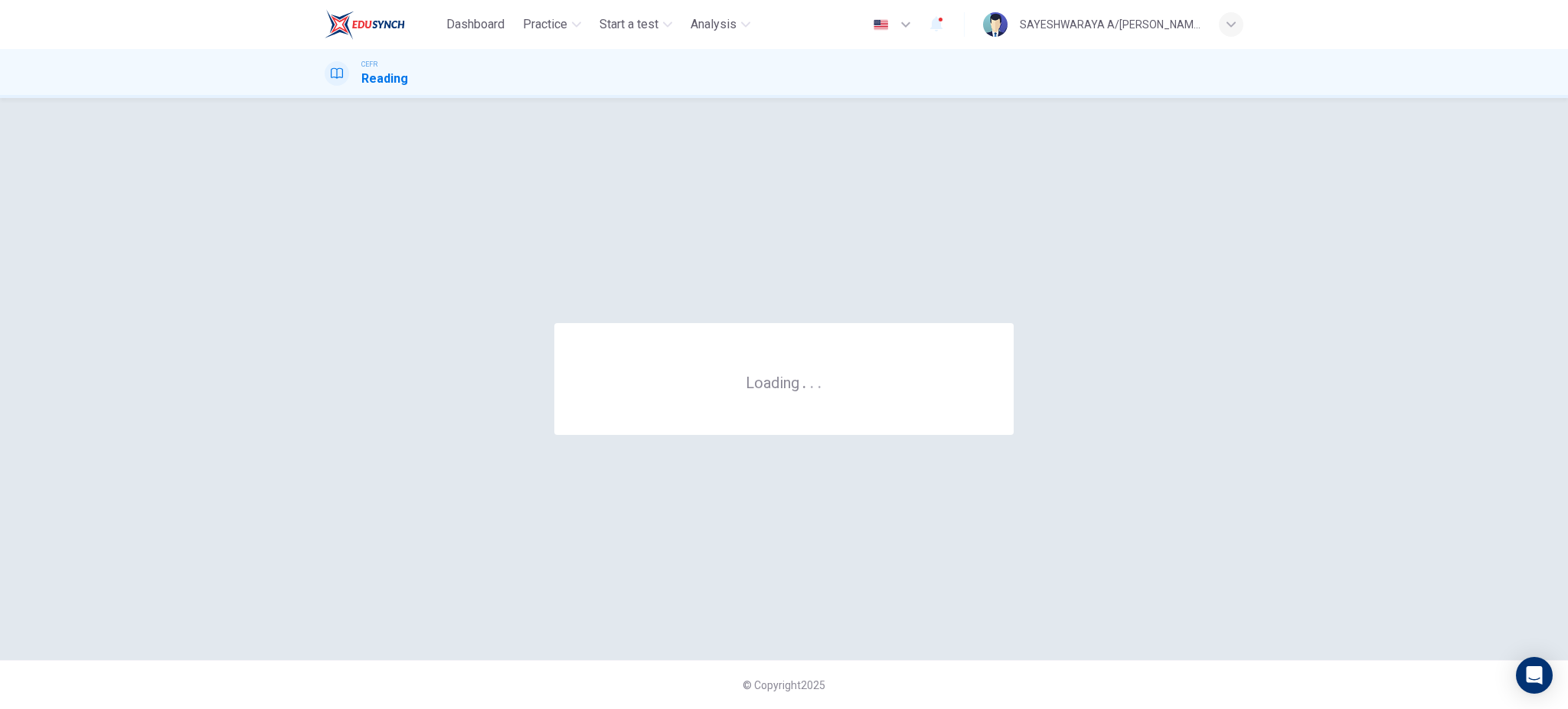
scroll to position [0, 0]
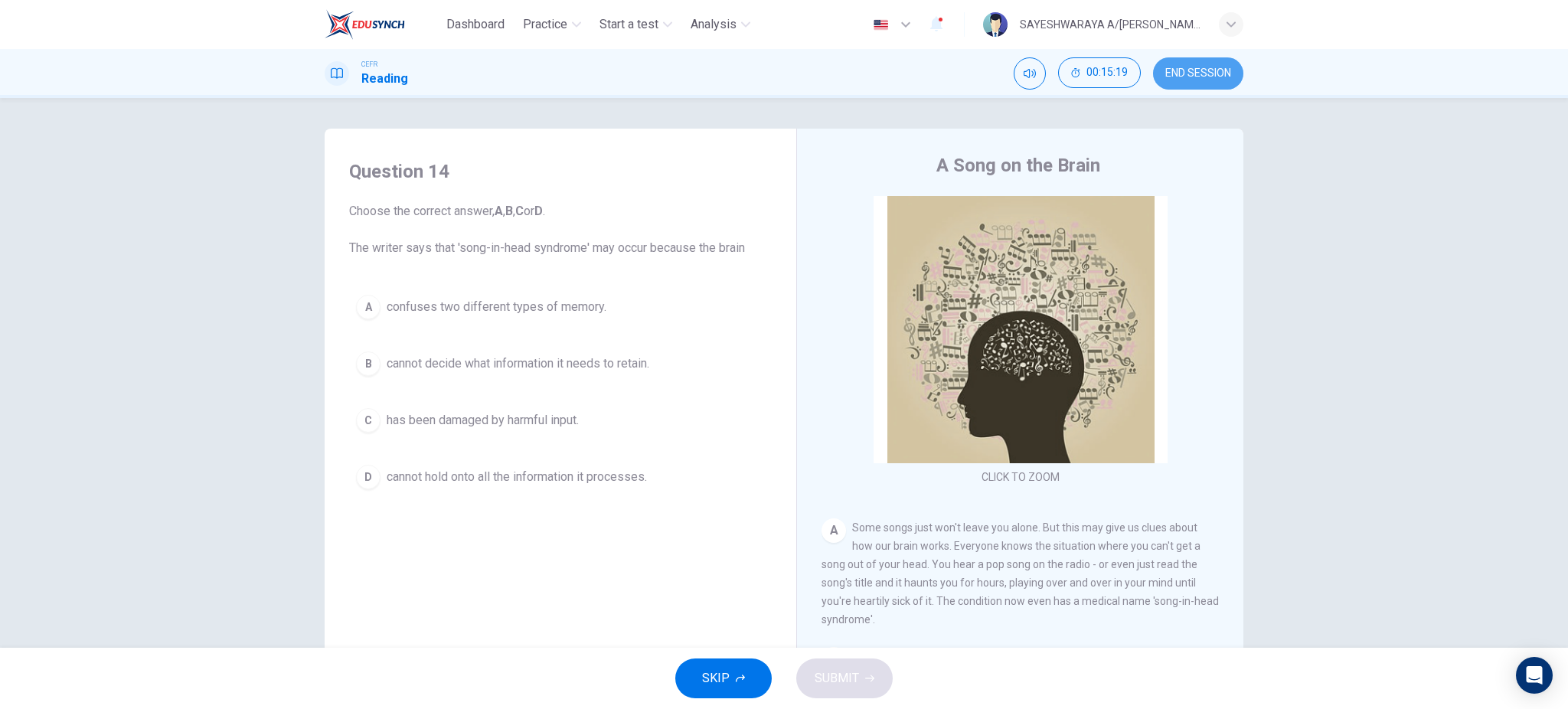
click at [1198, 71] on span "END SESSION" at bounding box center [1198, 73] width 65 height 13
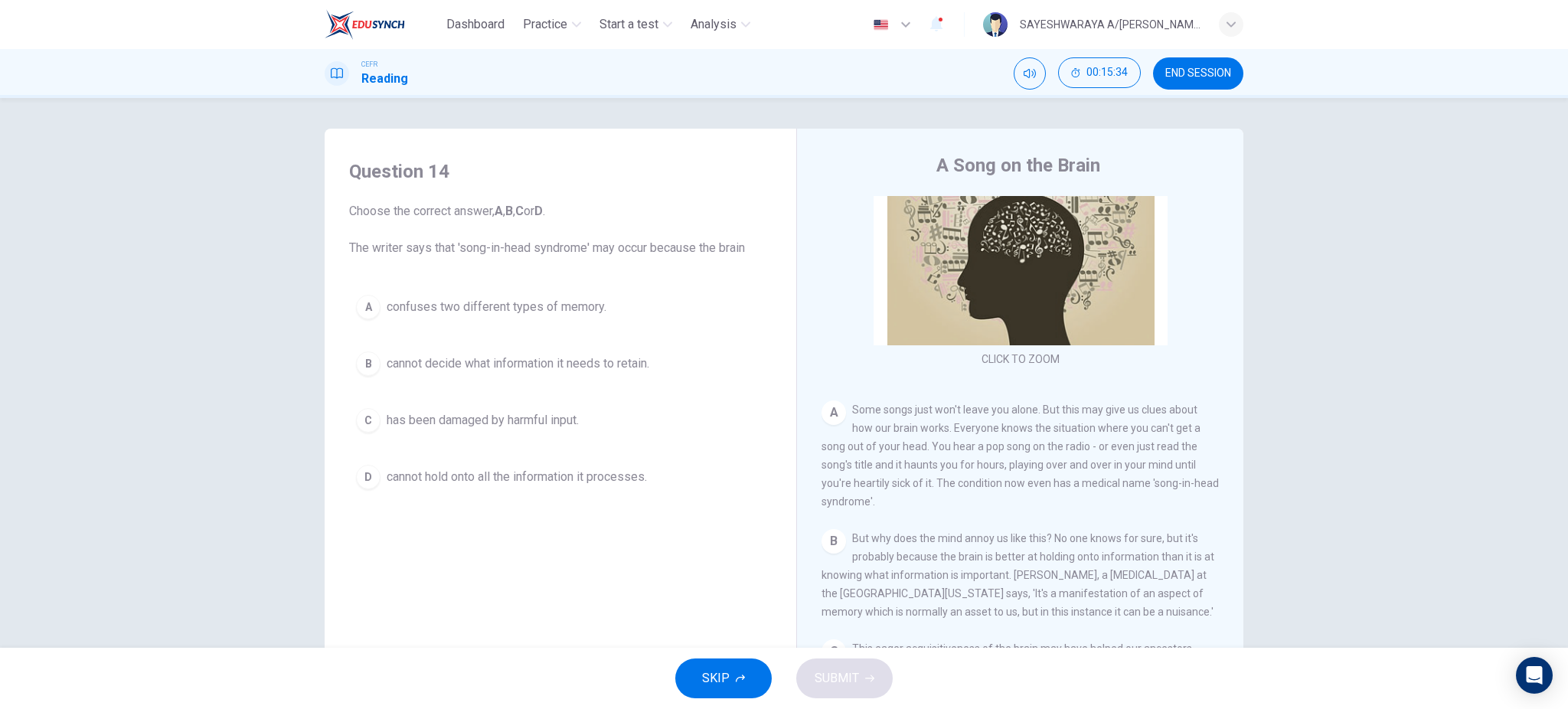
scroll to position [5, 0]
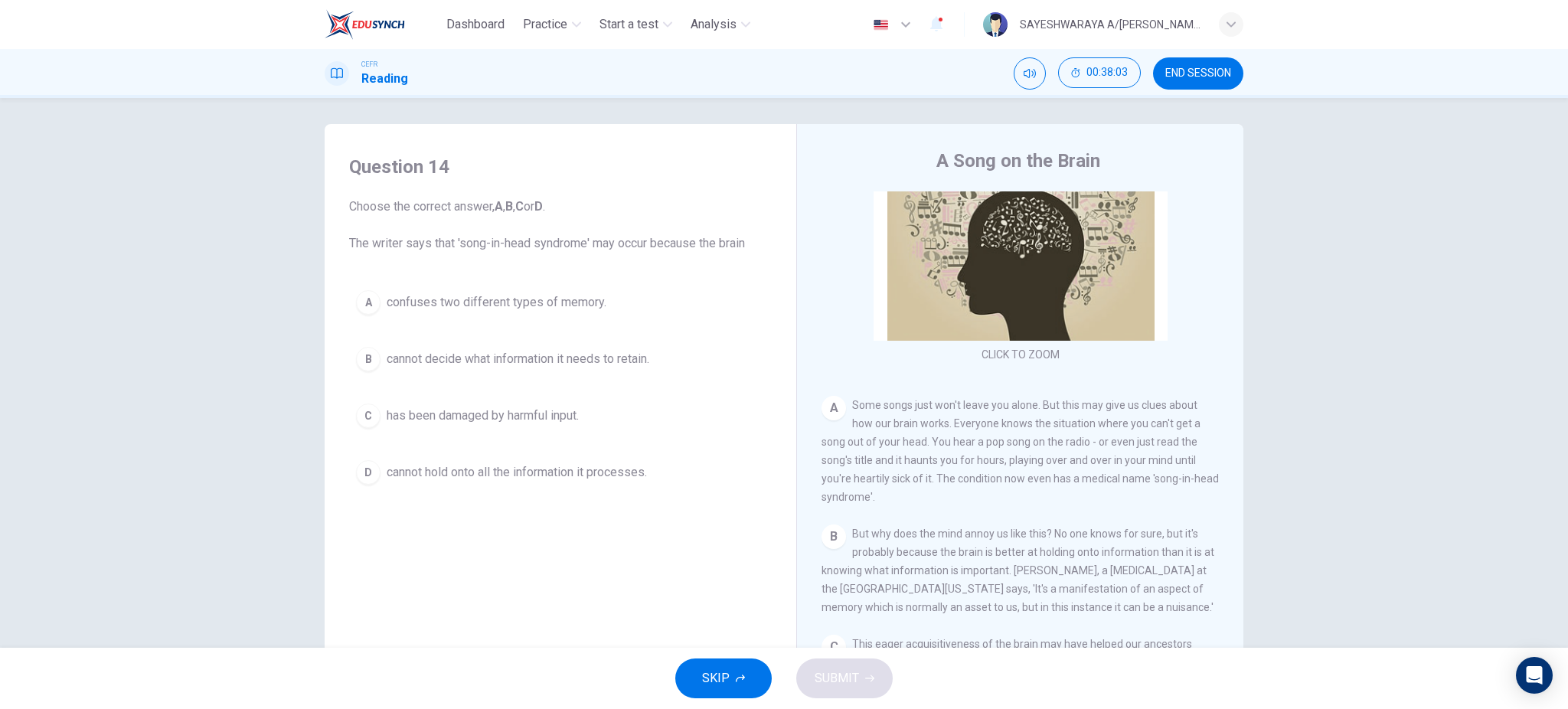
click at [58, 296] on div "Question 14 Choose the correct answer, A , B , C or D . The writer says that 's…" at bounding box center [784, 373] width 1568 height 550
click at [1186, 80] on button "END SESSION" at bounding box center [1198, 73] width 91 height 32
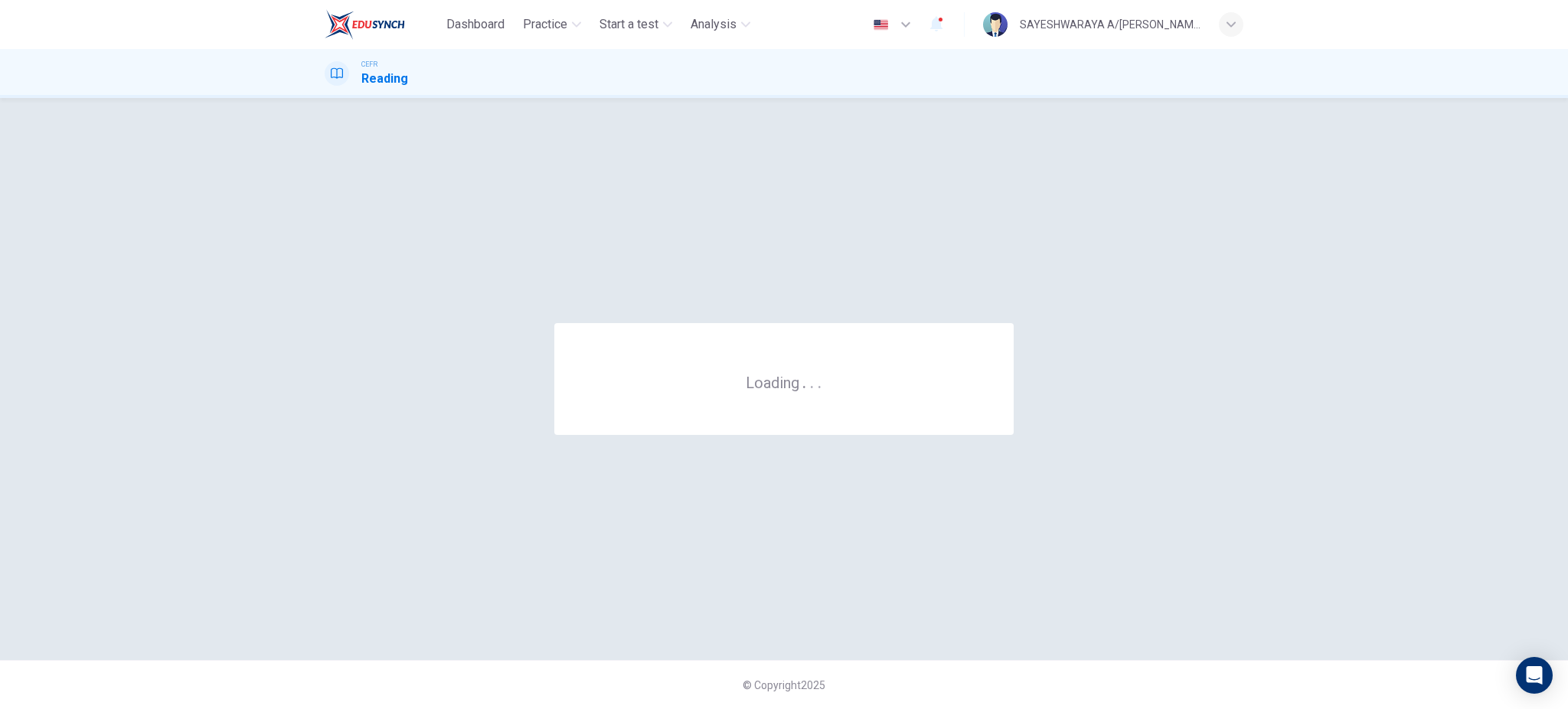
scroll to position [0, 0]
